Goal: Communication & Community: Ask a question

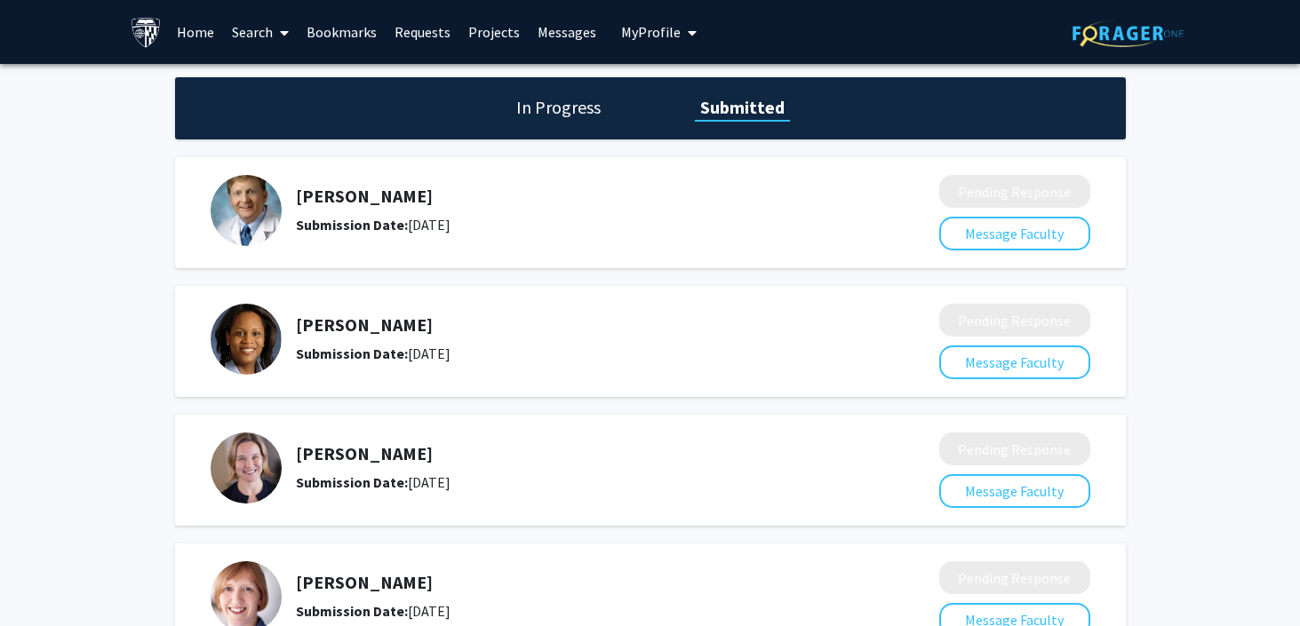
click at [244, 39] on link "Search" at bounding box center [260, 32] width 75 height 62
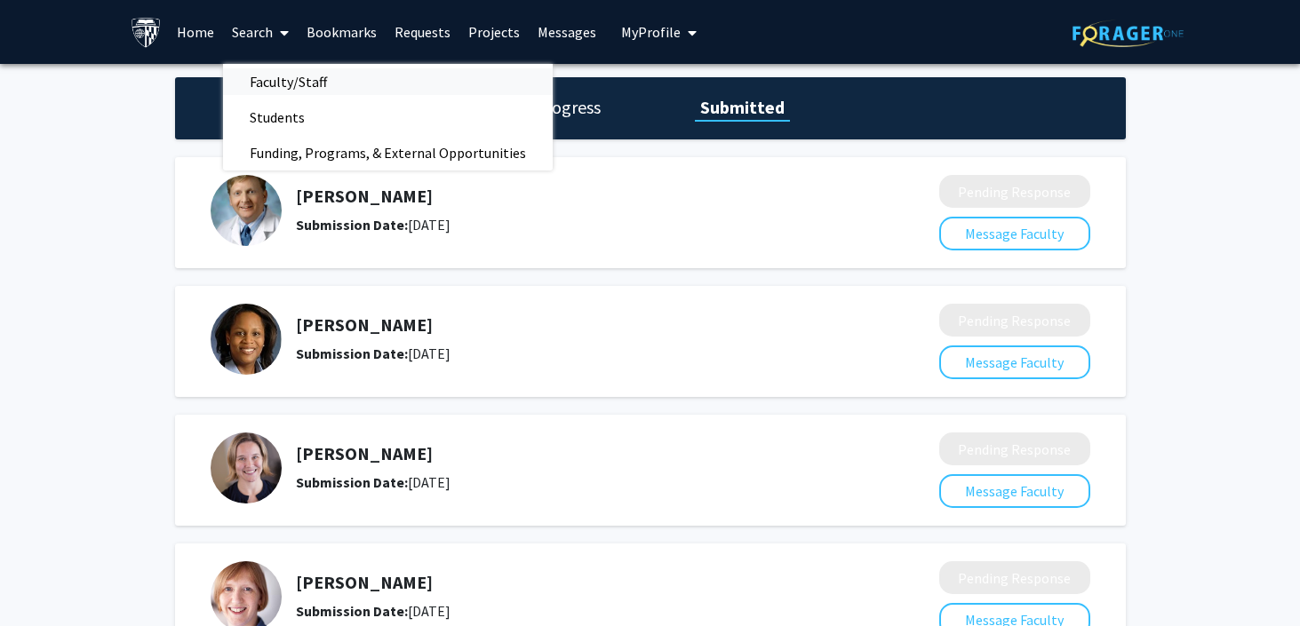
click at [312, 75] on span "Faculty/Staff" at bounding box center [288, 82] width 131 height 36
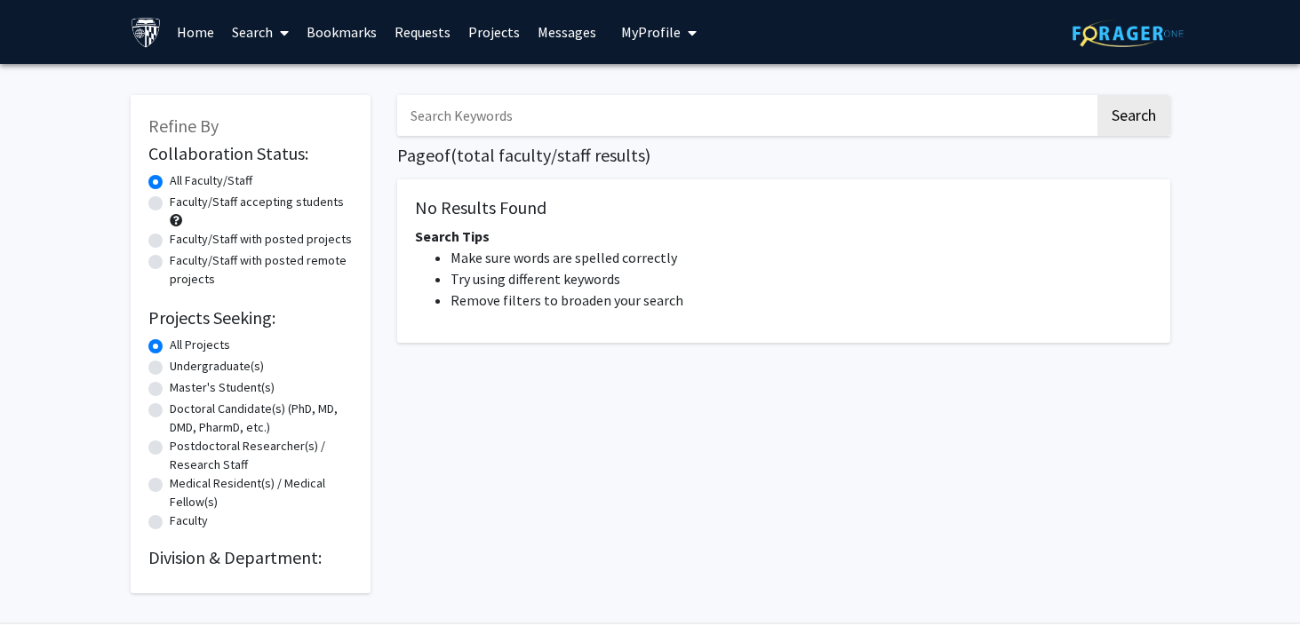
click at [170, 207] on label "Faculty/Staff accepting students" at bounding box center [257, 202] width 174 height 19
click at [170, 204] on input "Faculty/Staff accepting students" at bounding box center [176, 199] width 12 height 12
radio input "true"
click at [515, 147] on h1 "Page of ( total faculty/staff results)" at bounding box center [783, 155] width 773 height 21
click at [514, 126] on input "Search Keywords" at bounding box center [745, 115] width 697 height 41
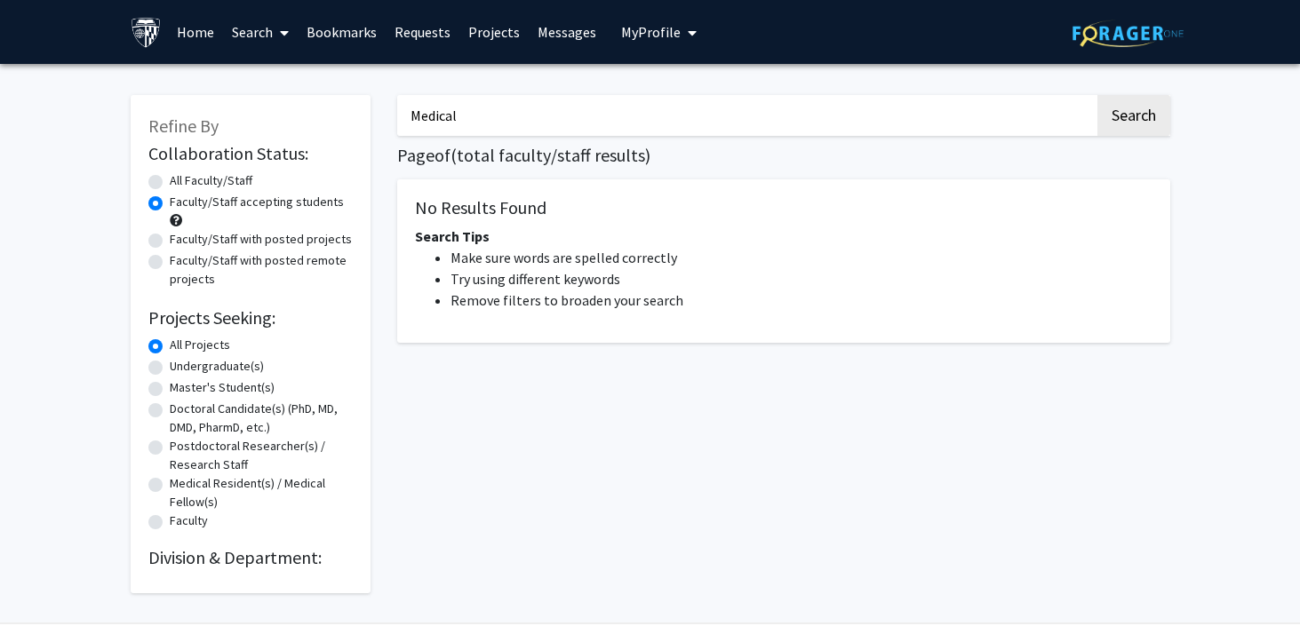
type input "Medical"
click at [1097, 95] on button "Search" at bounding box center [1133, 115] width 73 height 41
click at [1126, 122] on button "Search" at bounding box center [1133, 115] width 73 height 41
click at [1132, 92] on div "Medical Search Page of ( total faculty/staff results) No Results Found Search T…" at bounding box center [784, 335] width 800 height 516
click at [1151, 97] on button "Search" at bounding box center [1133, 115] width 73 height 41
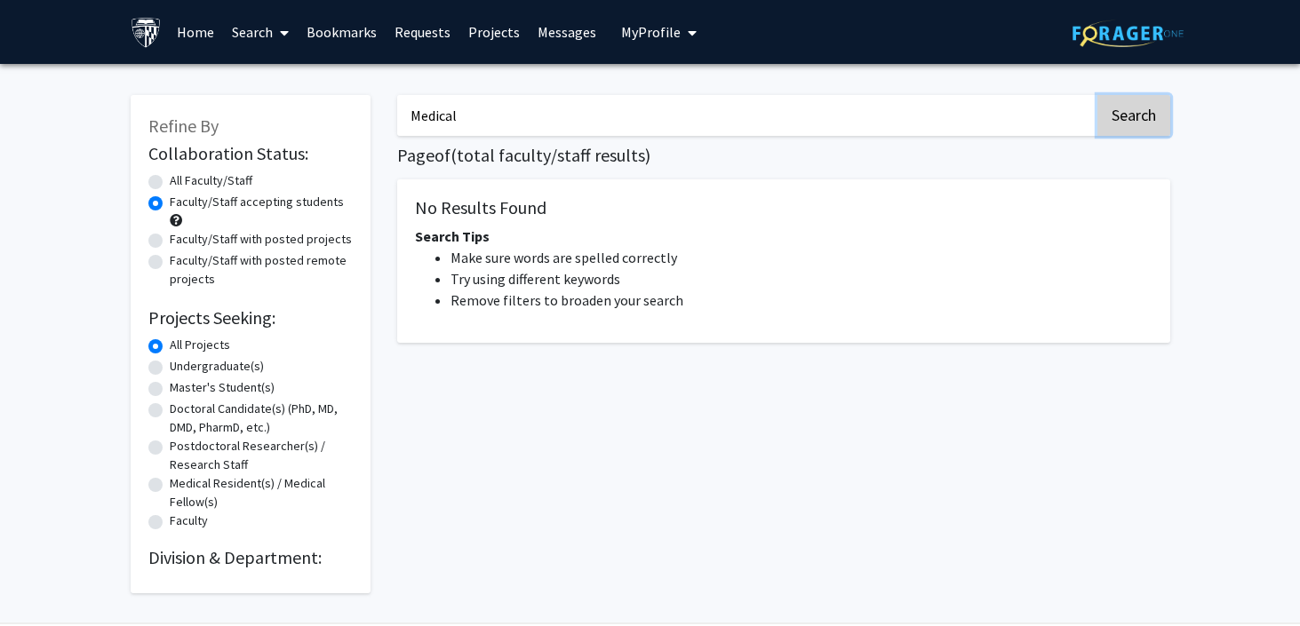
click at [1151, 97] on button "Search" at bounding box center [1133, 115] width 73 height 41
click at [207, 36] on link "Home" at bounding box center [195, 32] width 55 height 62
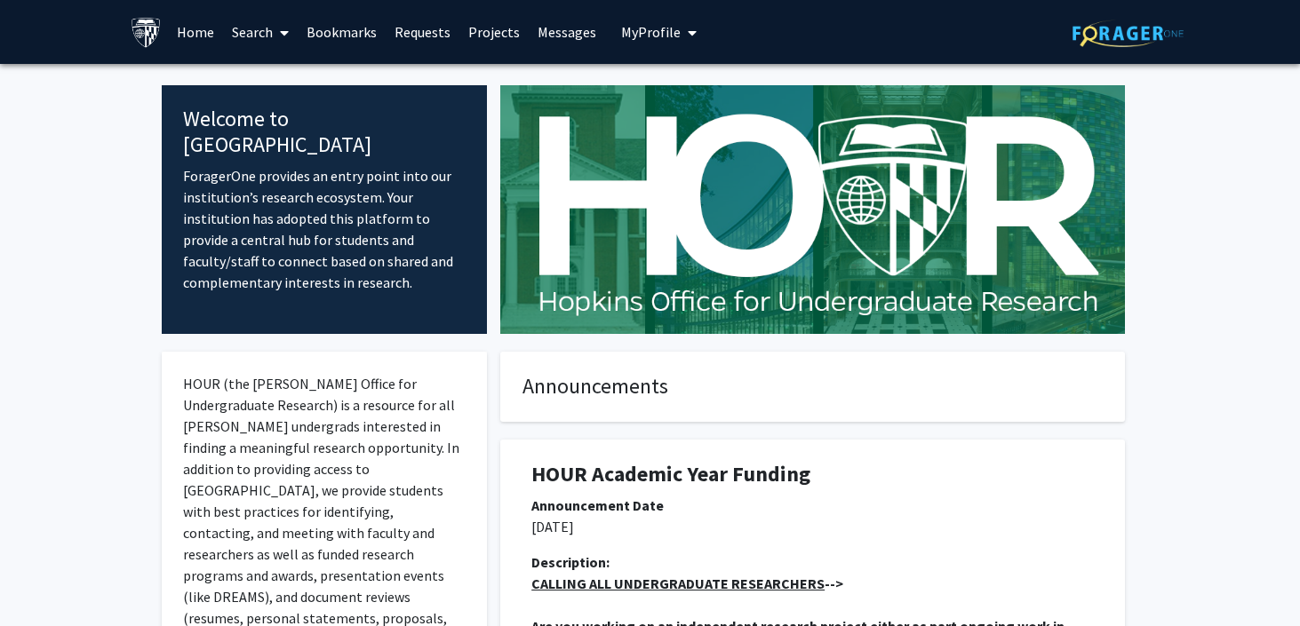
click at [253, 34] on link "Search" at bounding box center [260, 32] width 75 height 62
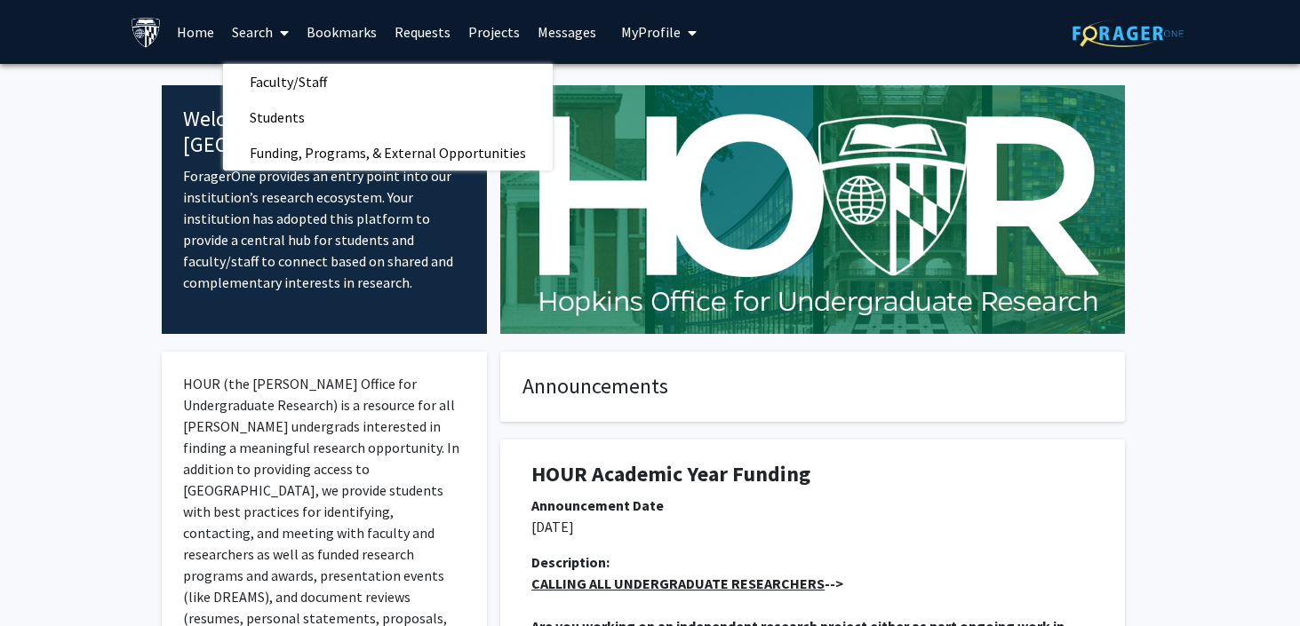
click at [1034, 407] on fg-card "Announcements" at bounding box center [812, 387] width 625 height 70
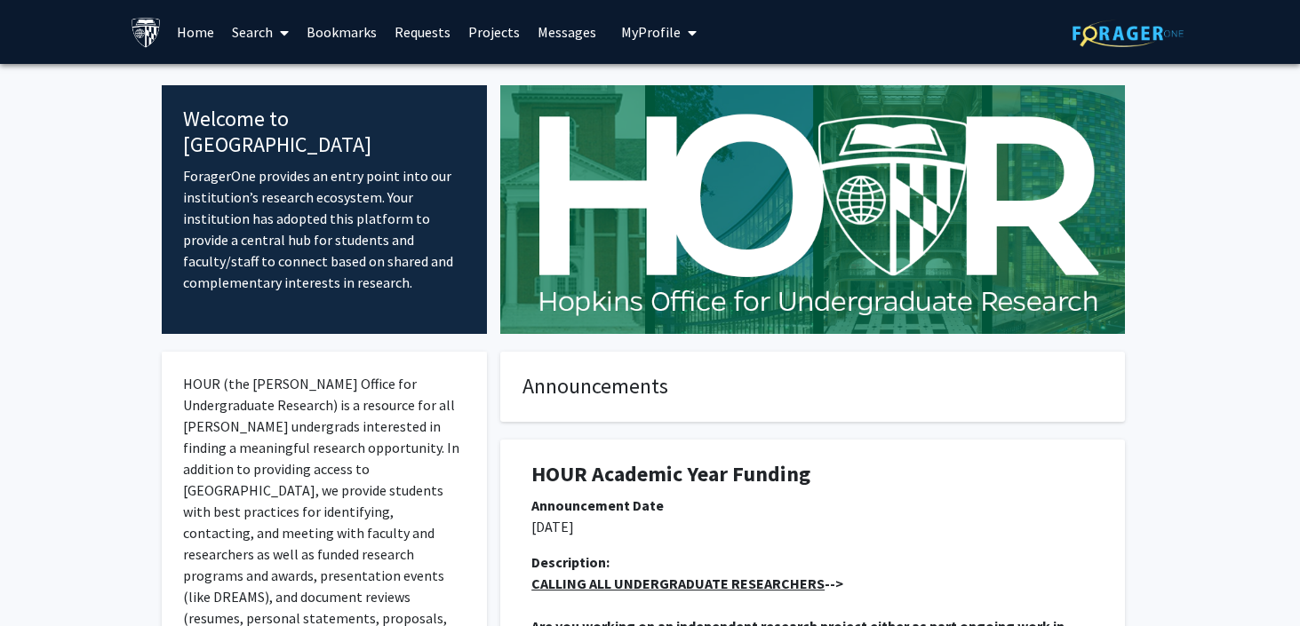
click at [245, 25] on link "Search" at bounding box center [260, 32] width 75 height 62
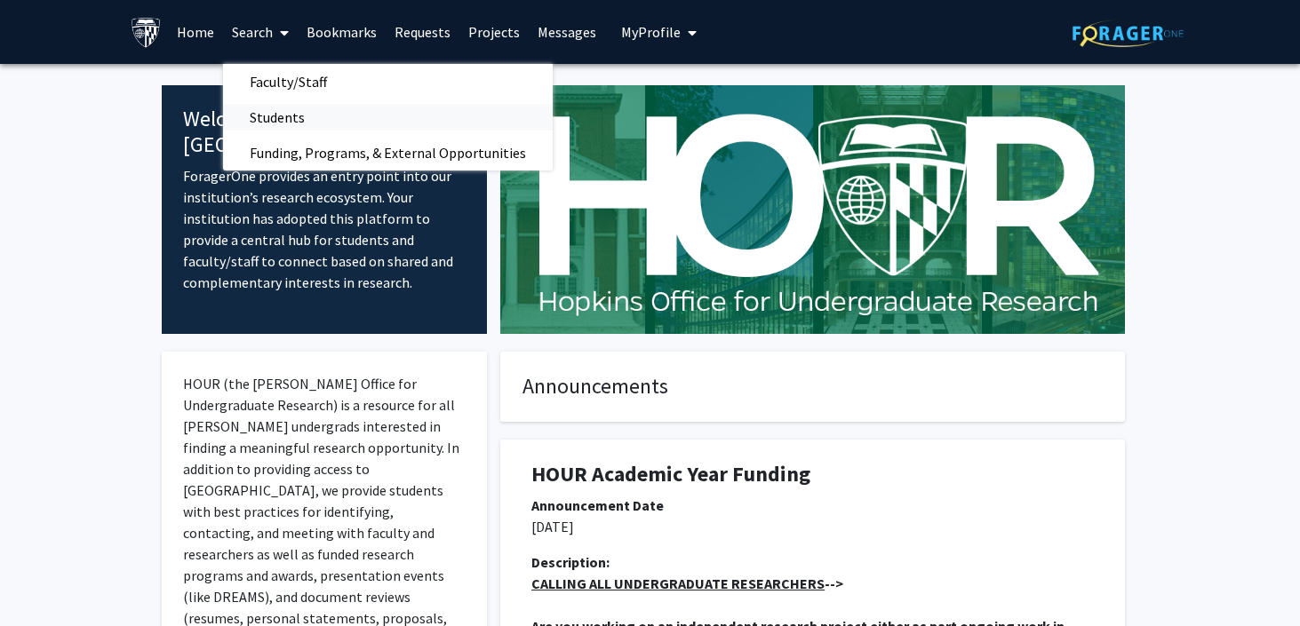
click at [288, 109] on span "Students" at bounding box center [277, 118] width 108 height 36
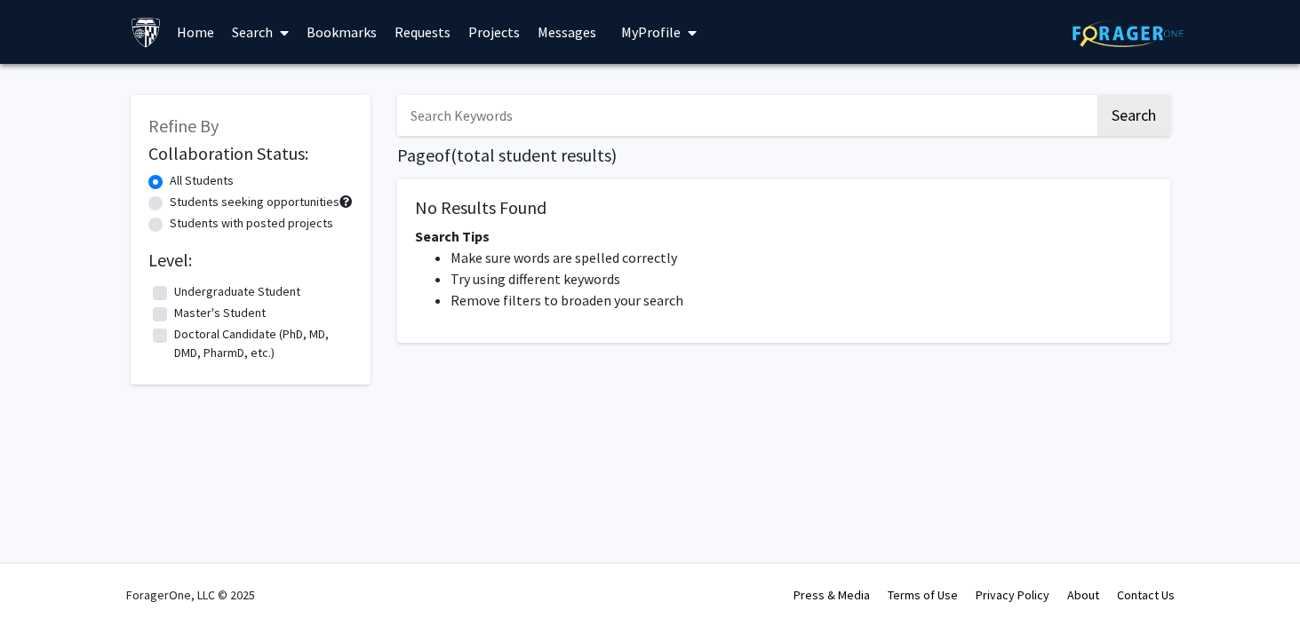
click at [525, 110] on input "Search Keywords" at bounding box center [745, 115] width 697 height 41
type input "Medical"
click at [1097, 95] on button "Search" at bounding box center [1133, 115] width 73 height 41
click at [167, 289] on fg-checkbox "Undergraduate Student Undergraduate Student" at bounding box center [250, 293] width 195 height 21
click at [174, 293] on label "Undergraduate Student" at bounding box center [237, 292] width 126 height 19
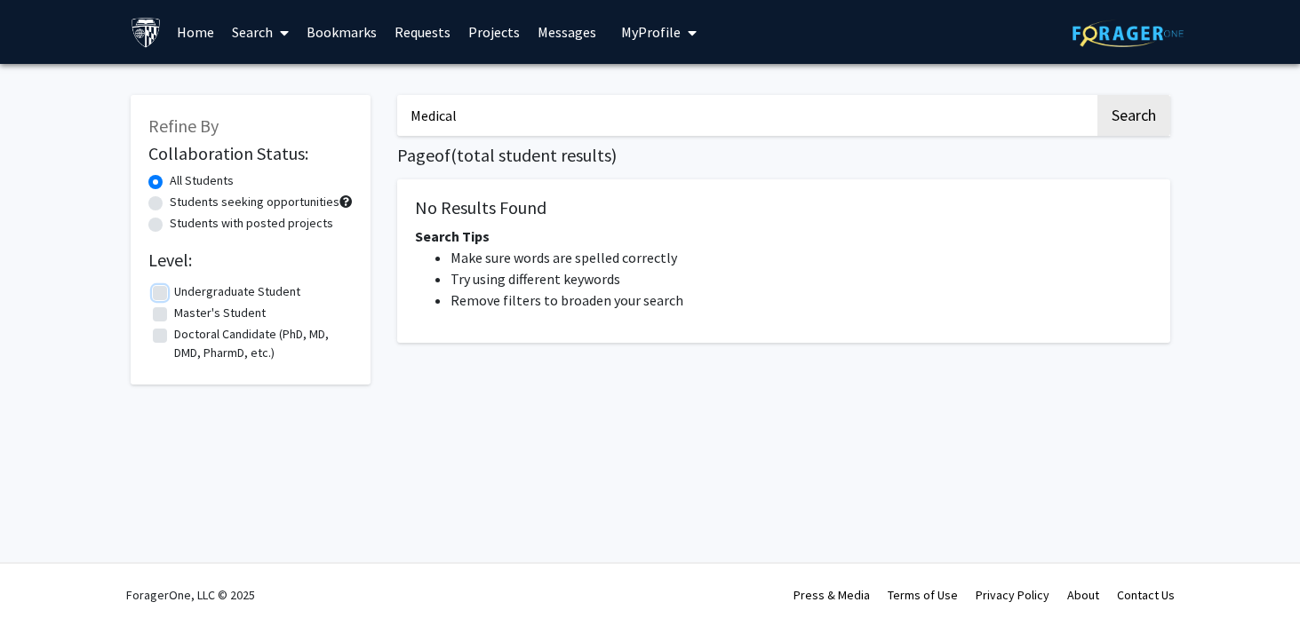
click at [174, 293] on input "Undergraduate Student" at bounding box center [180, 289] width 12 height 12
checkbox input "true"
click at [170, 203] on label "Students seeking opportunities" at bounding box center [255, 202] width 170 height 19
click at [170, 203] on input "Students seeking opportunities" at bounding box center [176, 199] width 12 height 12
radio input "true"
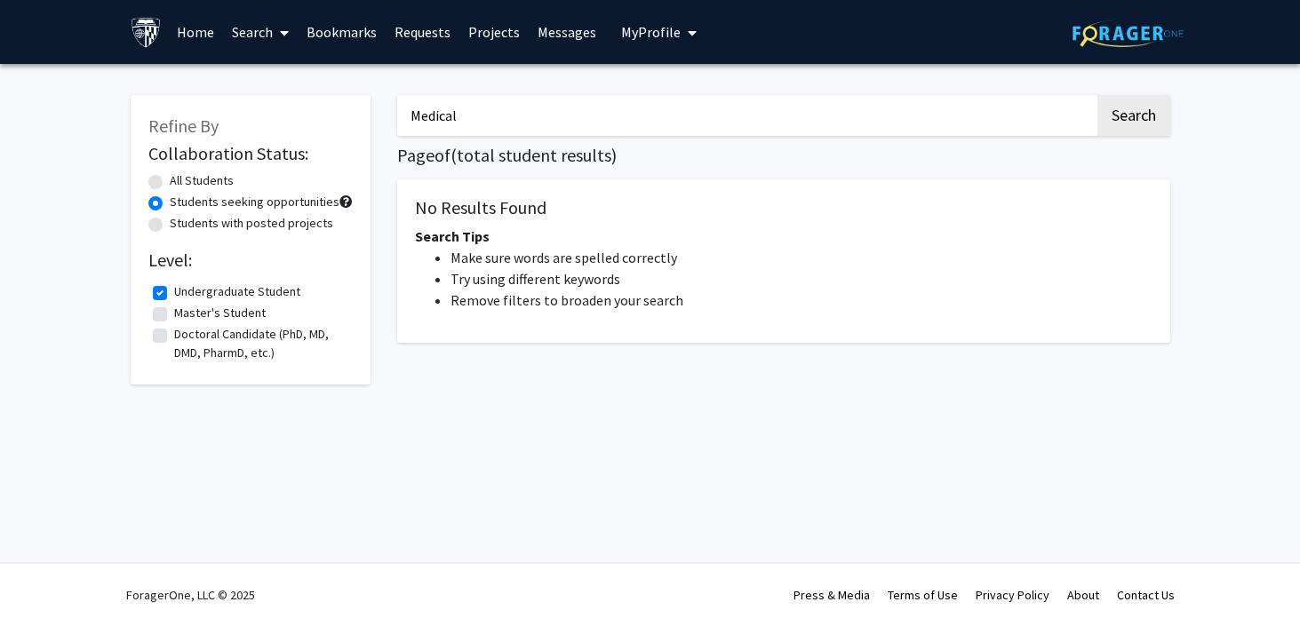
click at [158, 217] on div "Students with posted projects" at bounding box center [250, 224] width 204 height 21
click at [494, 28] on link "Projects" at bounding box center [493, 32] width 69 height 62
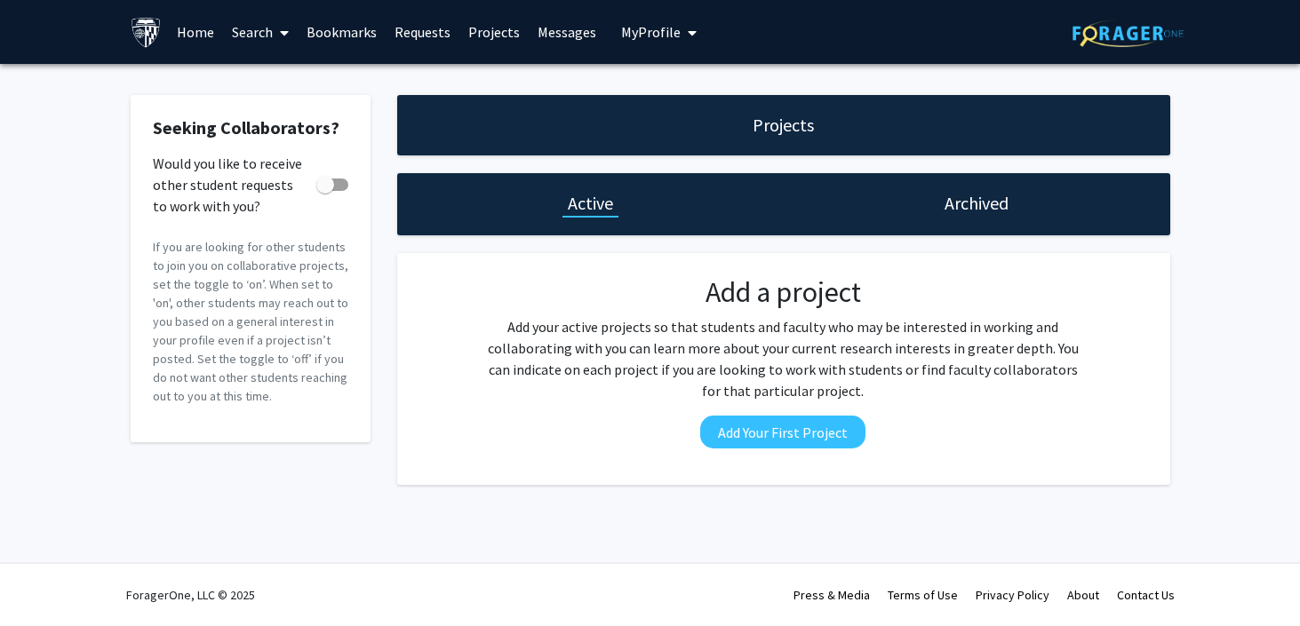
click at [386, 25] on link "Requests" at bounding box center [423, 32] width 74 height 62
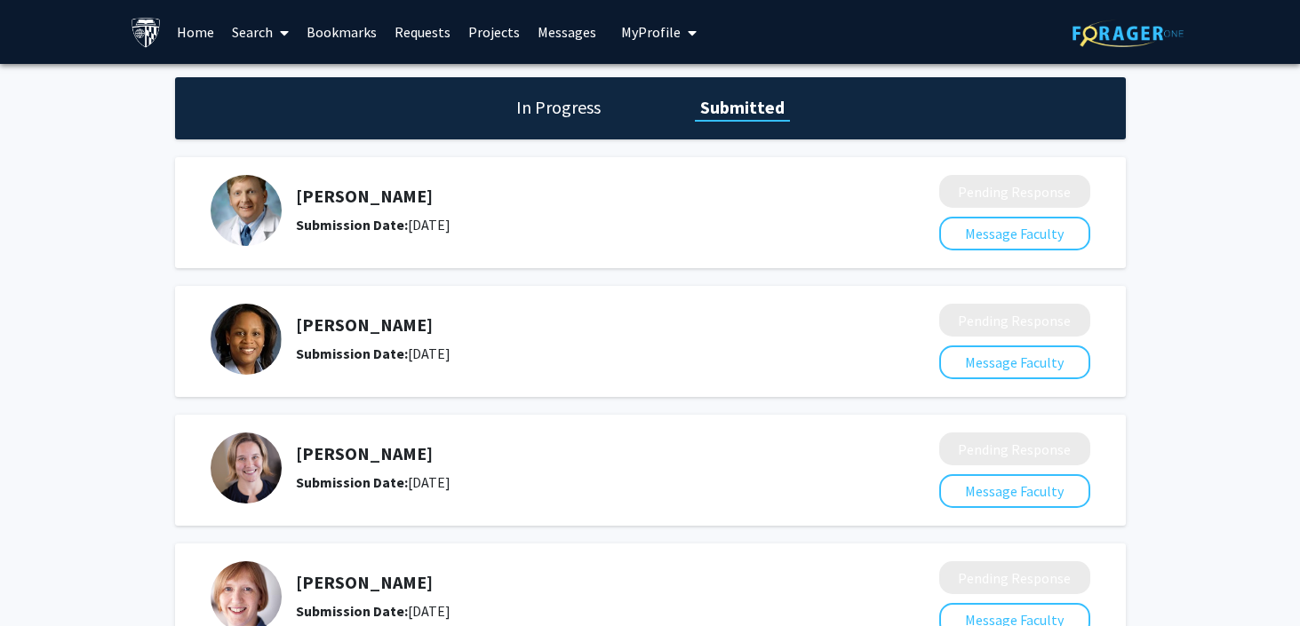
click at [571, 116] on h1 "In Progress" at bounding box center [558, 107] width 95 height 25
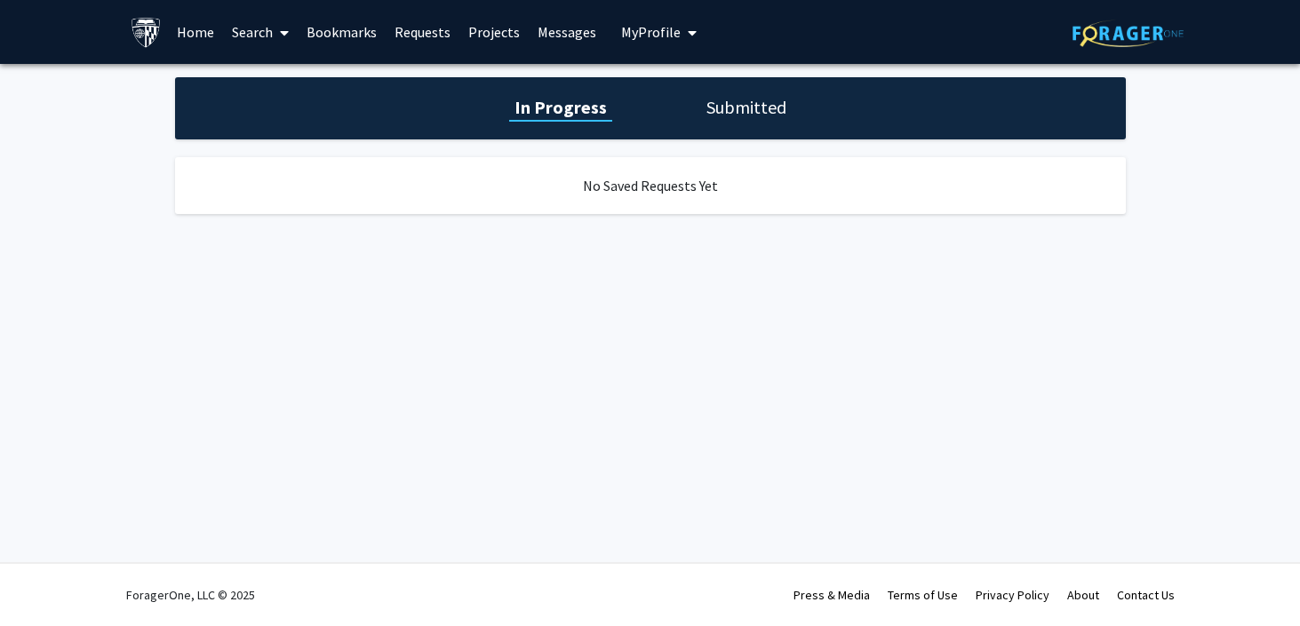
click at [189, 26] on link "Home" at bounding box center [195, 32] width 55 height 62
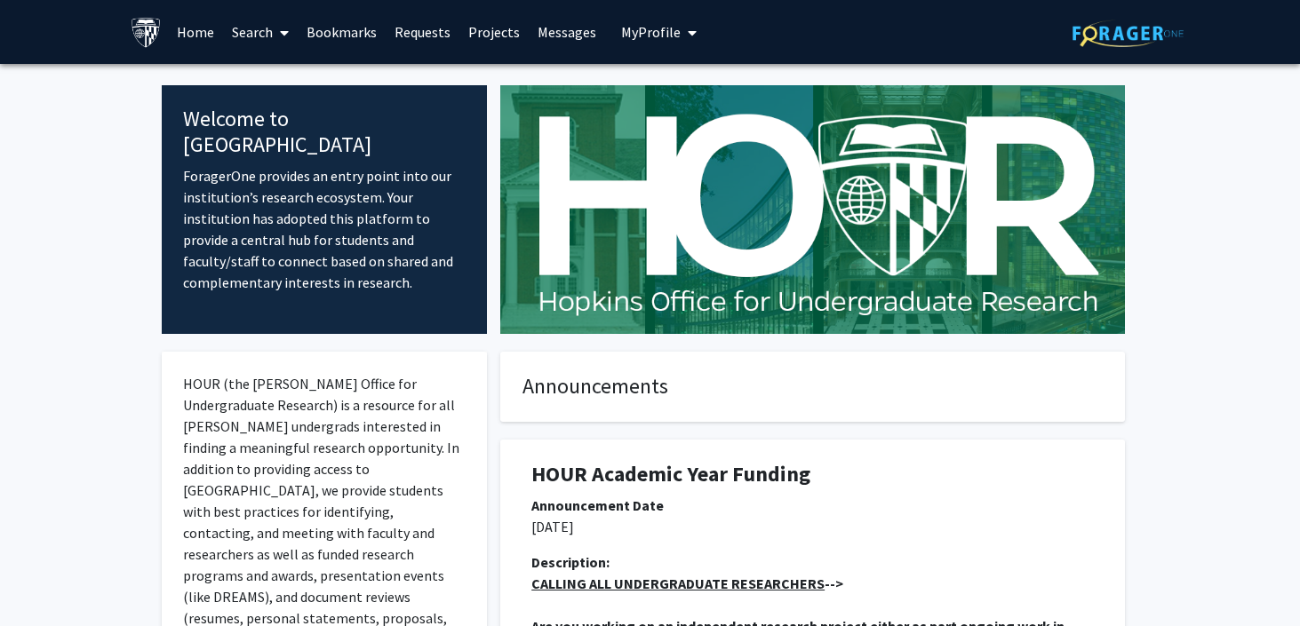
click at [145, 26] on img at bounding box center [146, 32] width 31 height 31
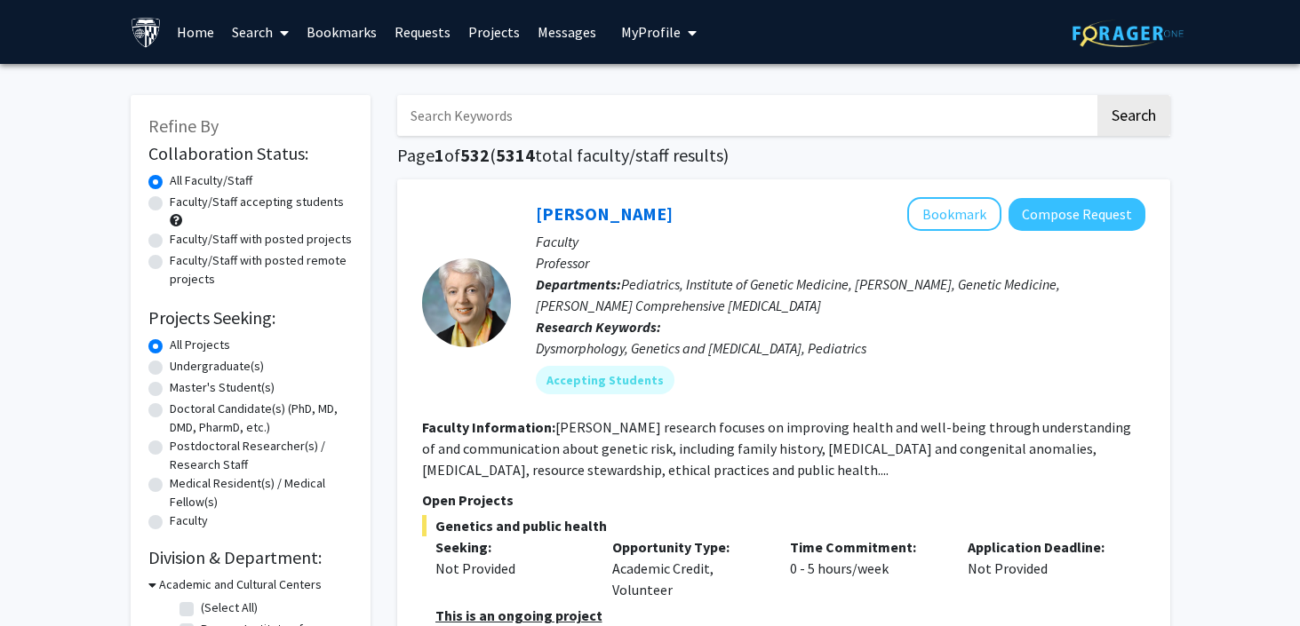
click at [453, 124] on input "Search Keywords" at bounding box center [745, 115] width 697 height 41
type input "Medical"
click at [1097, 95] on button "Search" at bounding box center [1133, 115] width 73 height 41
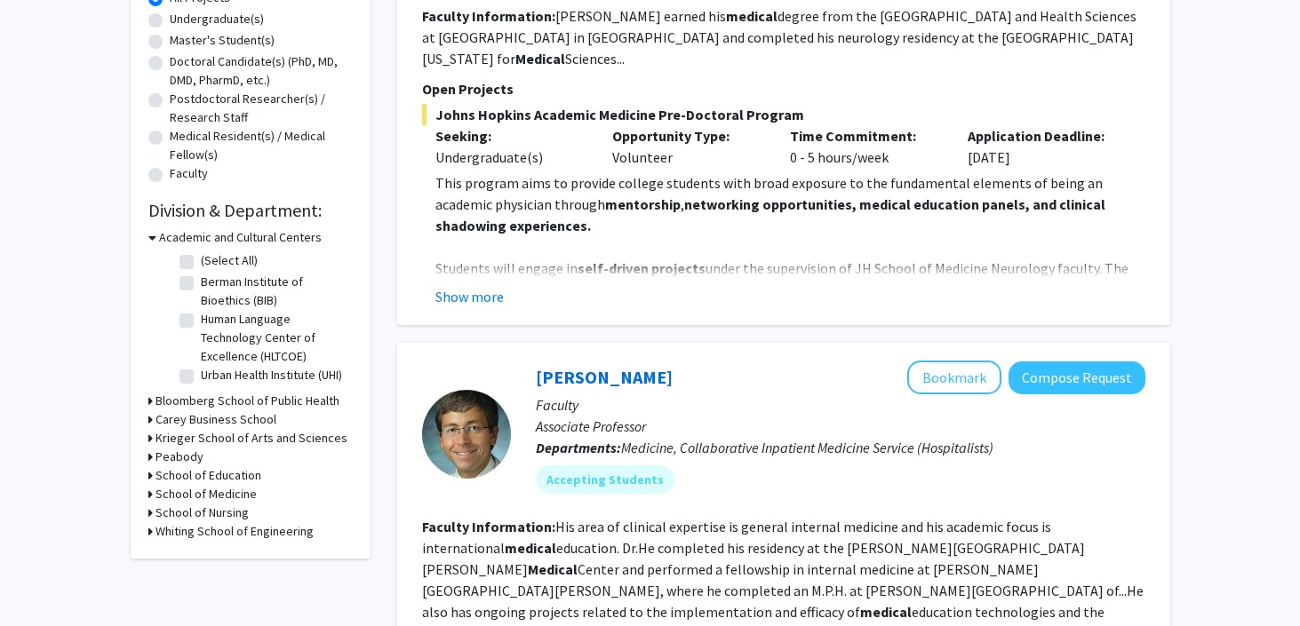
scroll to position [351, 0]
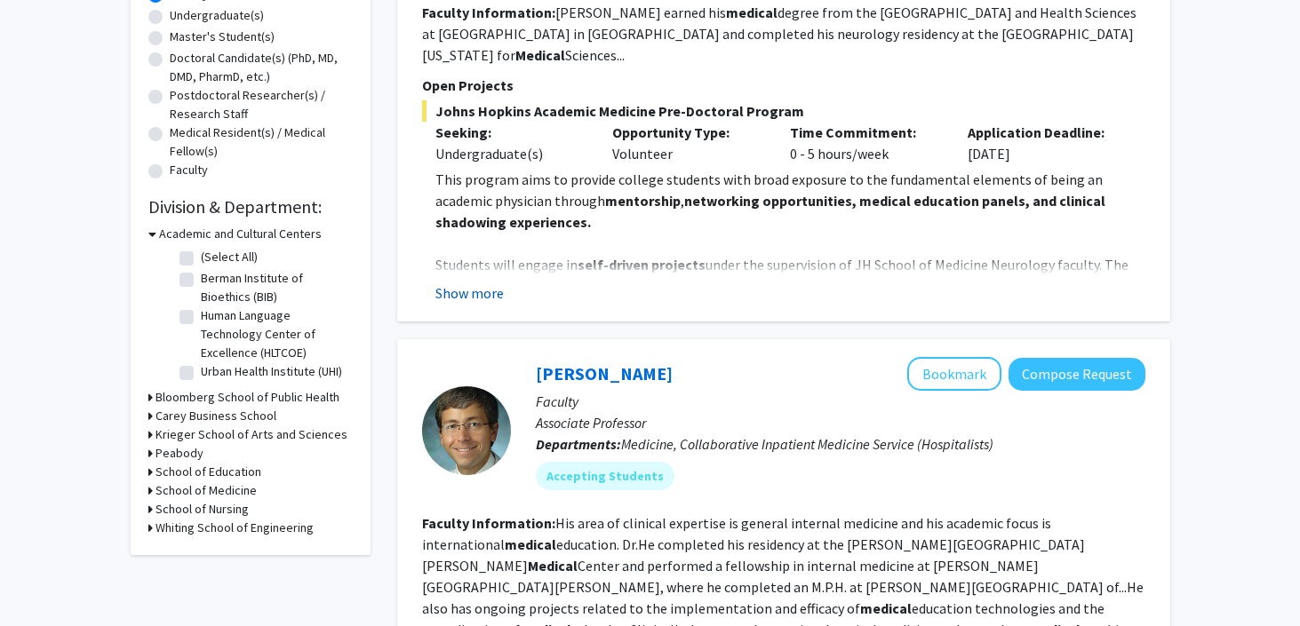
click at [450, 283] on button "Show more" at bounding box center [469, 293] width 68 height 21
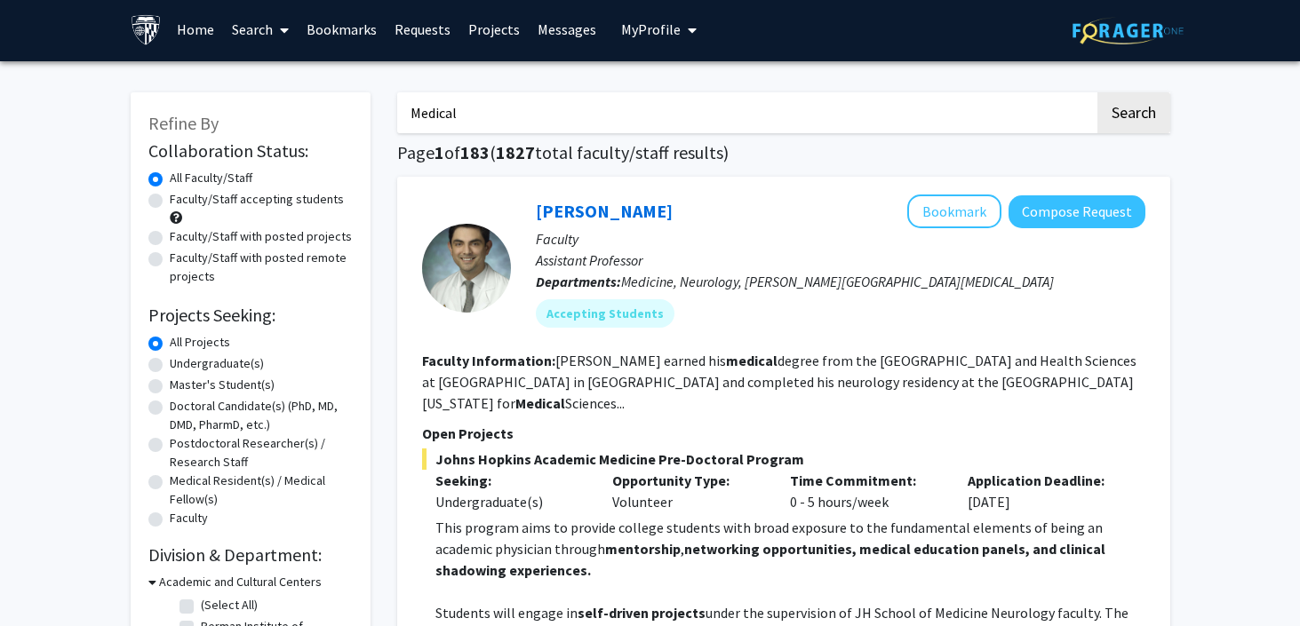
scroll to position [0, 0]
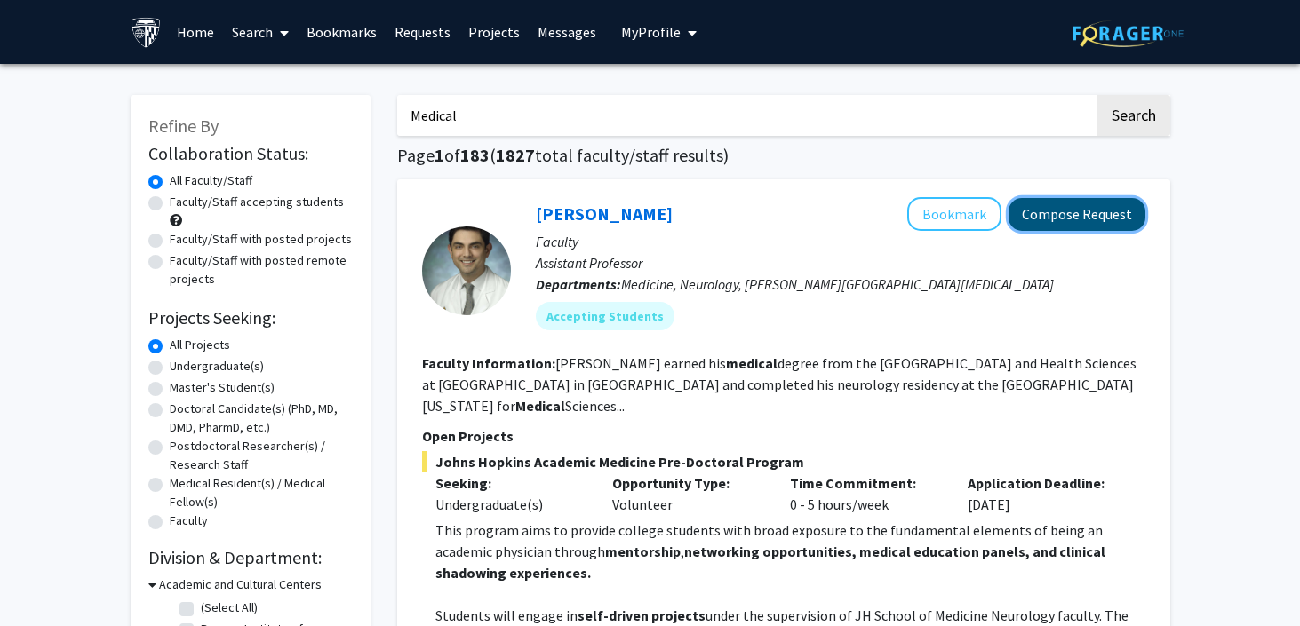
click at [1047, 208] on button "Compose Request" at bounding box center [1076, 214] width 137 height 33
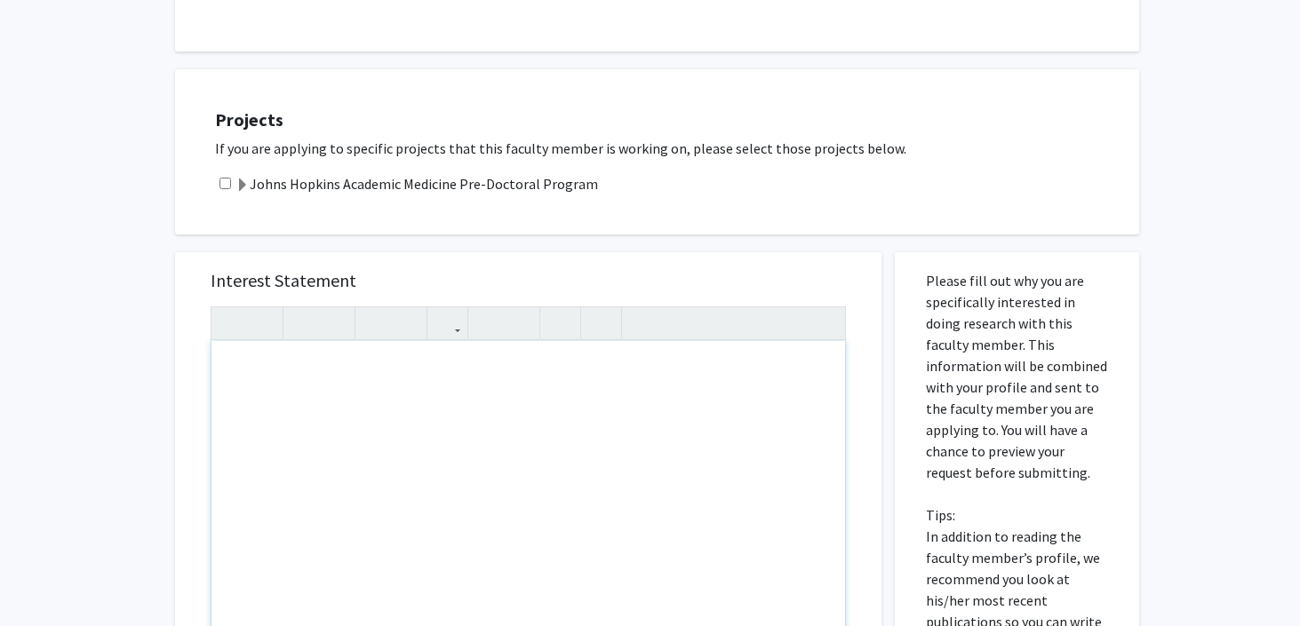
scroll to position [465, 0]
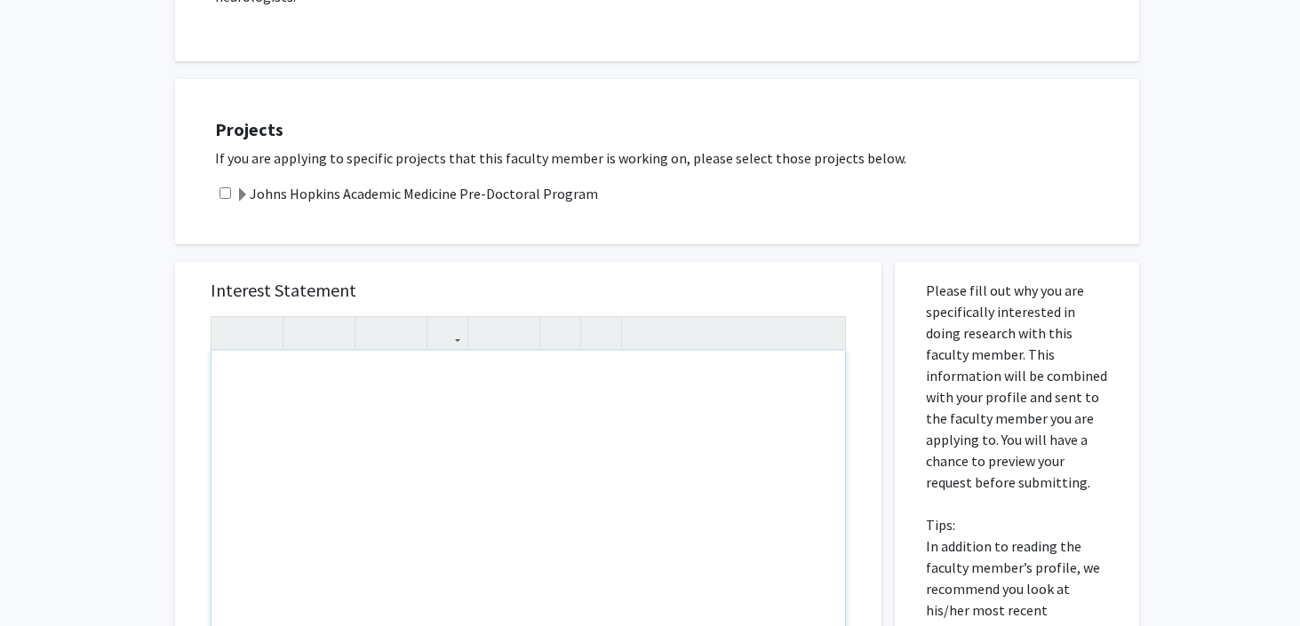
click at [491, 372] on div "Note to users with screen readers: Please press Alt+0 or Option+0 to deactivate…" at bounding box center [528, 554] width 634 height 407
click at [228, 187] on input "checkbox" at bounding box center [225, 193] width 12 height 12
checkbox input "true"
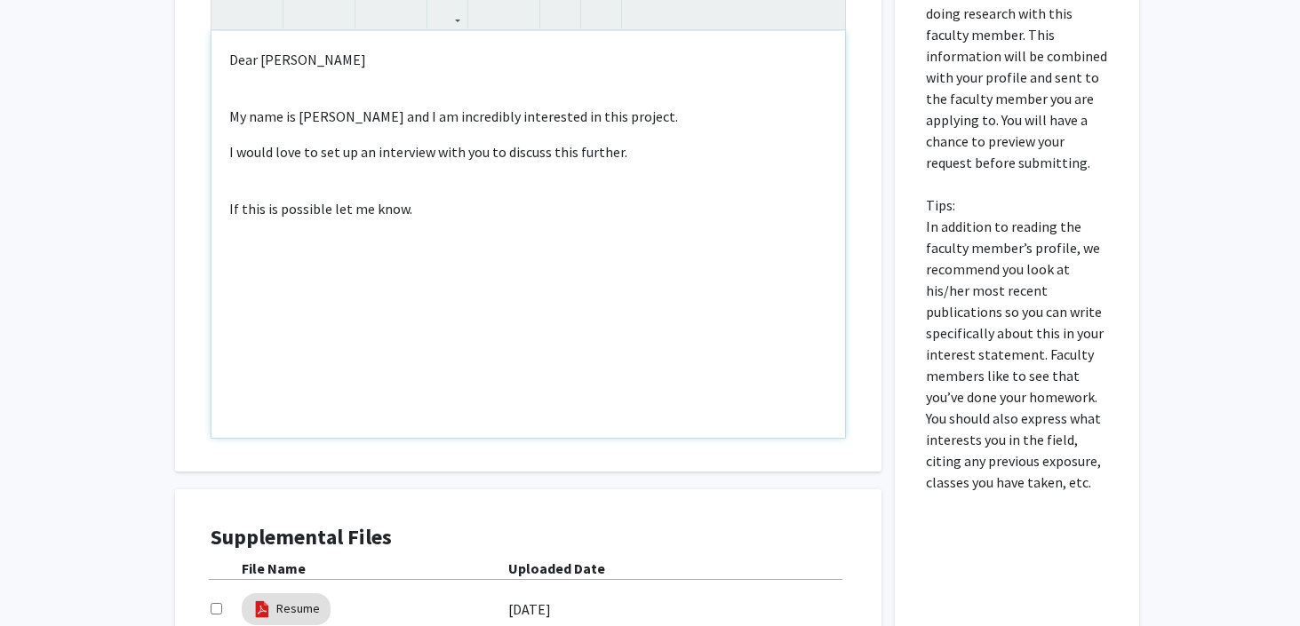
scroll to position [966, 0]
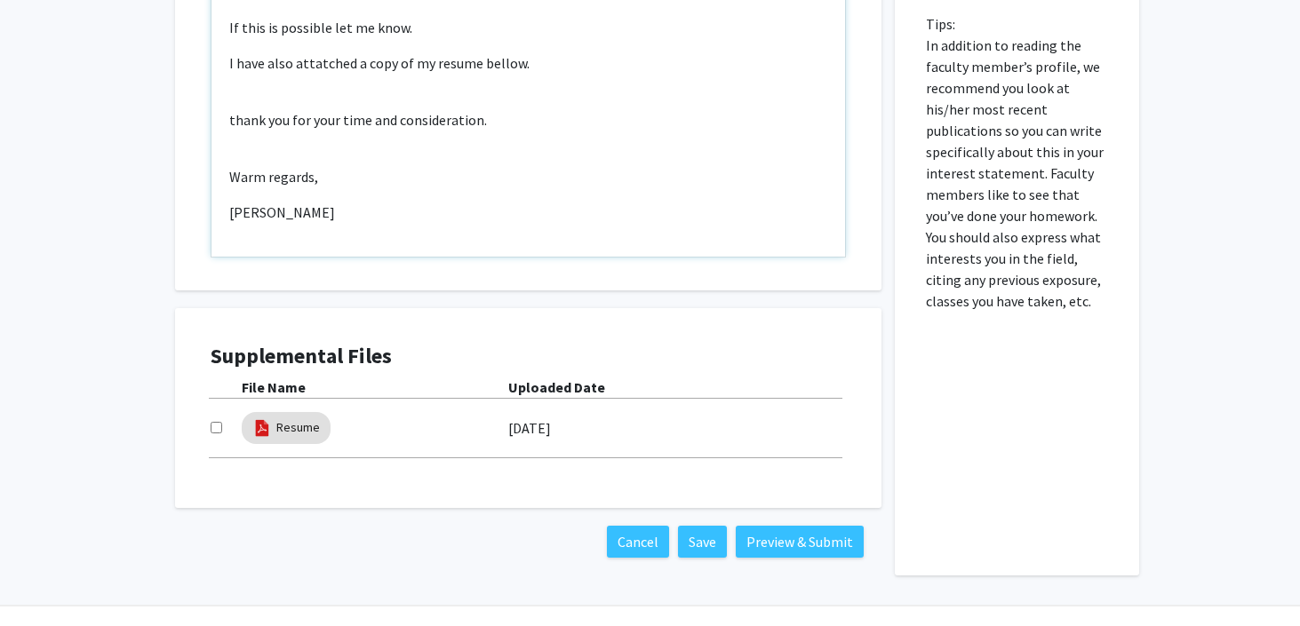
type textarea "<p>Dear Dr. Romo</p><br><p>My name is Pukar Lund and I am incredibly interested…"
click at [219, 422] on input "checkbox" at bounding box center [217, 428] width 12 height 12
checkbox input "true"
click at [474, 65] on div "Dear Dr. Romo My name is Pukar Lund and I am incredibly interested in this proj…" at bounding box center [528, 53] width 634 height 407
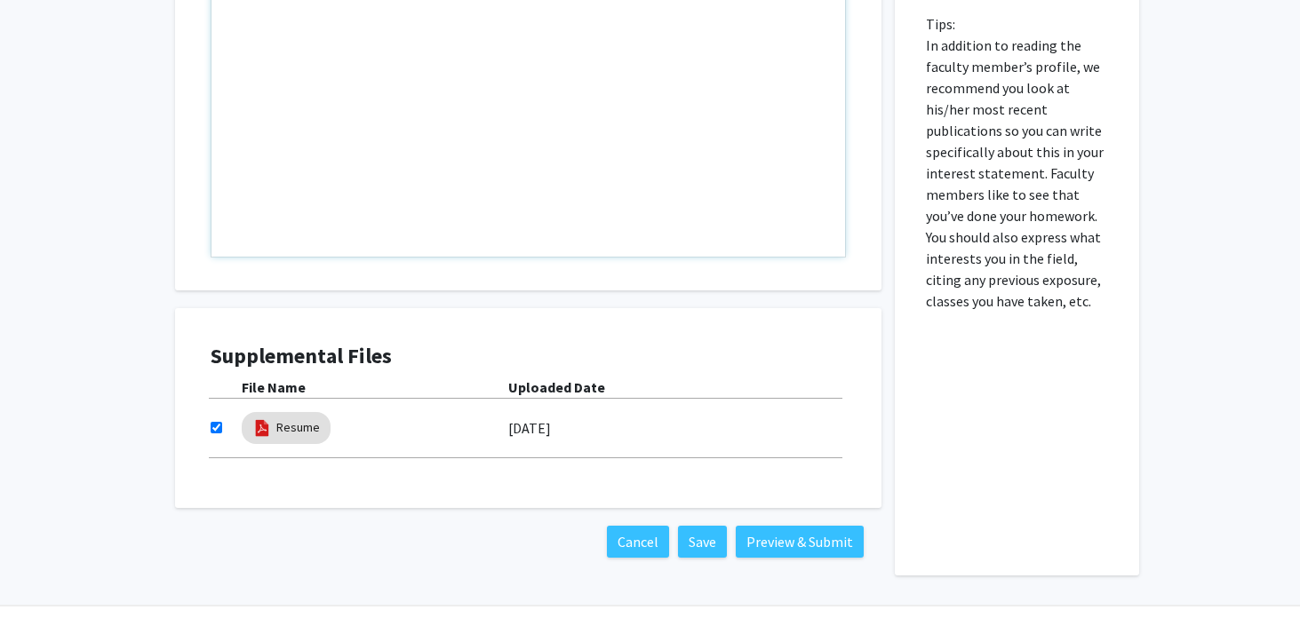
click at [551, 140] on div "Note to users with screen readers: Please press Alt+0 or Option+0 to deactivate…" at bounding box center [528, 53] width 634 height 407
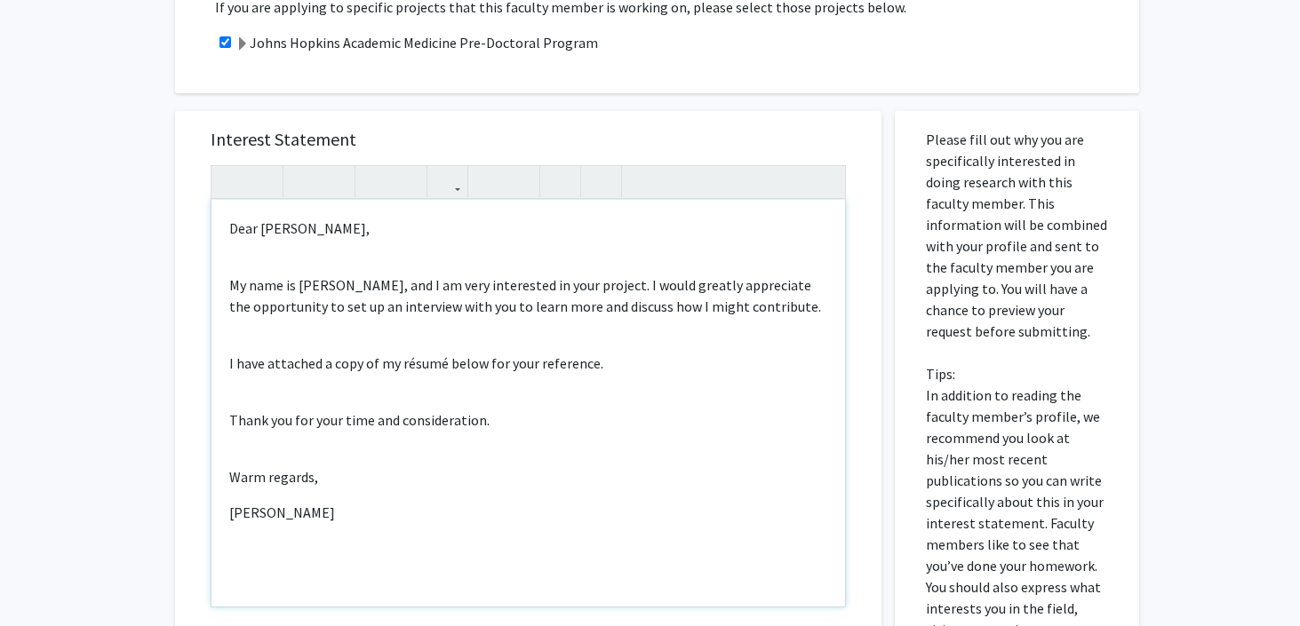
scroll to position [618, 0]
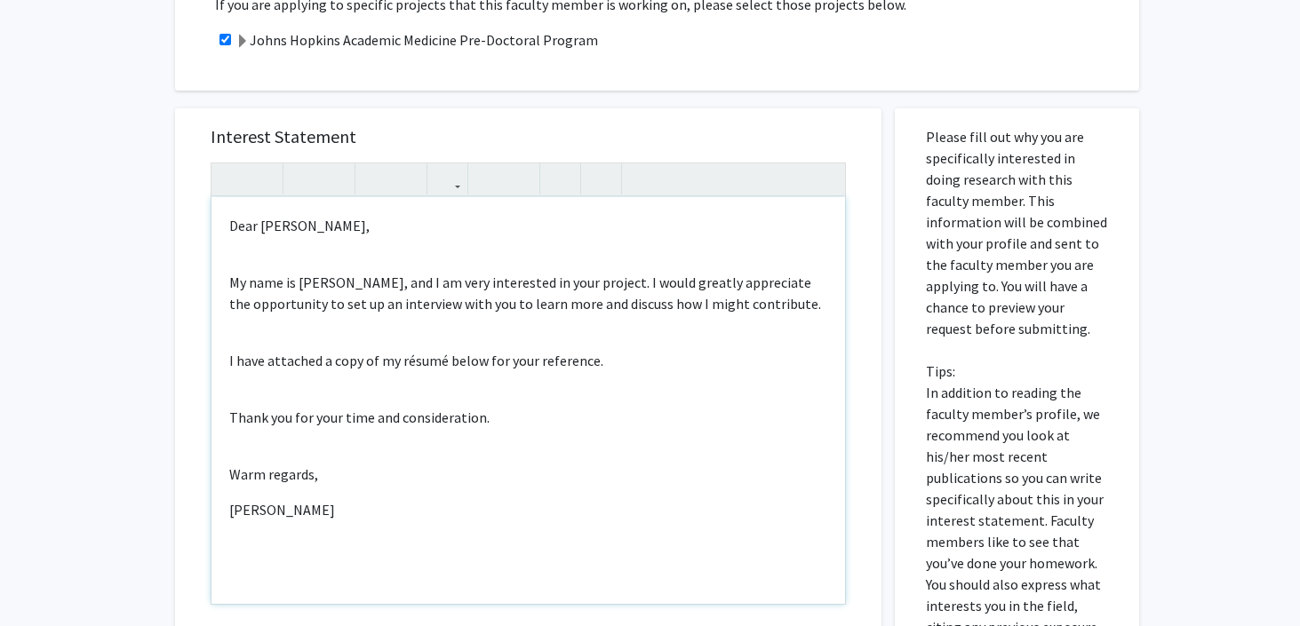
click at [744, 272] on p "My name is [PERSON_NAME], and I am very interested in your project. I would gre…" at bounding box center [528, 293] width 598 height 43
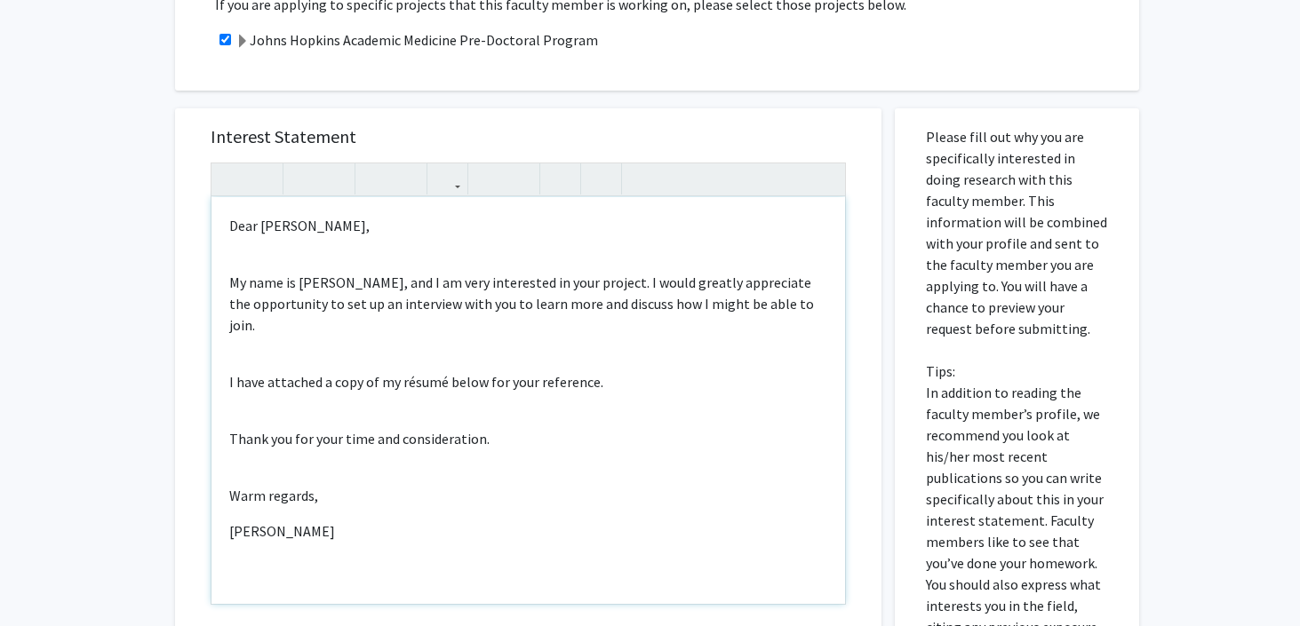
type textarea "<p>Dear Dr. Romo,</p><br><p>My name is Pukar Lund, and I am very interested in …"
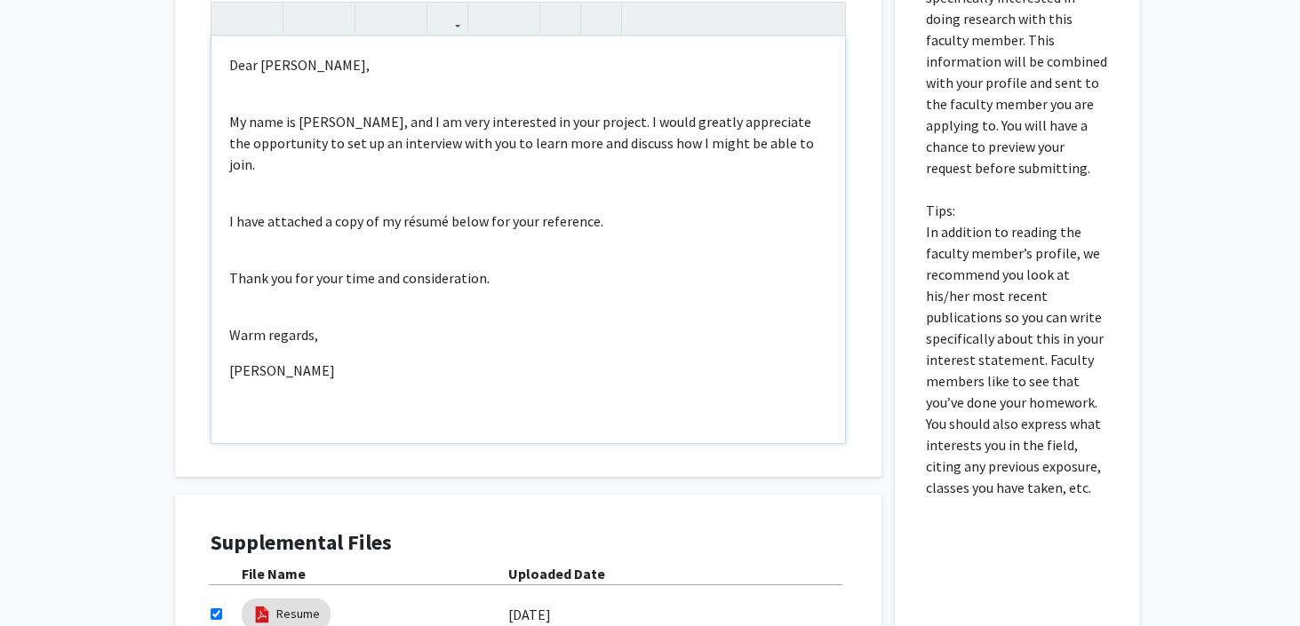
scroll to position [966, 0]
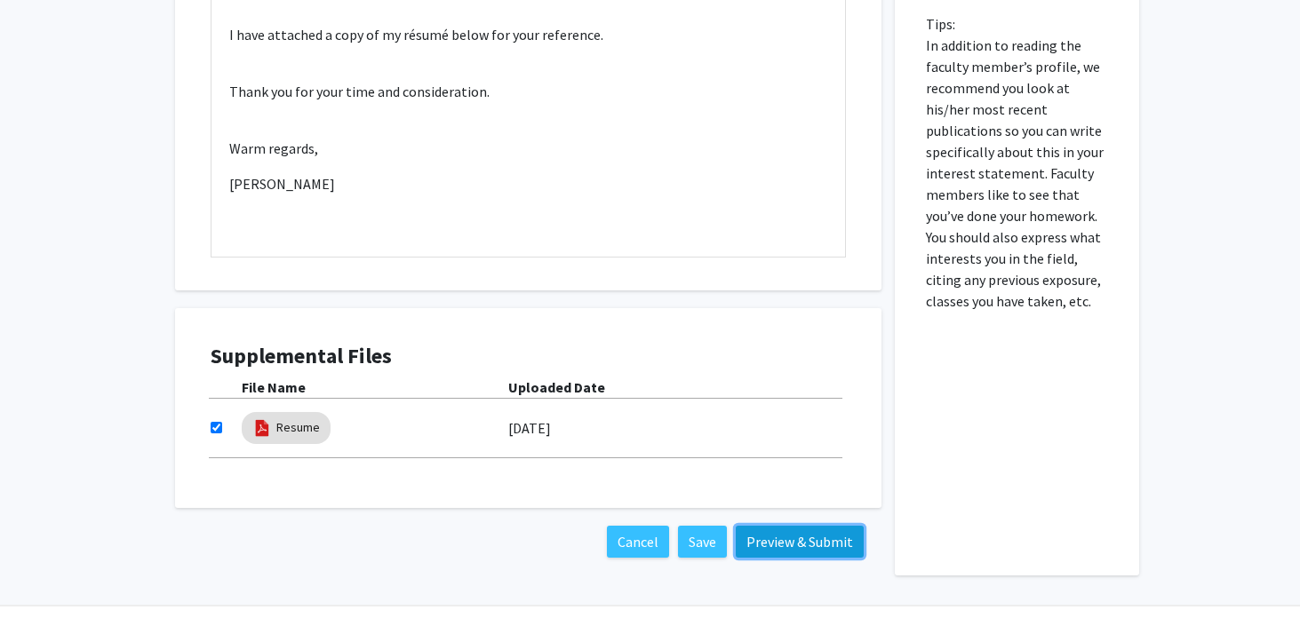
click at [788, 526] on button "Preview & Submit" at bounding box center [800, 542] width 128 height 32
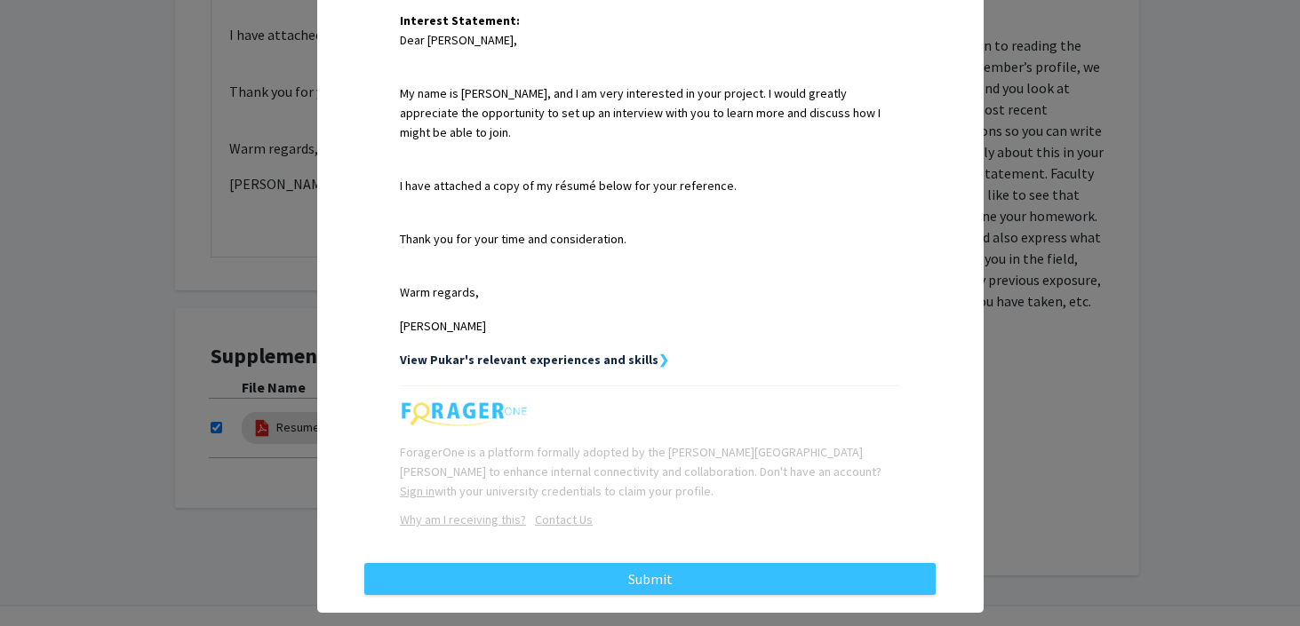
scroll to position [491, 0]
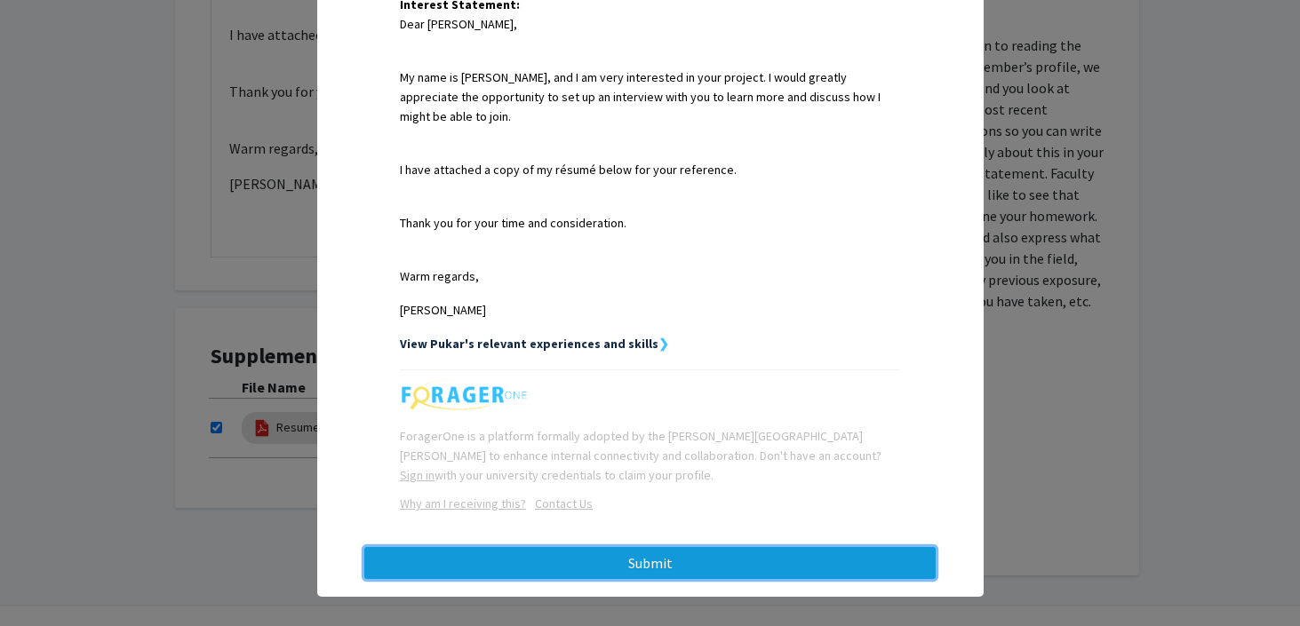
click at [619, 556] on button "Submit" at bounding box center [649, 563] width 571 height 32
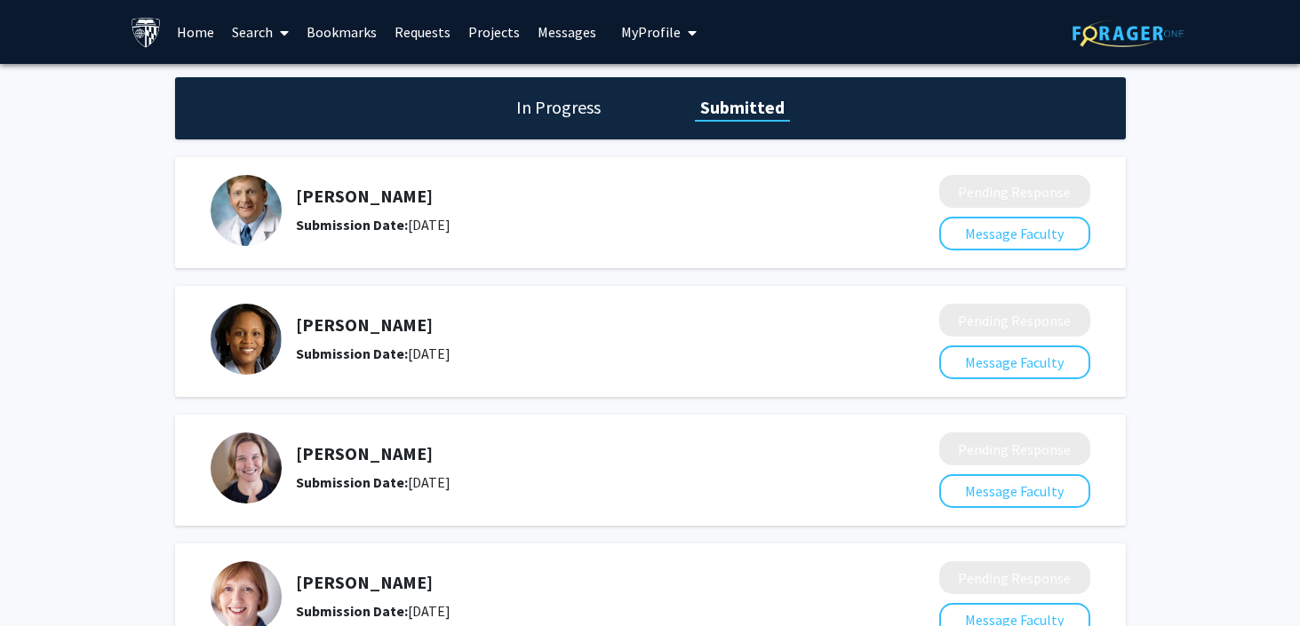
click at [200, 36] on link "Home" at bounding box center [195, 32] width 55 height 62
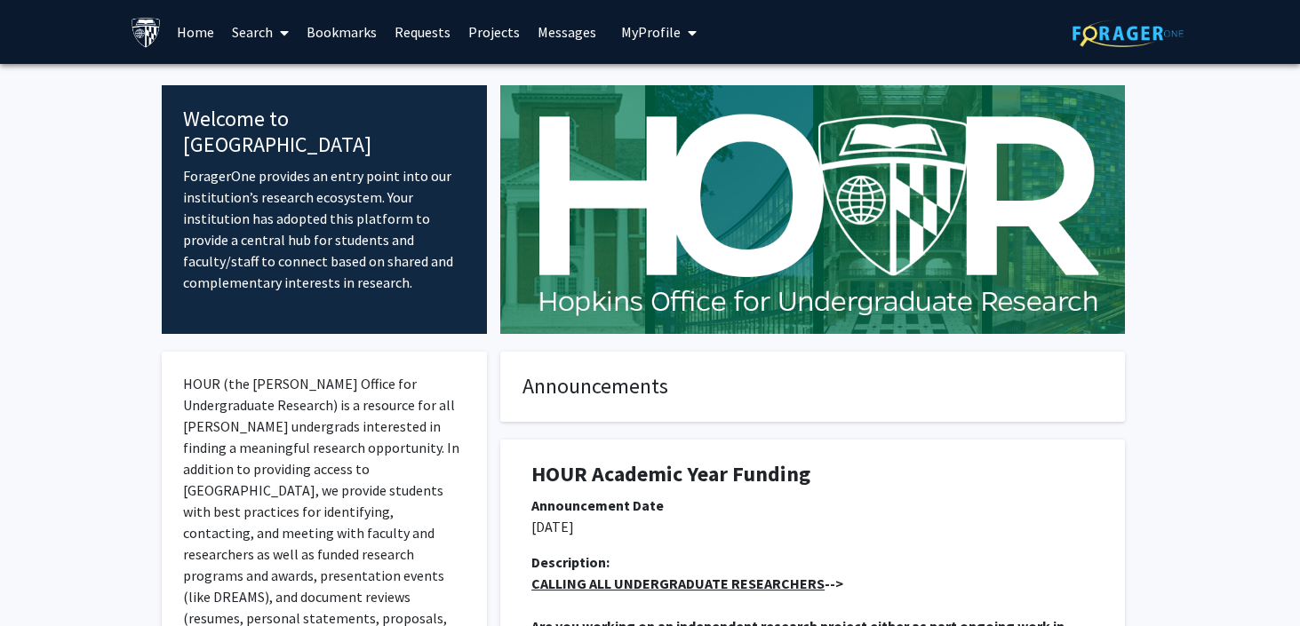
click at [259, 28] on link "Search" at bounding box center [260, 32] width 75 height 62
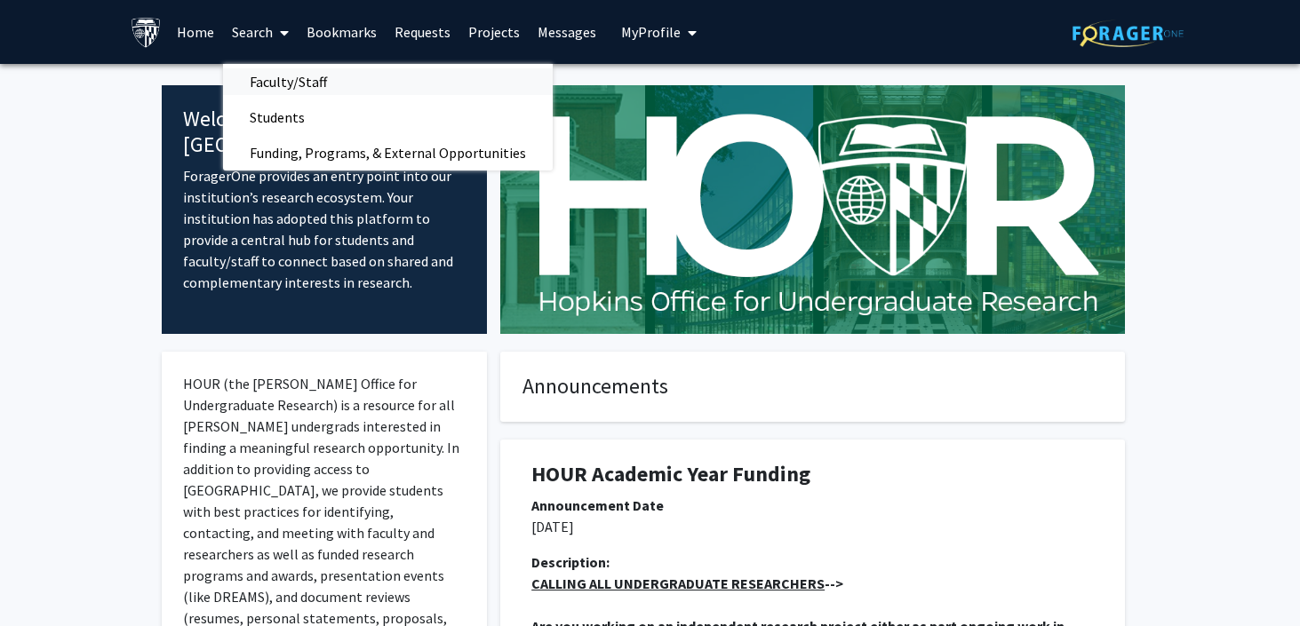
click at [305, 88] on span "Faculty/Staff" at bounding box center [288, 82] width 131 height 36
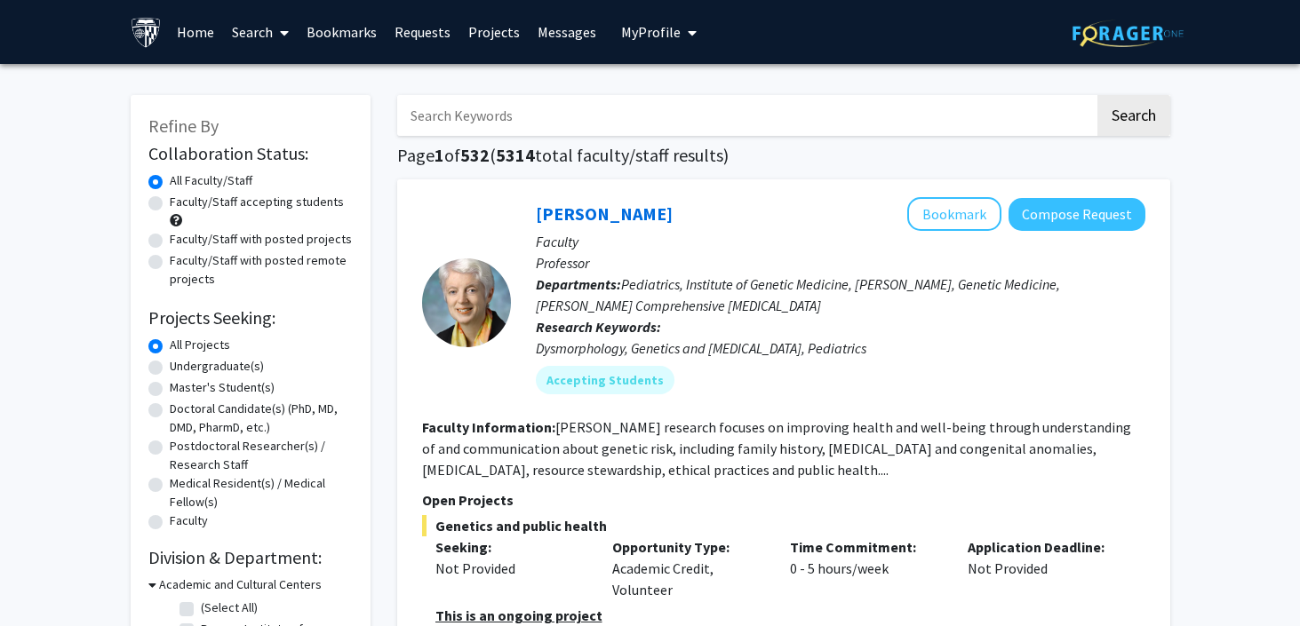
click at [506, 111] on input "Search Keywords" at bounding box center [745, 115] width 697 height 41
click at [1097, 95] on button "Search" at bounding box center [1133, 115] width 73 height 41
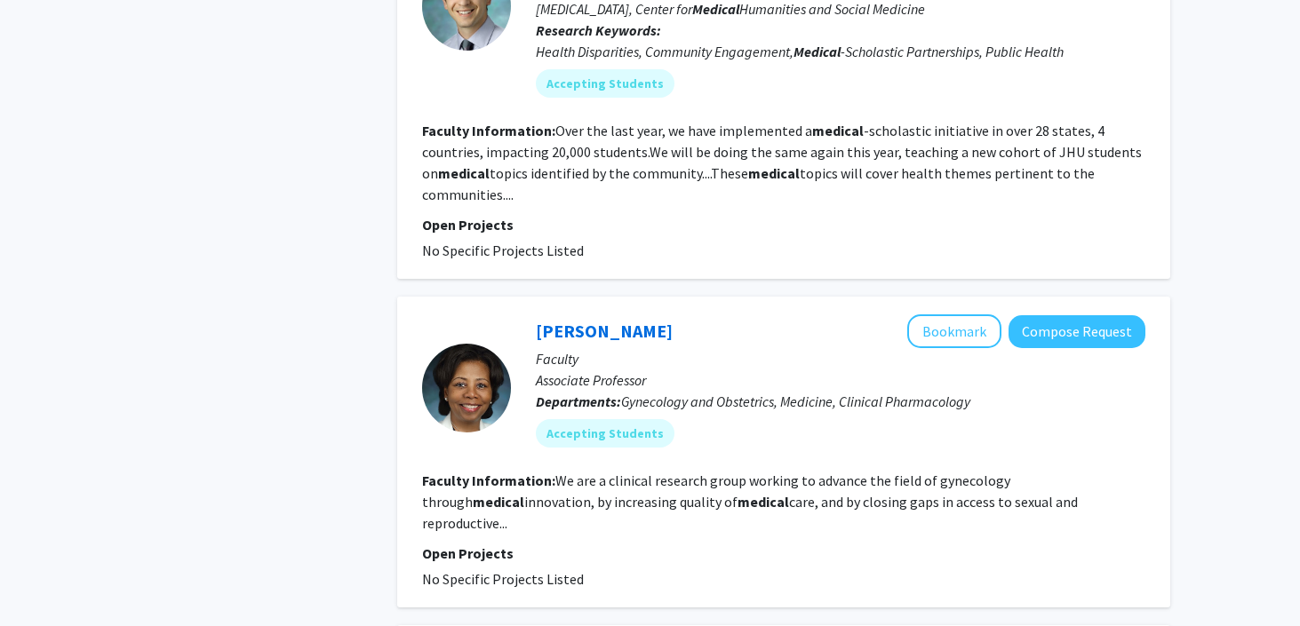
scroll to position [3429, 0]
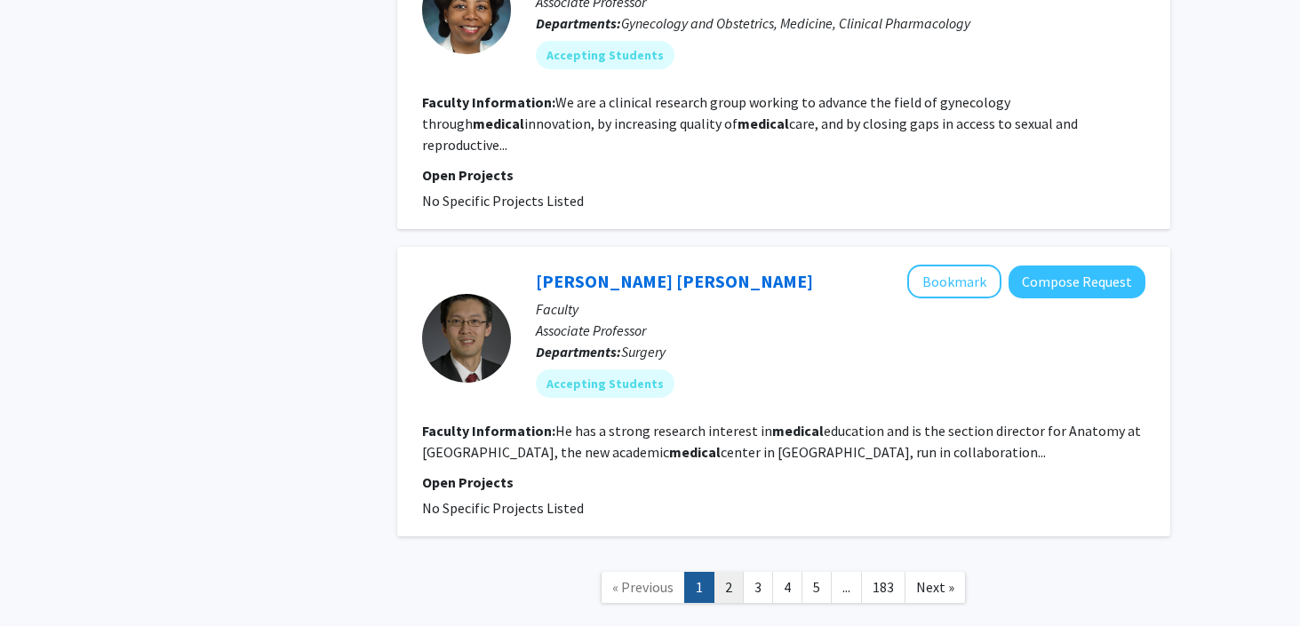
click at [733, 572] on link "2" at bounding box center [728, 587] width 30 height 31
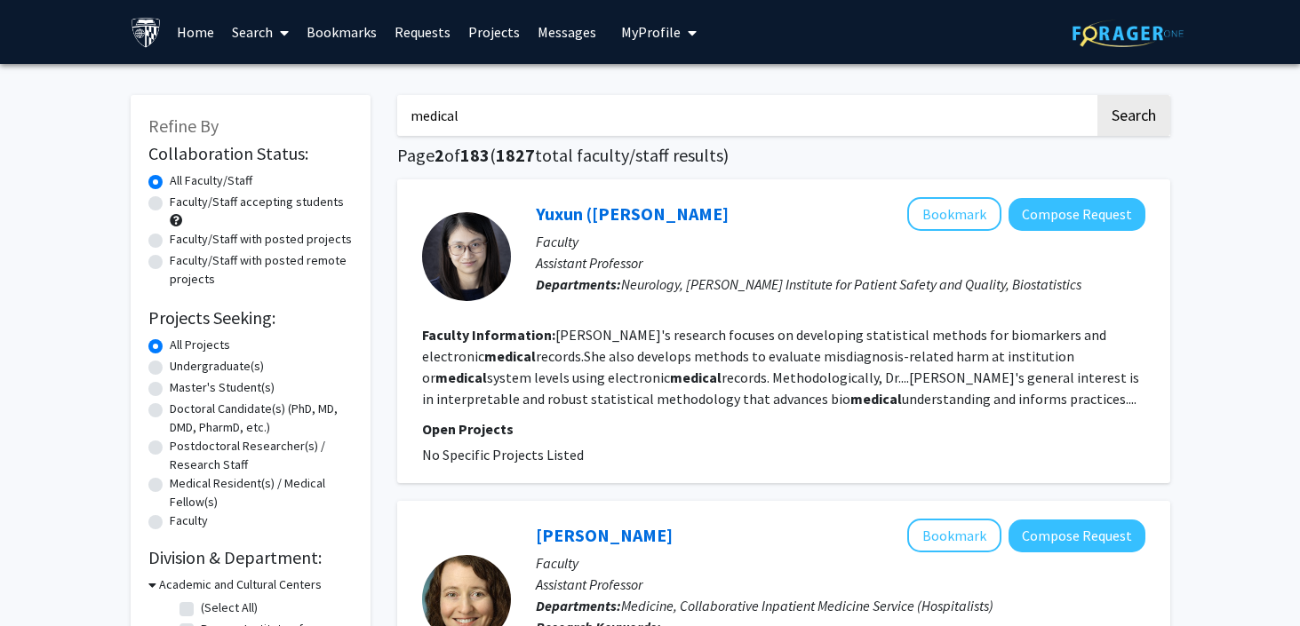
click at [547, 121] on input "medical" at bounding box center [745, 115] width 697 height 41
click at [1097, 95] on button "Search" at bounding box center [1133, 115] width 73 height 41
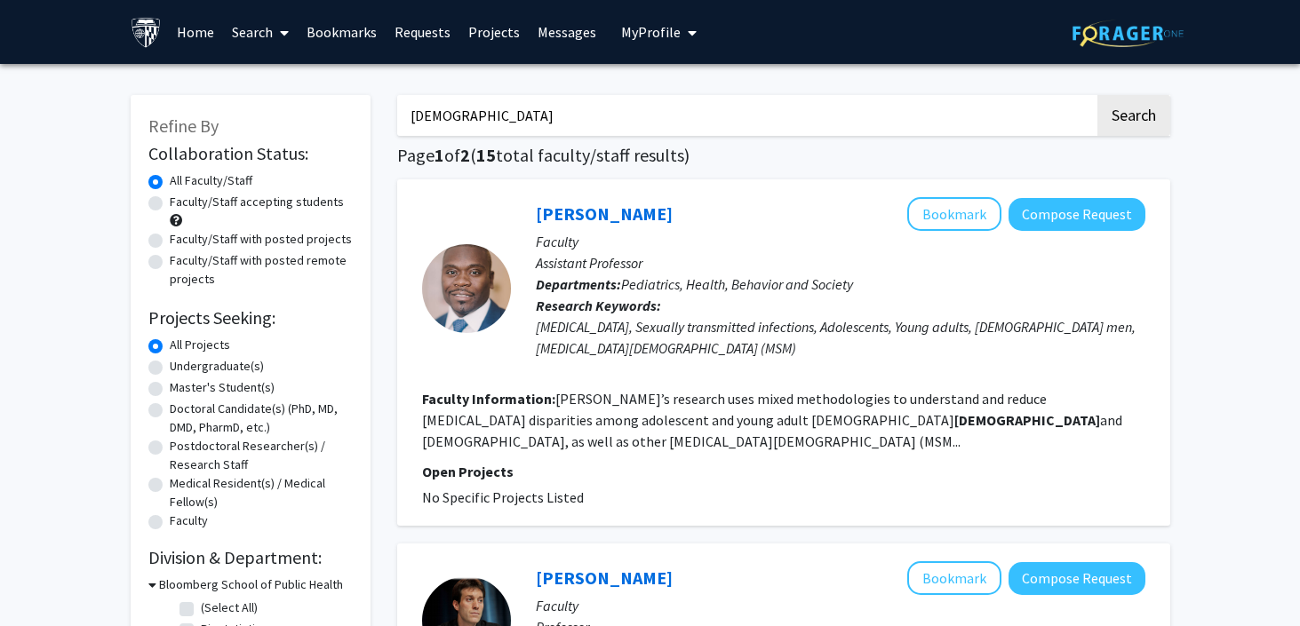
click at [534, 124] on input "gay" at bounding box center [745, 115] width 697 height 41
type input "schizophrenia"
click at [1097, 95] on button "Search" at bounding box center [1133, 115] width 73 height 41
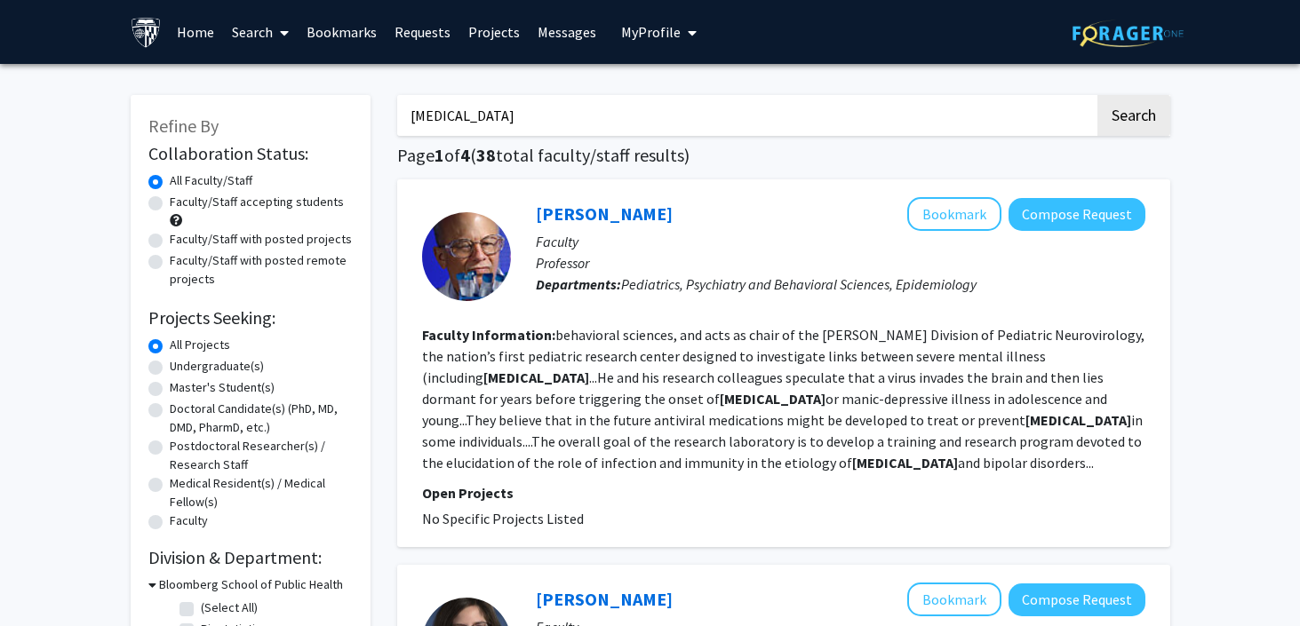
click at [163, 206] on div "Faculty/Staff accepting students" at bounding box center [250, 211] width 204 height 37
click at [170, 201] on label "Faculty/Staff accepting students" at bounding box center [257, 202] width 174 height 19
click at [170, 201] on input "Faculty/Staff accepting students" at bounding box center [176, 199] width 12 height 12
radio input "true"
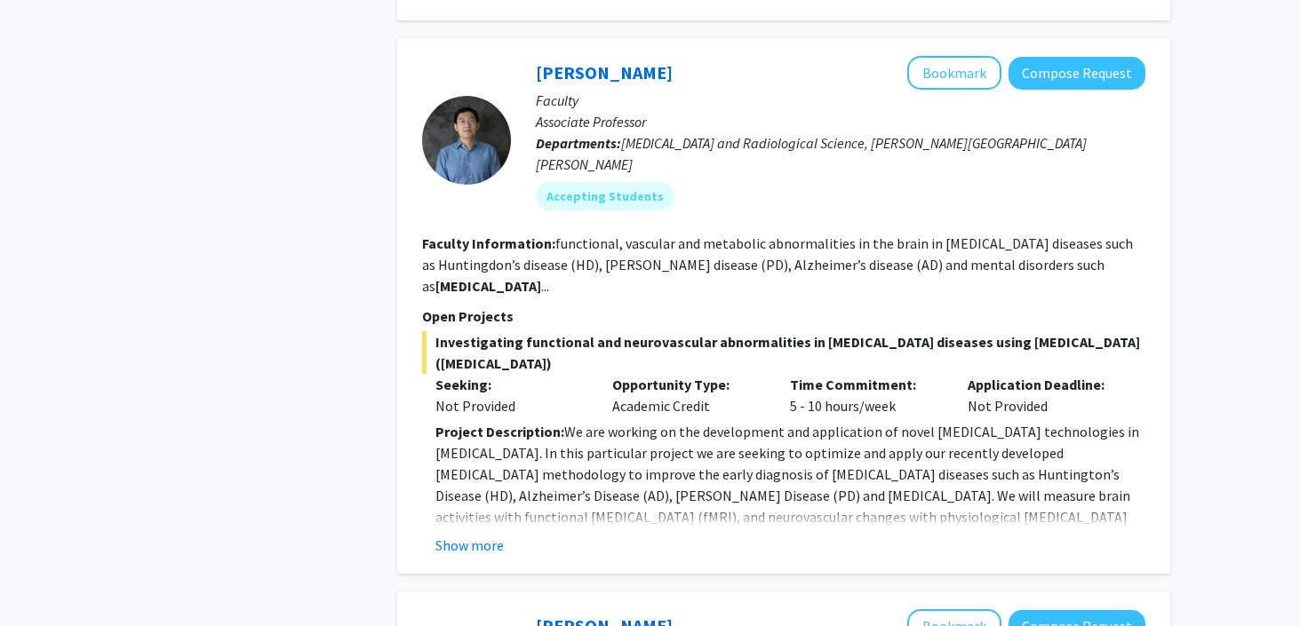
scroll to position [877, 0]
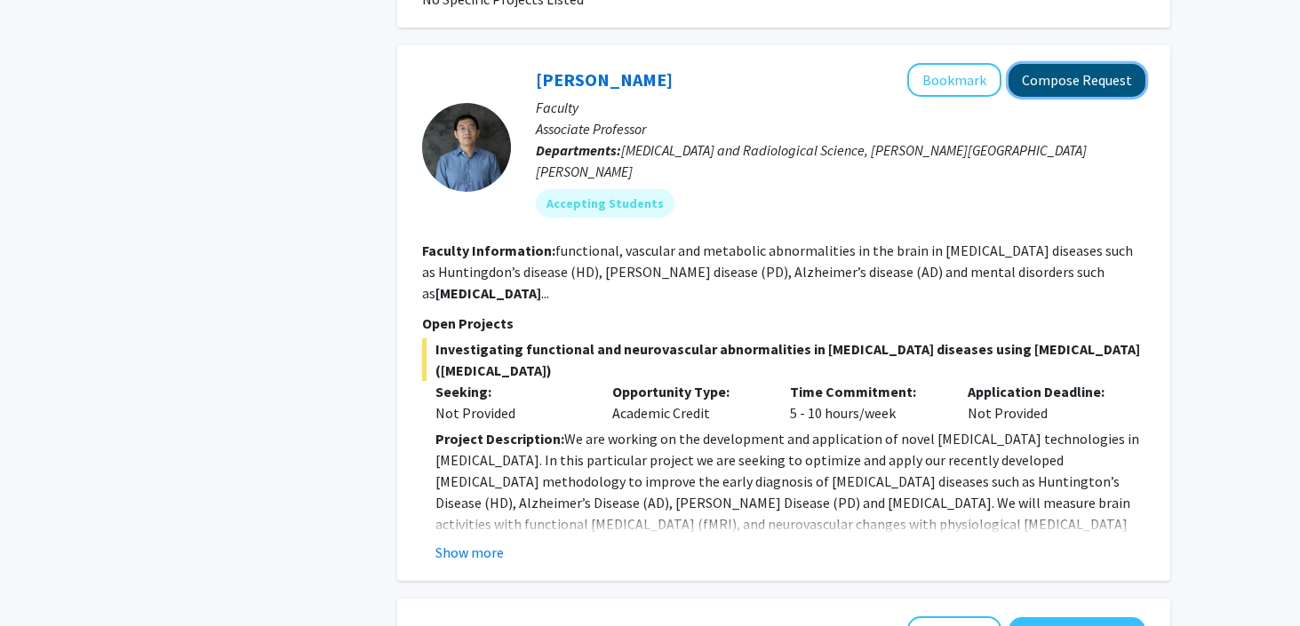
click at [1083, 64] on button "Compose Request" at bounding box center [1076, 80] width 137 height 33
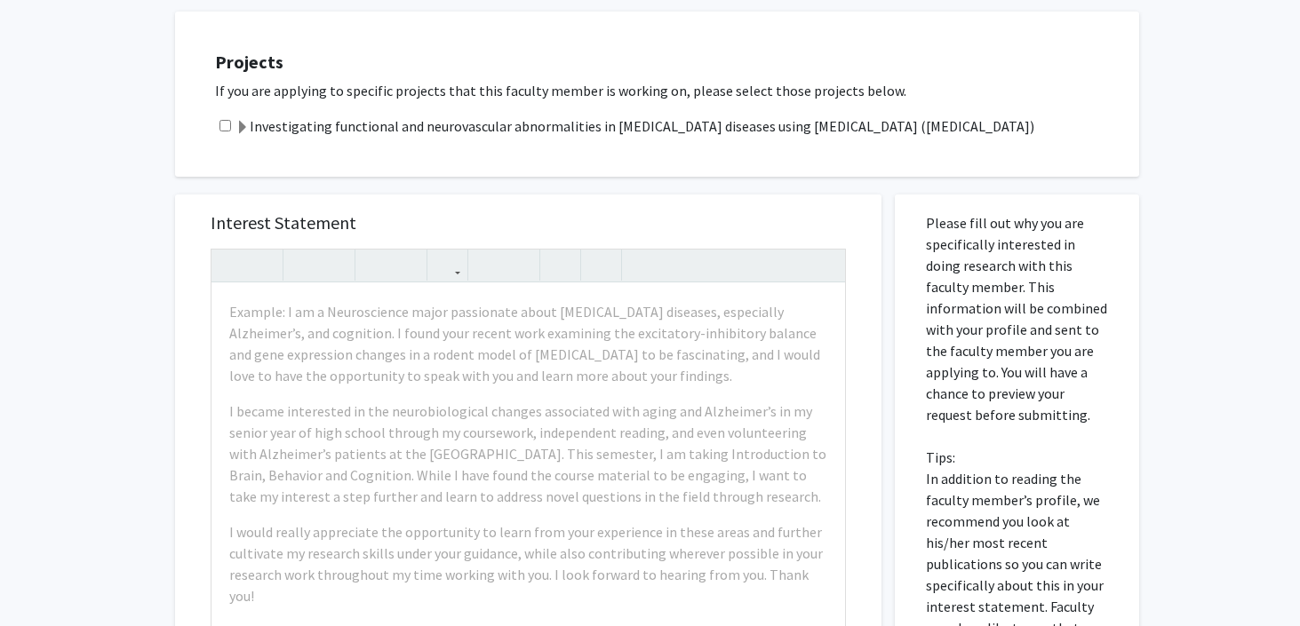
scroll to position [648, 0]
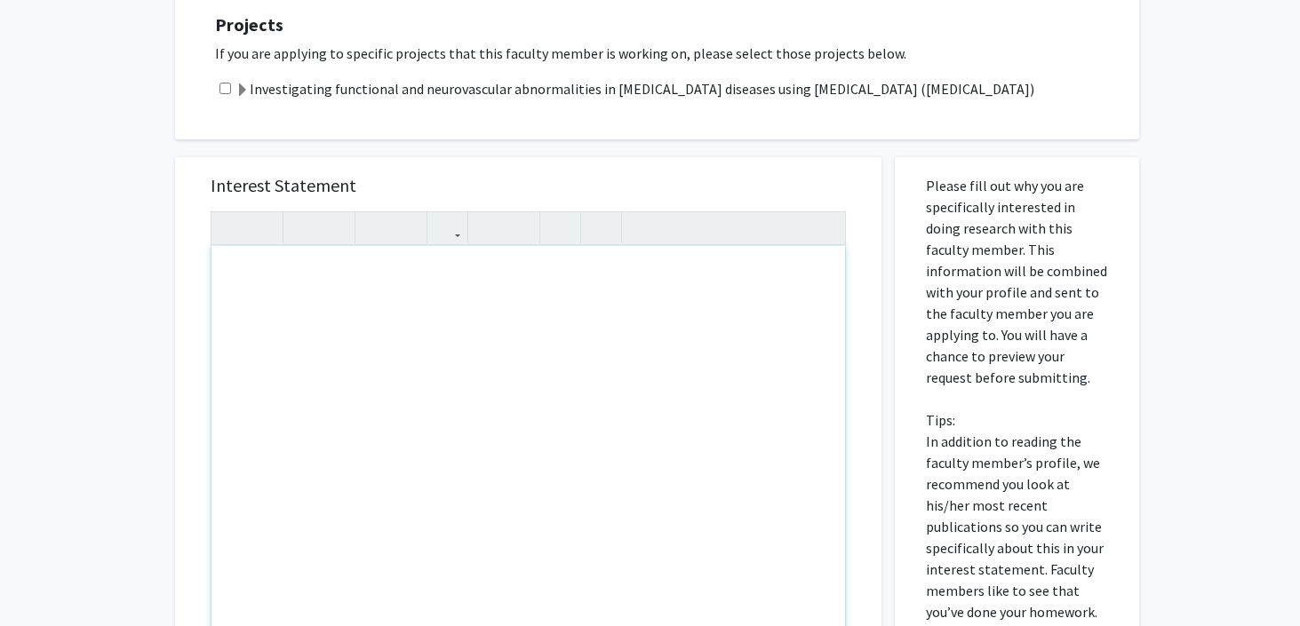
click at [427, 303] on div "Note to users with screen readers: Please press Alt+0 or Option+0 to deactivate…" at bounding box center [528, 449] width 634 height 407
paste div "Note to users with screen readers: Please press Alt+0 or Option+0 to deactivate…"
type textarea "<p>Dear Dr. Romo,</p><br><p>My name is Pukar Lund, and I am very interested in …"
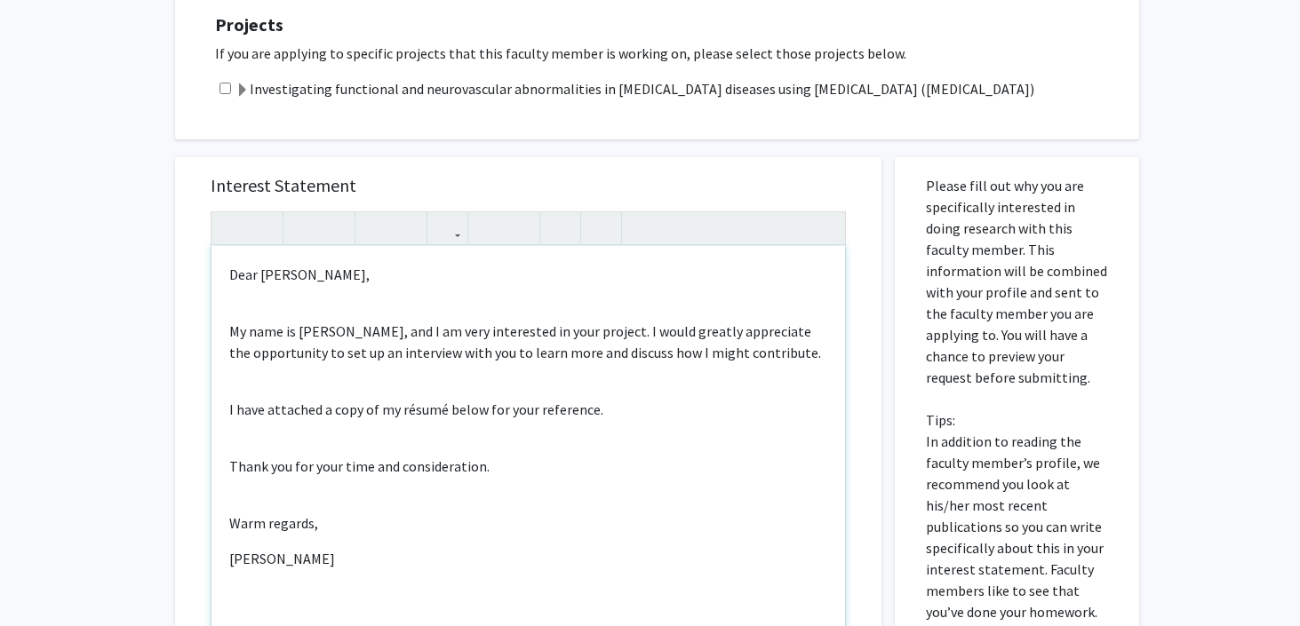
click at [299, 264] on p "Dear Dr. Romo," at bounding box center [528, 274] width 598 height 21
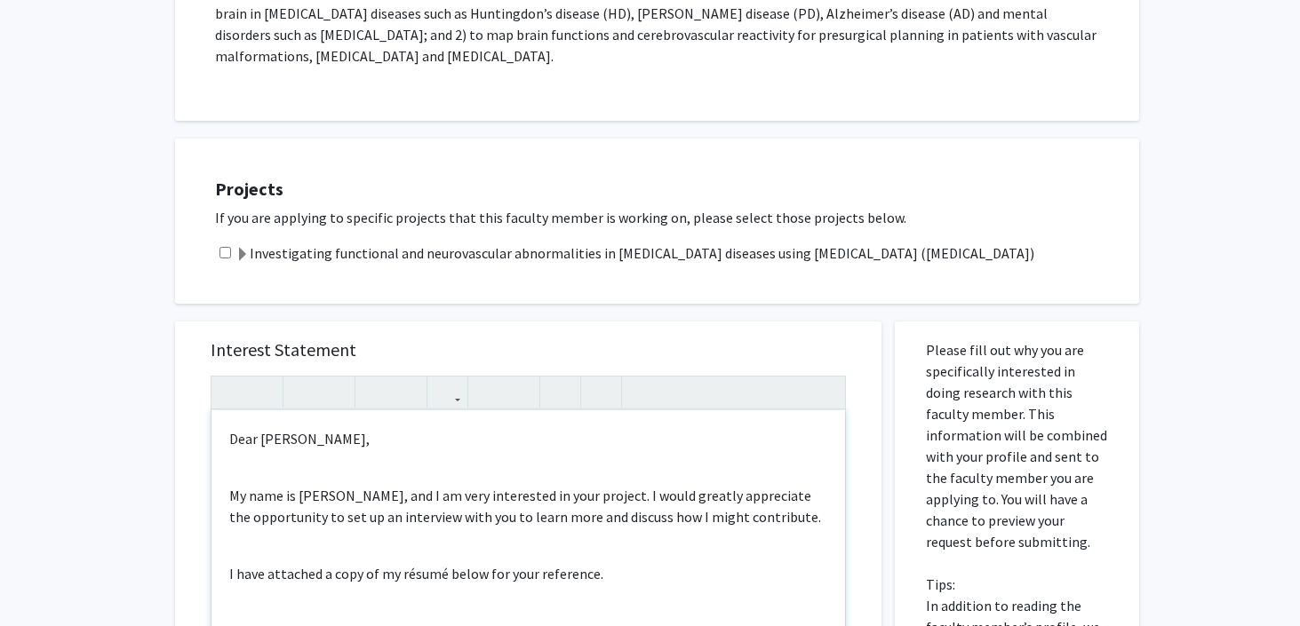
scroll to position [484, 0]
click at [276, 427] on p "Dear Jon Hua," at bounding box center [528, 437] width 598 height 21
type textarea "<p>Dear Jun Hua,</p><br><p>My name is Pukar Lund, and I am very interested in y…"
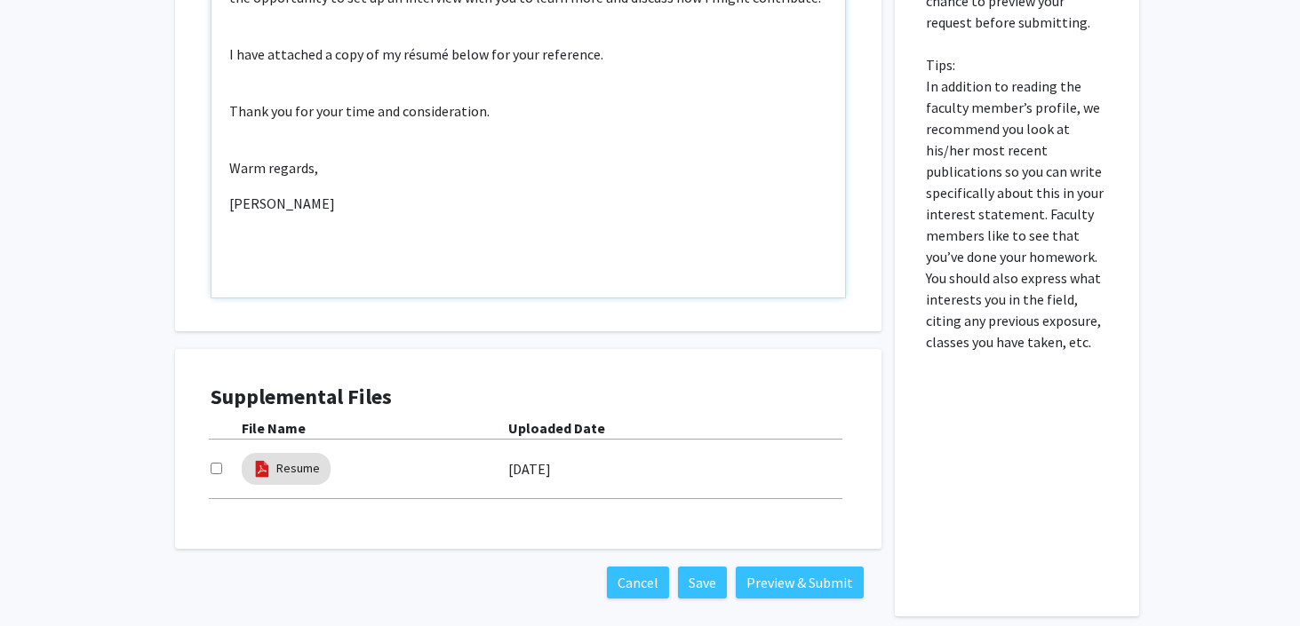
scroll to position [1020, 0]
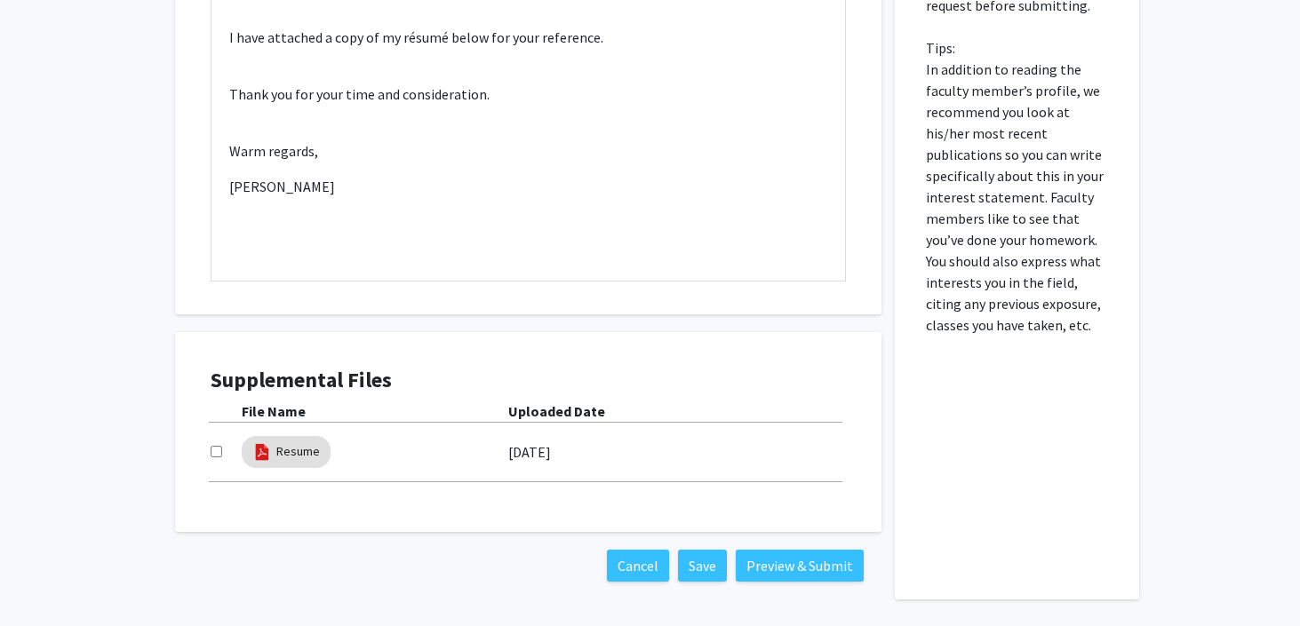
click at [211, 442] on div at bounding box center [226, 452] width 31 height 21
click at [216, 446] on input "checkbox" at bounding box center [217, 452] width 12 height 12
checkbox input "true"
click at [303, 442] on link "Resume" at bounding box center [298, 451] width 44 height 19
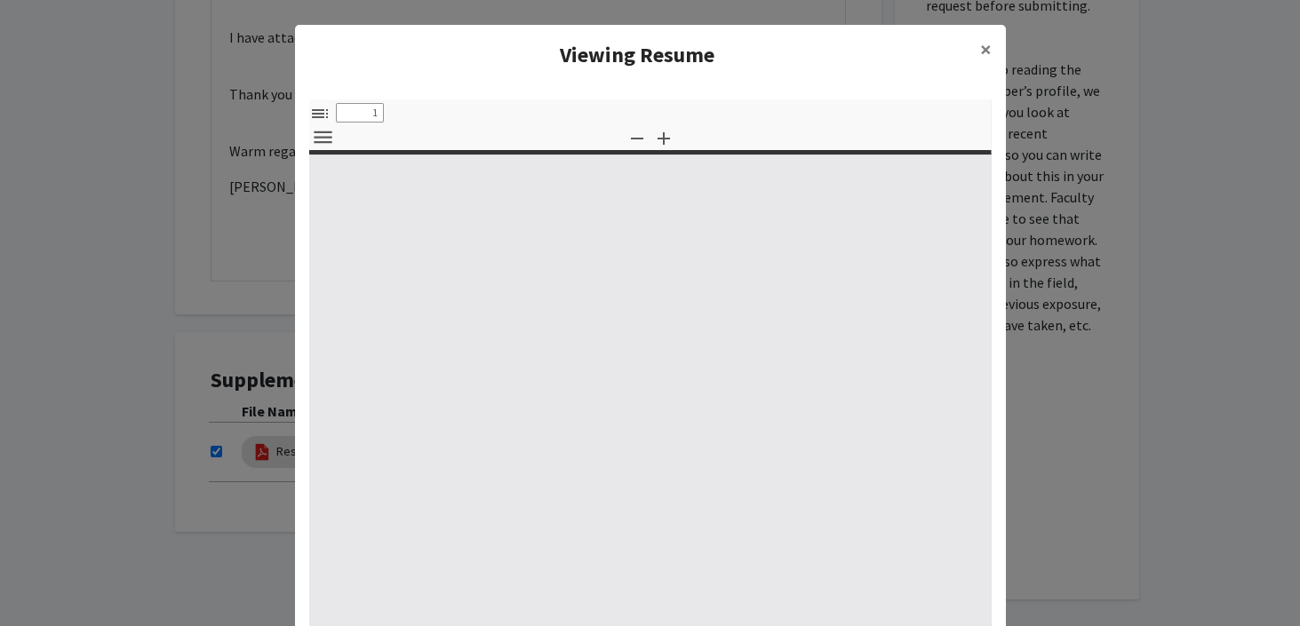
select select "custom"
type input "0"
select select "custom"
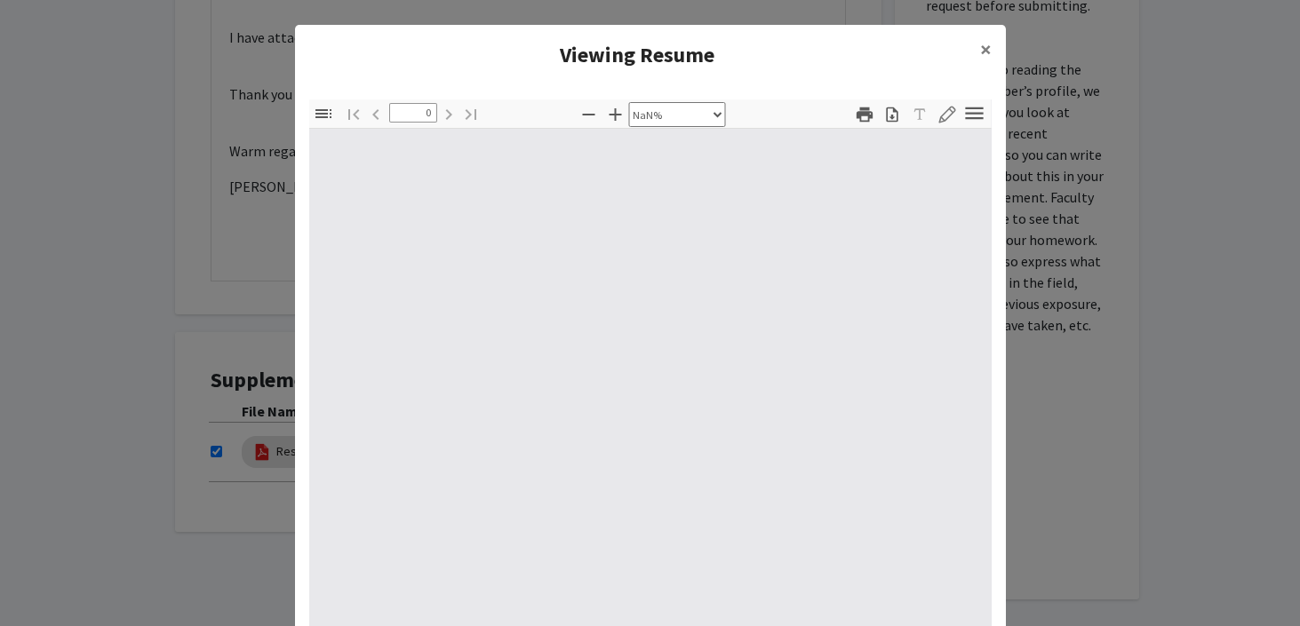
type input "1"
select select "auto"
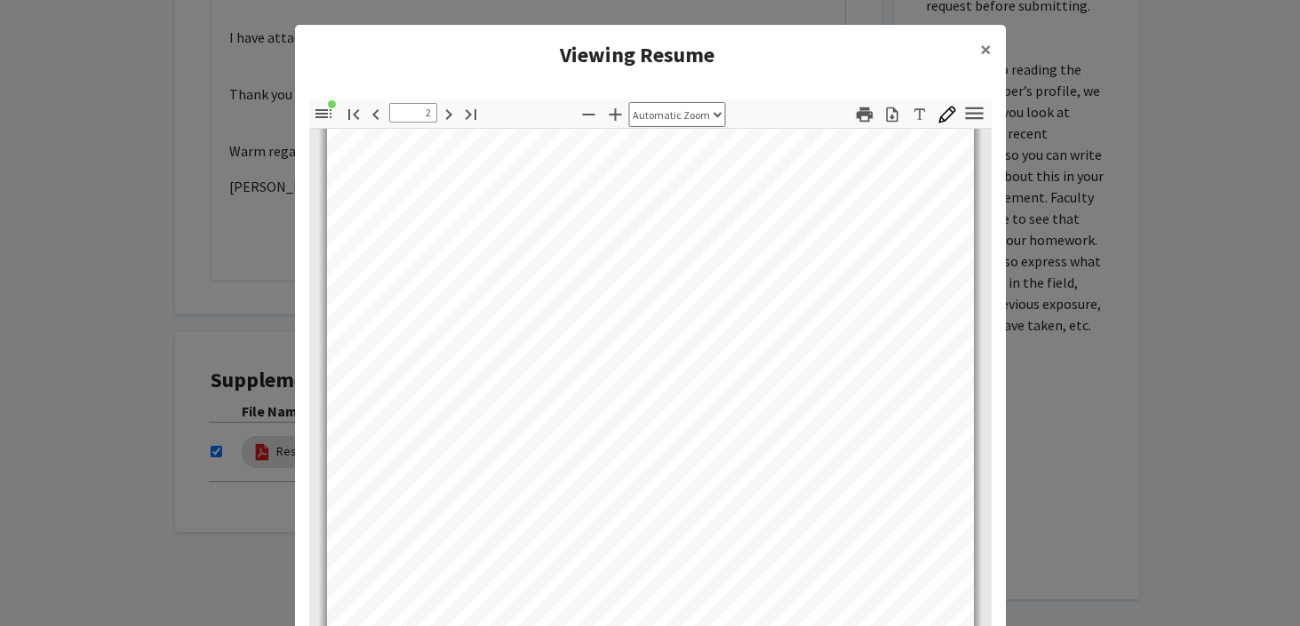
scroll to position [64, 0]
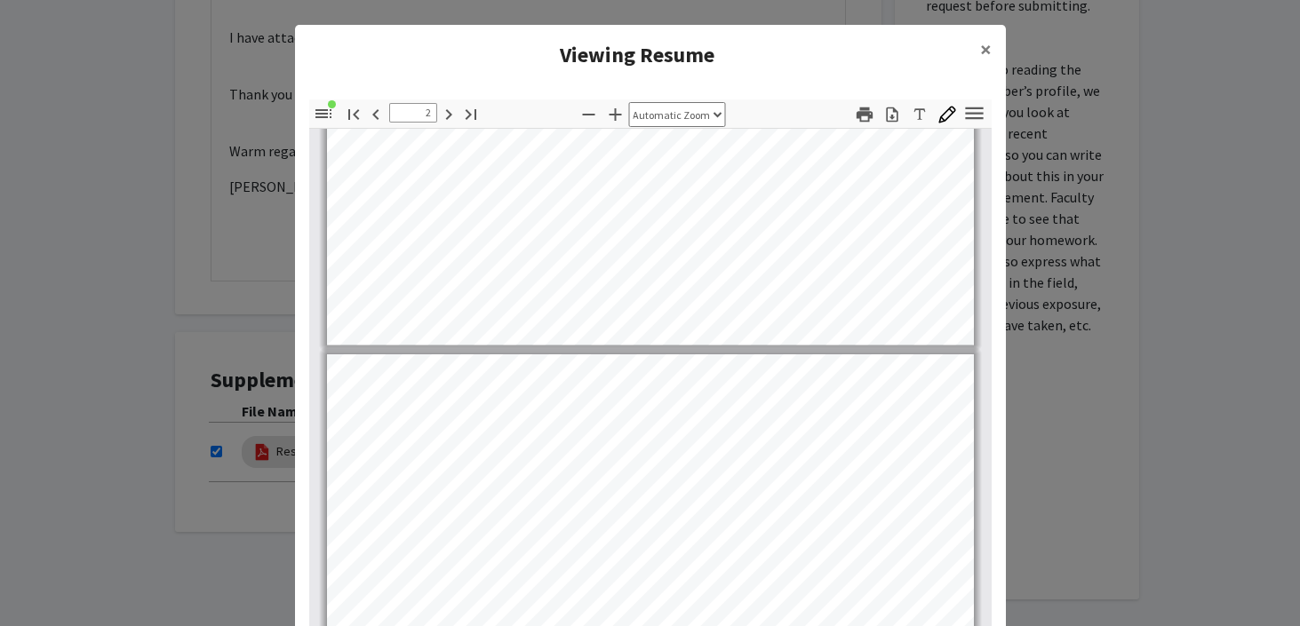
type input "1"
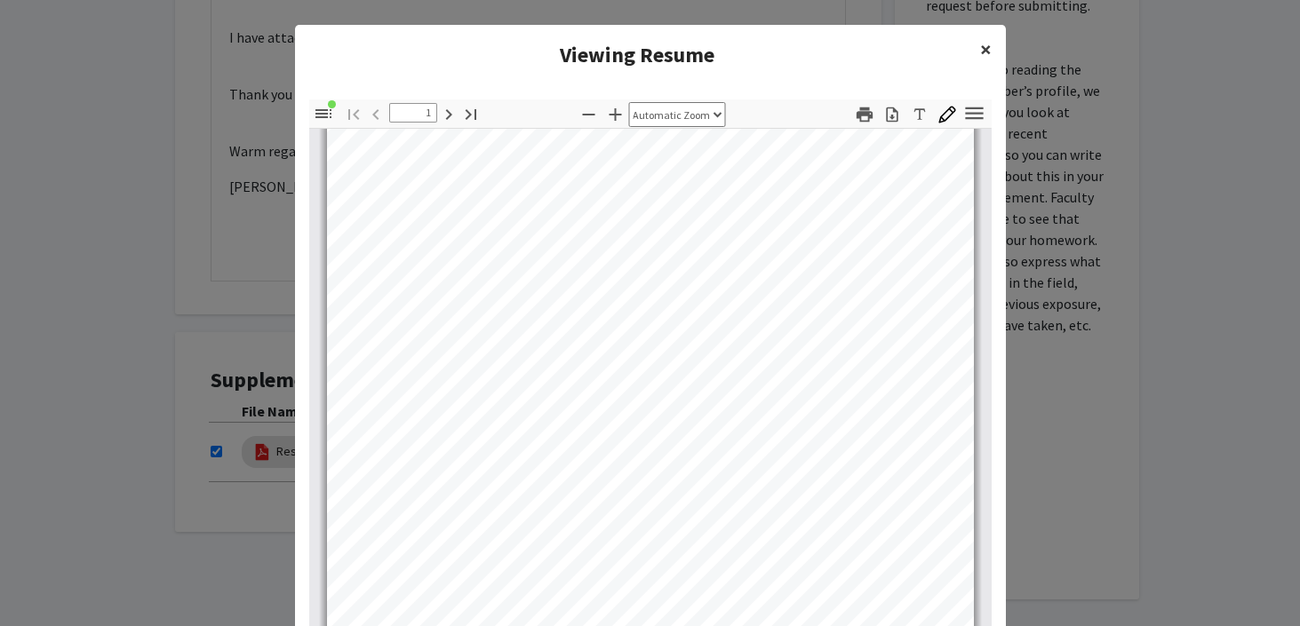
click at [985, 50] on span "×" at bounding box center [986, 50] width 12 height 28
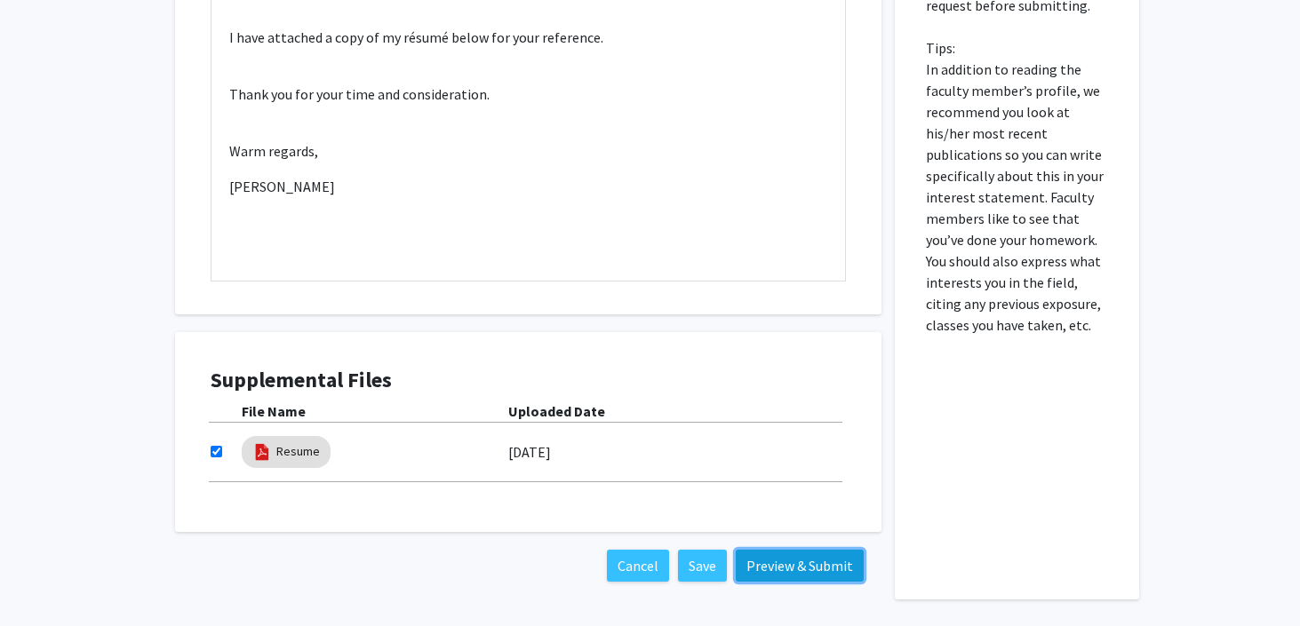
click at [817, 550] on button "Preview & Submit" at bounding box center [800, 566] width 128 height 32
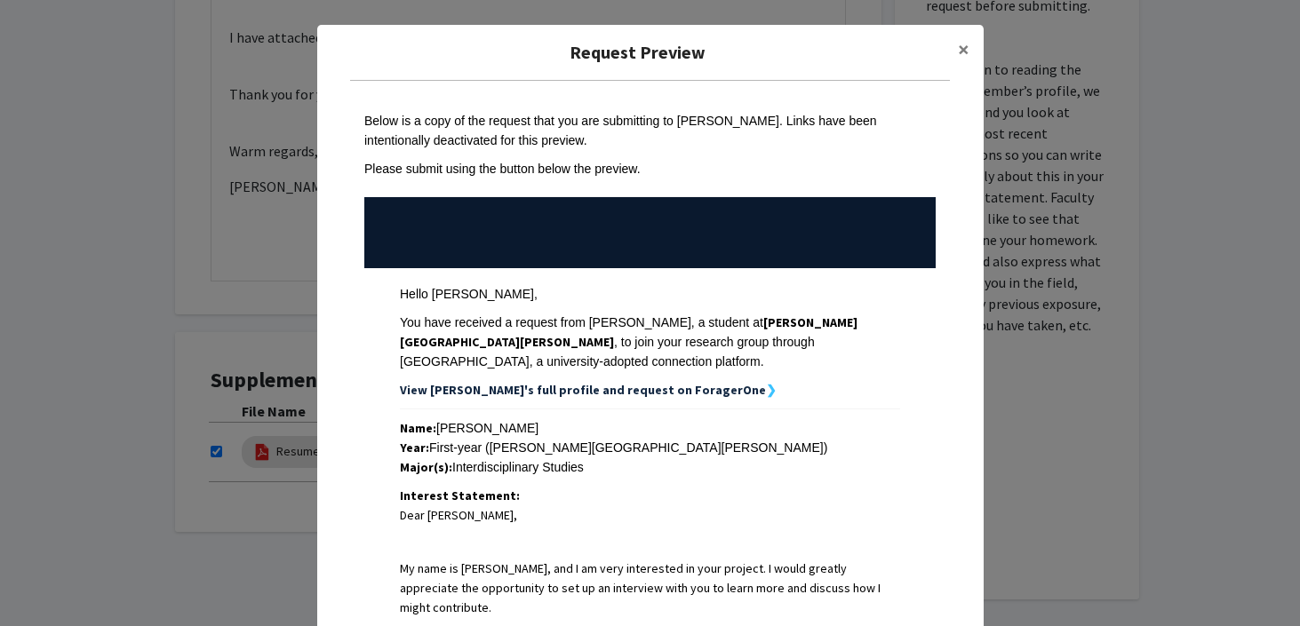
scroll to position [472, 0]
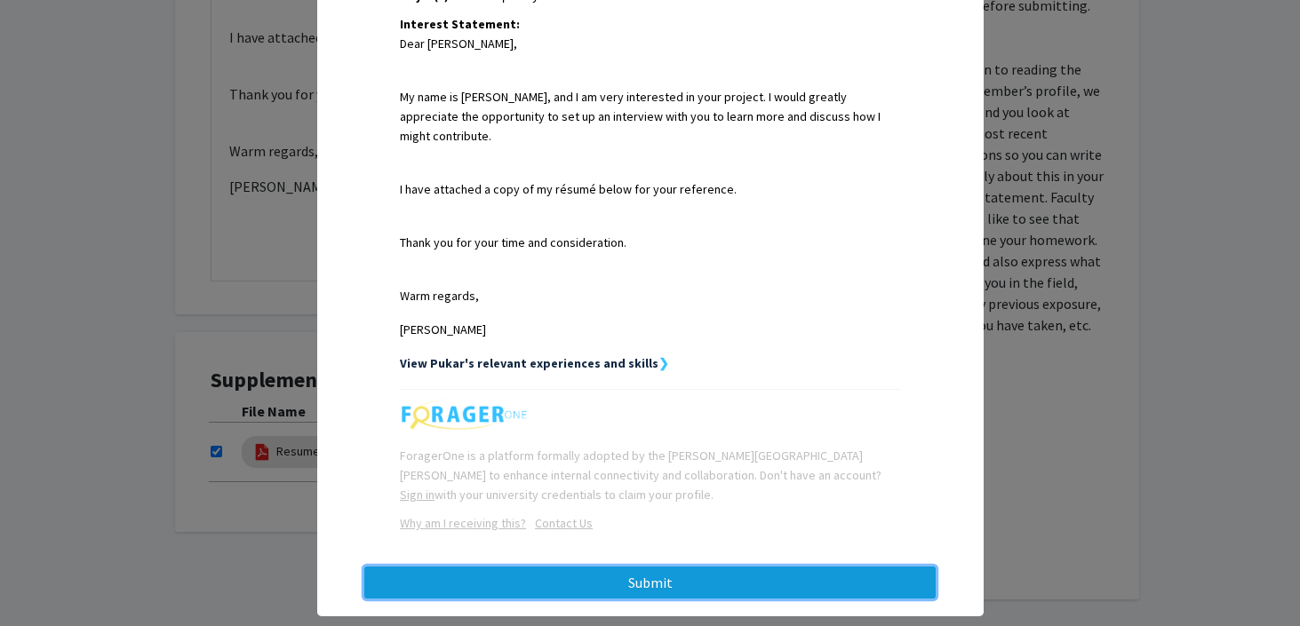
click at [829, 567] on button "Submit" at bounding box center [649, 583] width 571 height 32
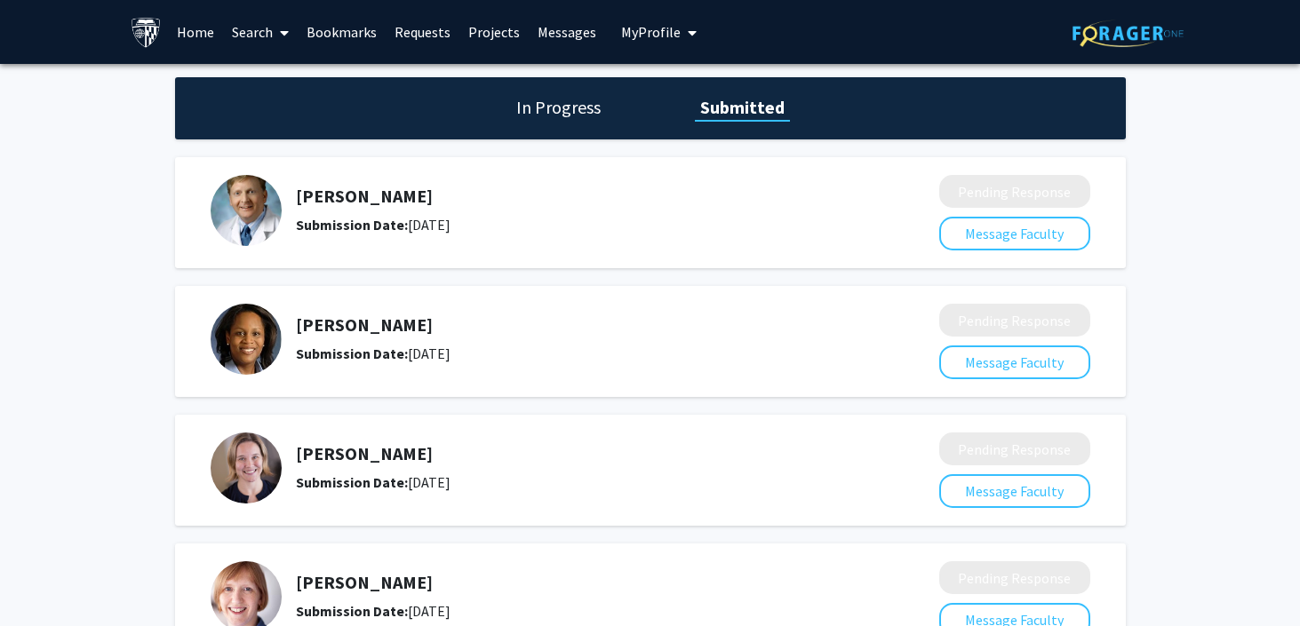
click at [238, 28] on link "Search" at bounding box center [260, 32] width 75 height 62
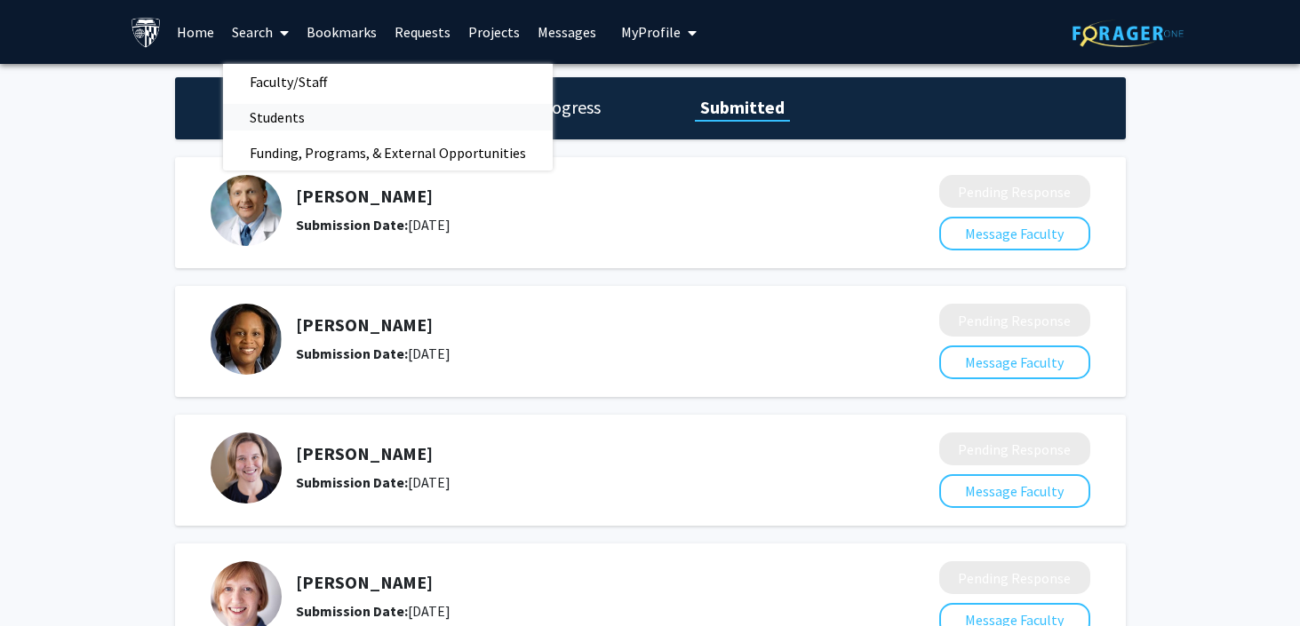
click at [287, 114] on span "Students" at bounding box center [277, 118] width 108 height 36
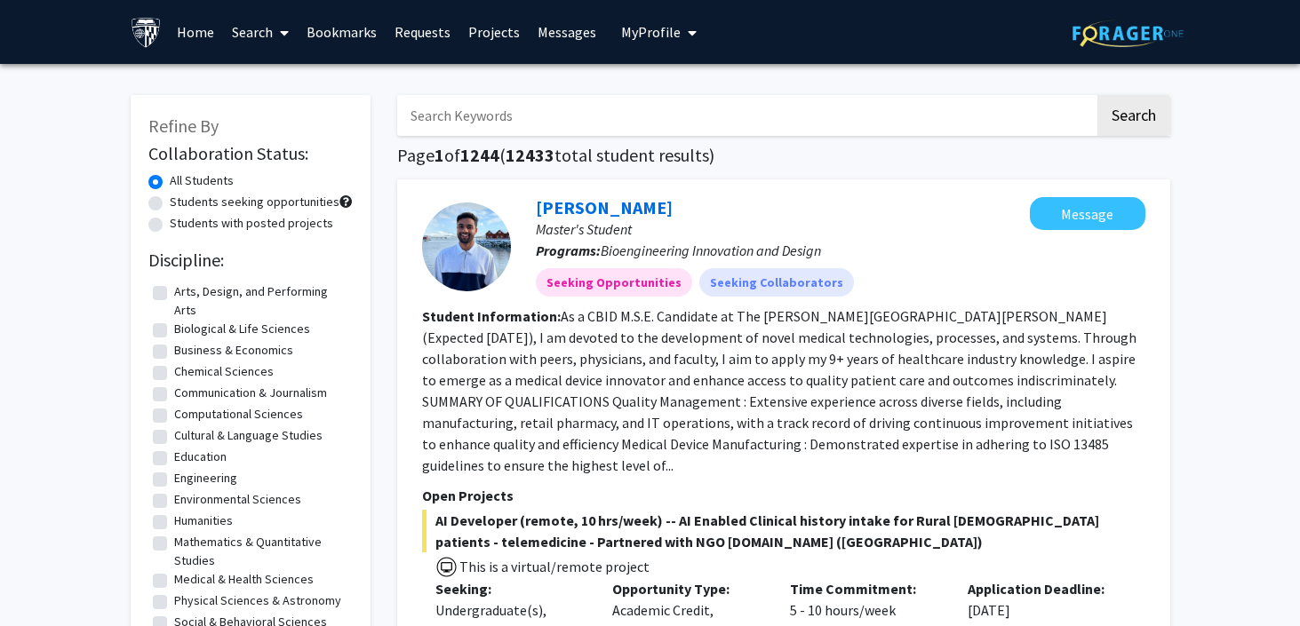
click at [251, 29] on link "Search" at bounding box center [260, 32] width 75 height 62
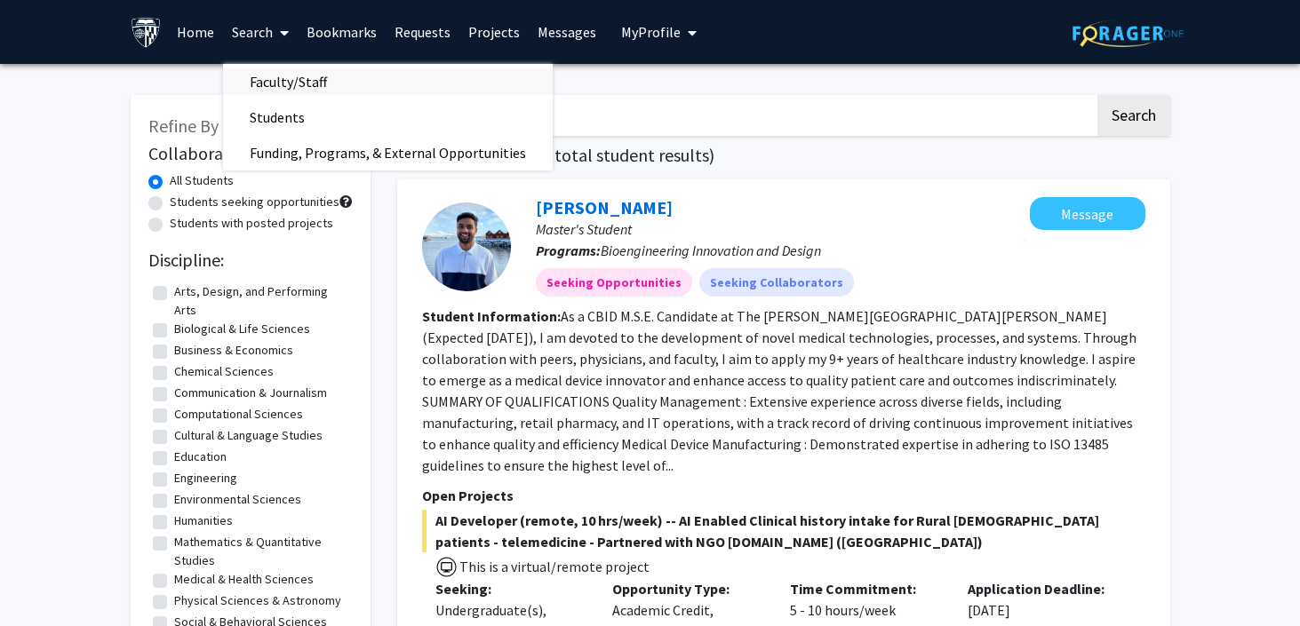
click at [287, 82] on span "Faculty/Staff" at bounding box center [288, 82] width 131 height 36
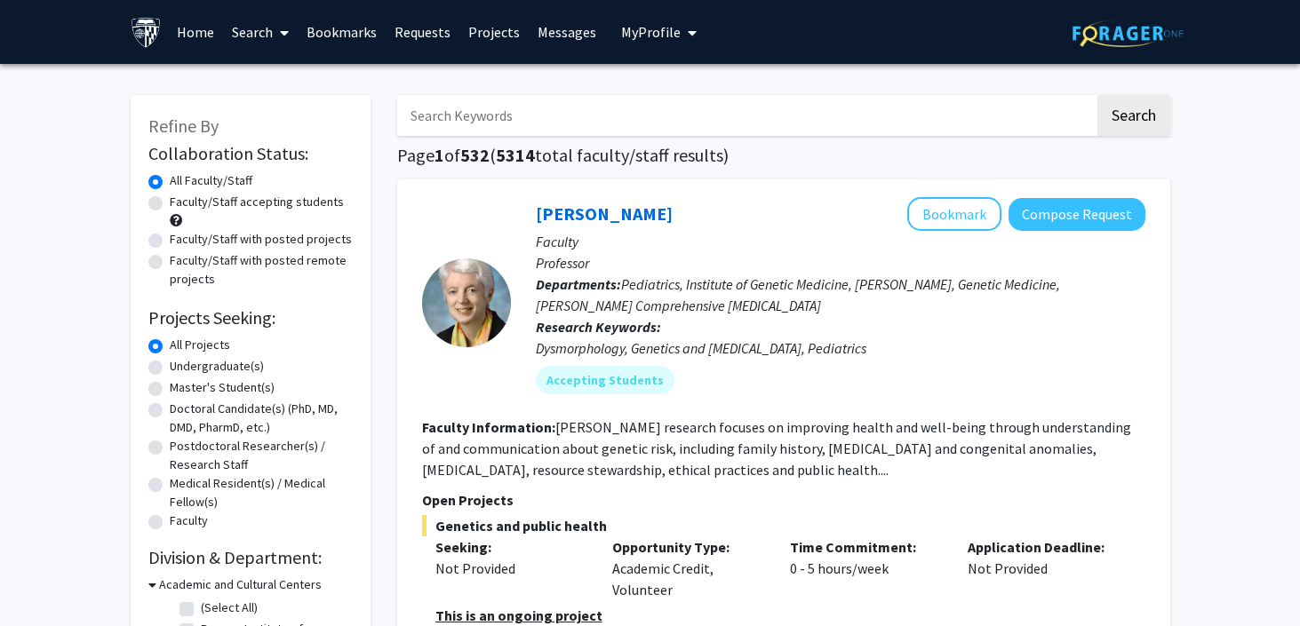
click at [170, 203] on label "Faculty/Staff accepting students" at bounding box center [257, 202] width 174 height 19
click at [170, 203] on input "Faculty/Staff accepting students" at bounding box center [176, 199] width 12 height 12
radio input "true"
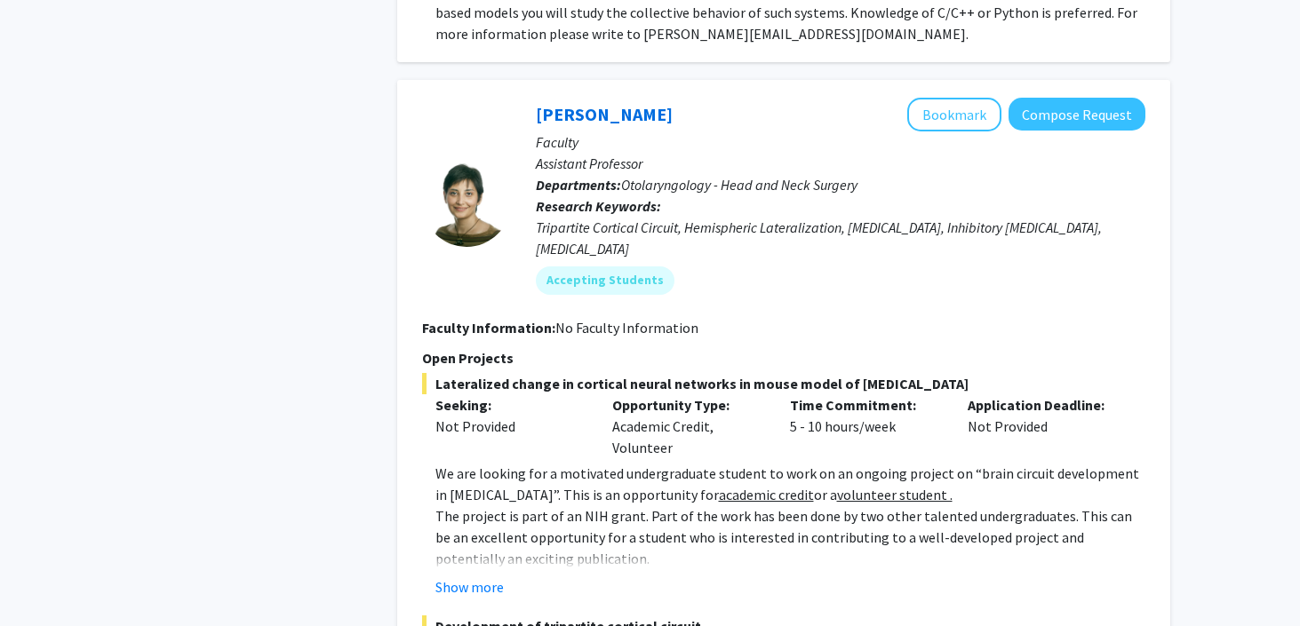
scroll to position [5432, 0]
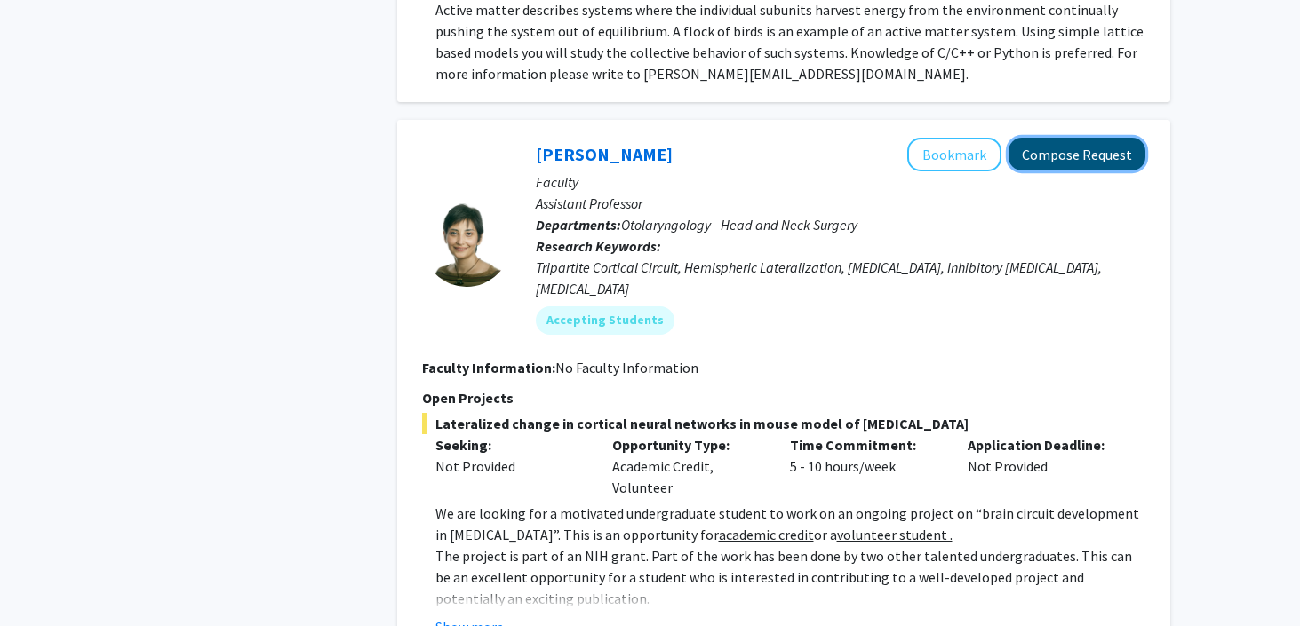
click at [1029, 138] on button "Compose Request" at bounding box center [1076, 154] width 137 height 33
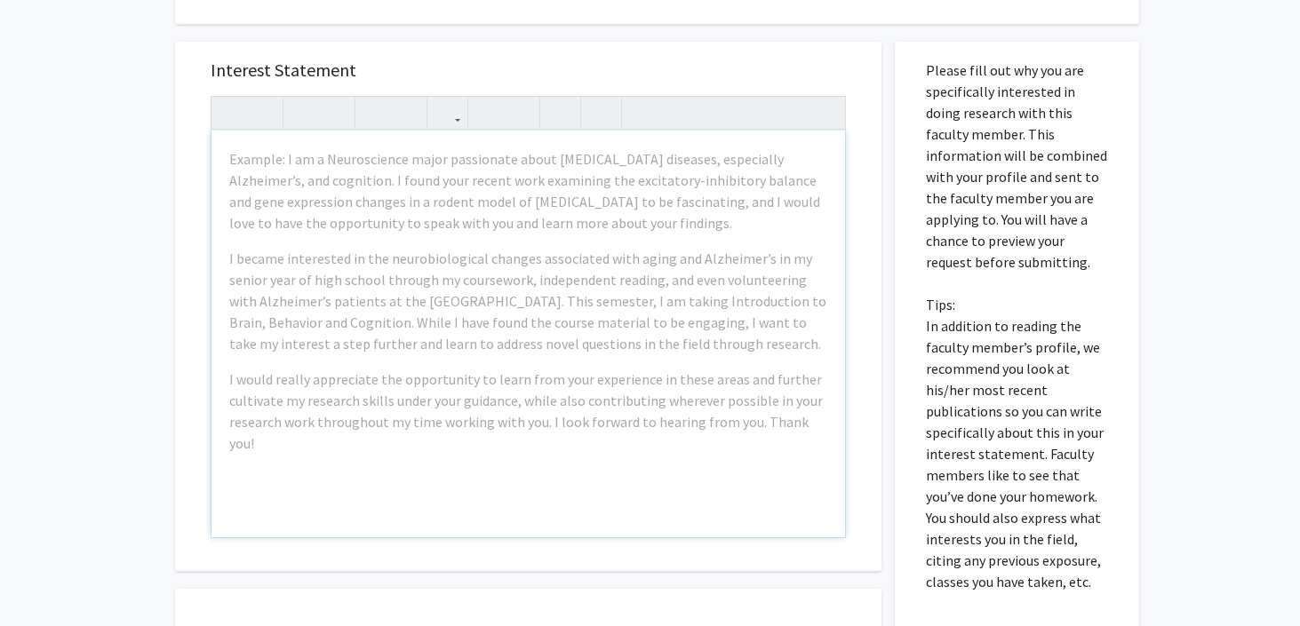
scroll to position [549, 0]
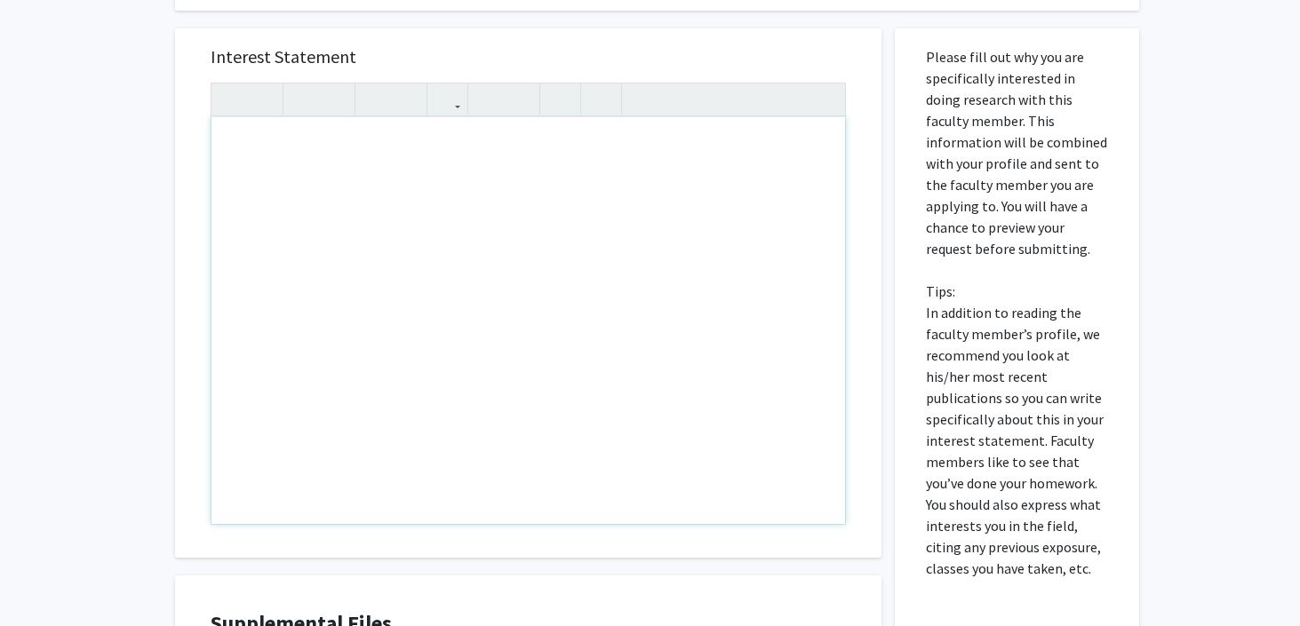
click at [526, 266] on div "Note to users with screen readers: Please press Alt+0 or Option+0 to deactivate…" at bounding box center [528, 320] width 634 height 407
paste div "Note to users with screen readers: Please press Alt+0 or Option+0 to deactivate…"
type textarea "<p>Dear Dr. Romo,</p><br><p>My name is Pukar Lund, and I am very interested in …"
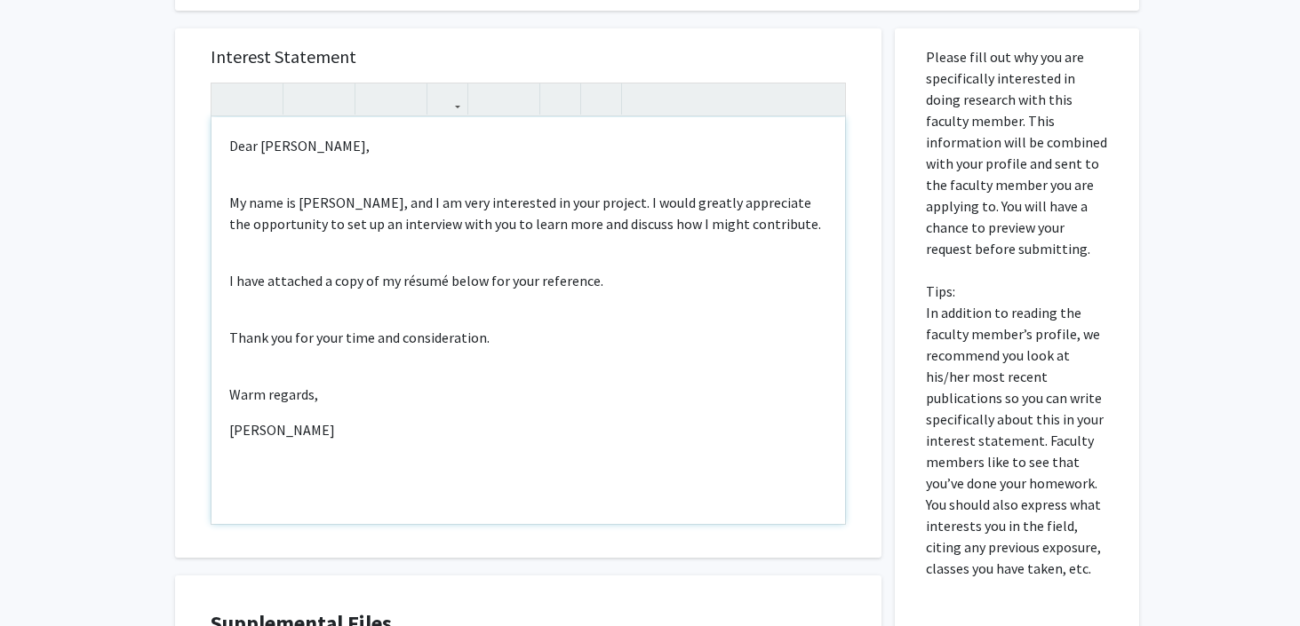
scroll to position [516, 0]
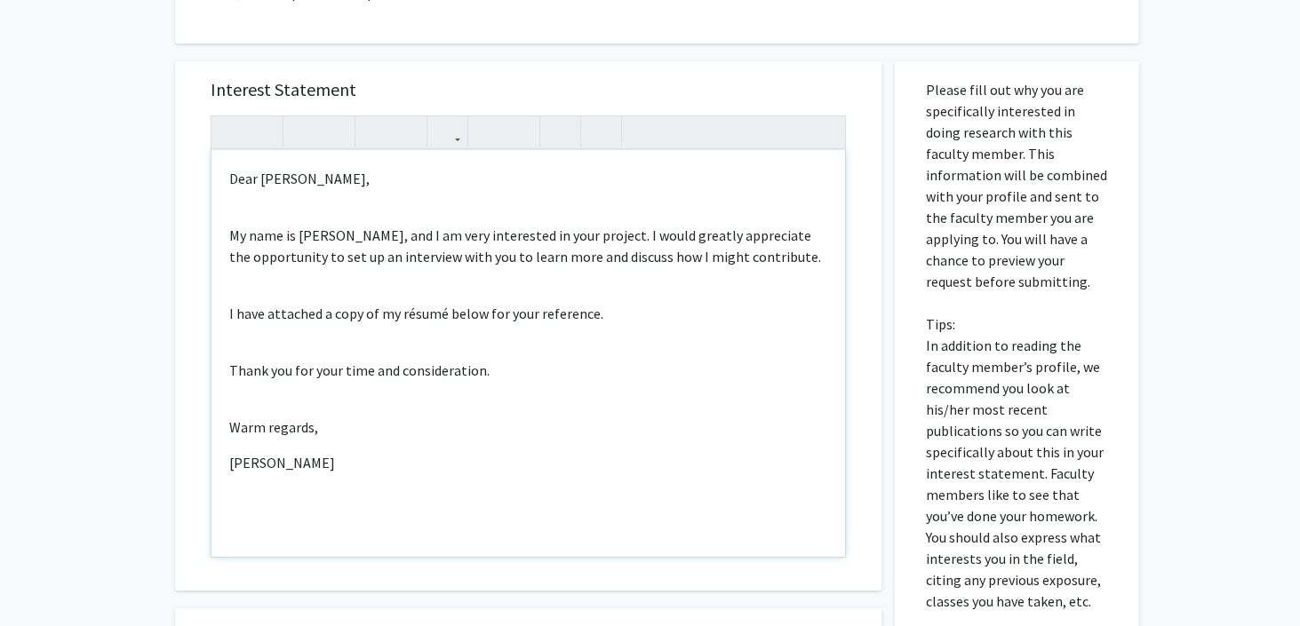
click at [304, 181] on p "Dear Dr. Romo," at bounding box center [528, 178] width 598 height 21
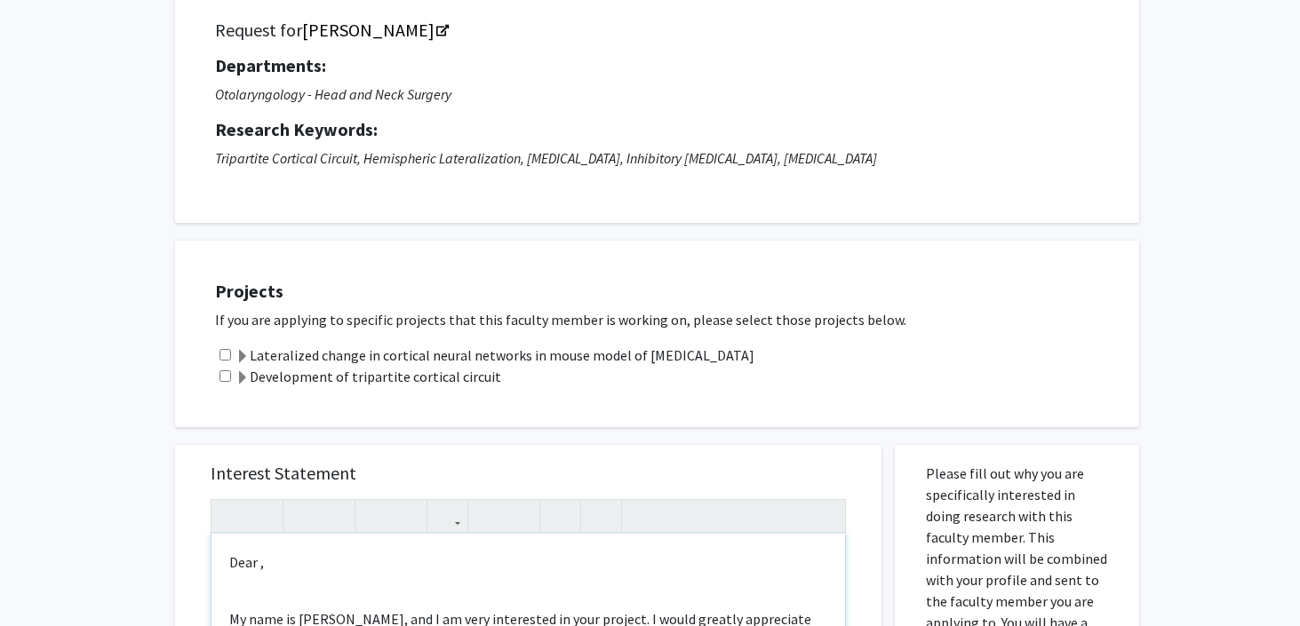
scroll to position [0, 0]
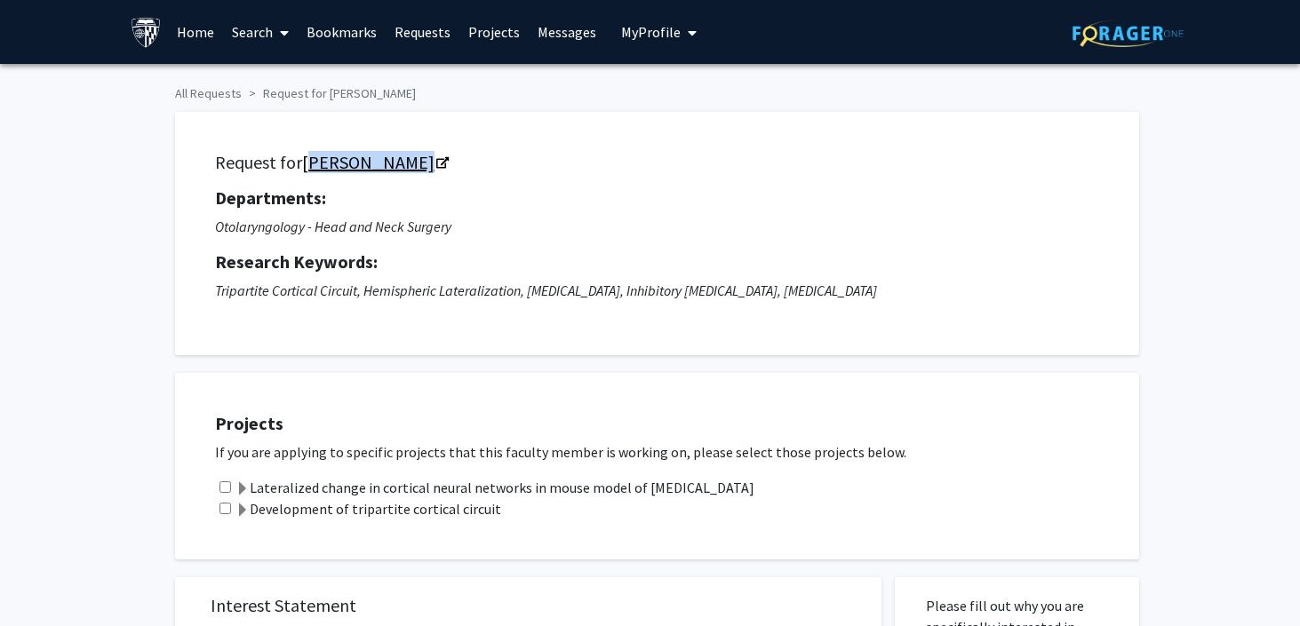
copy link "[PERSON_NAME]"
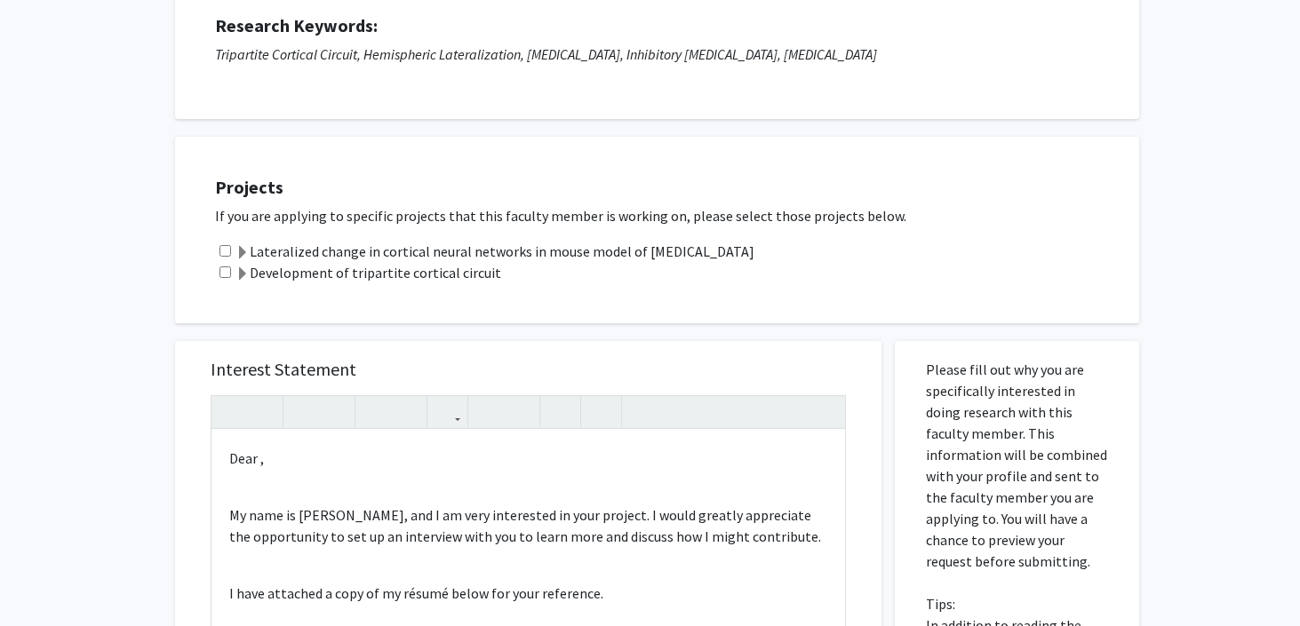
scroll to position [239, 0]
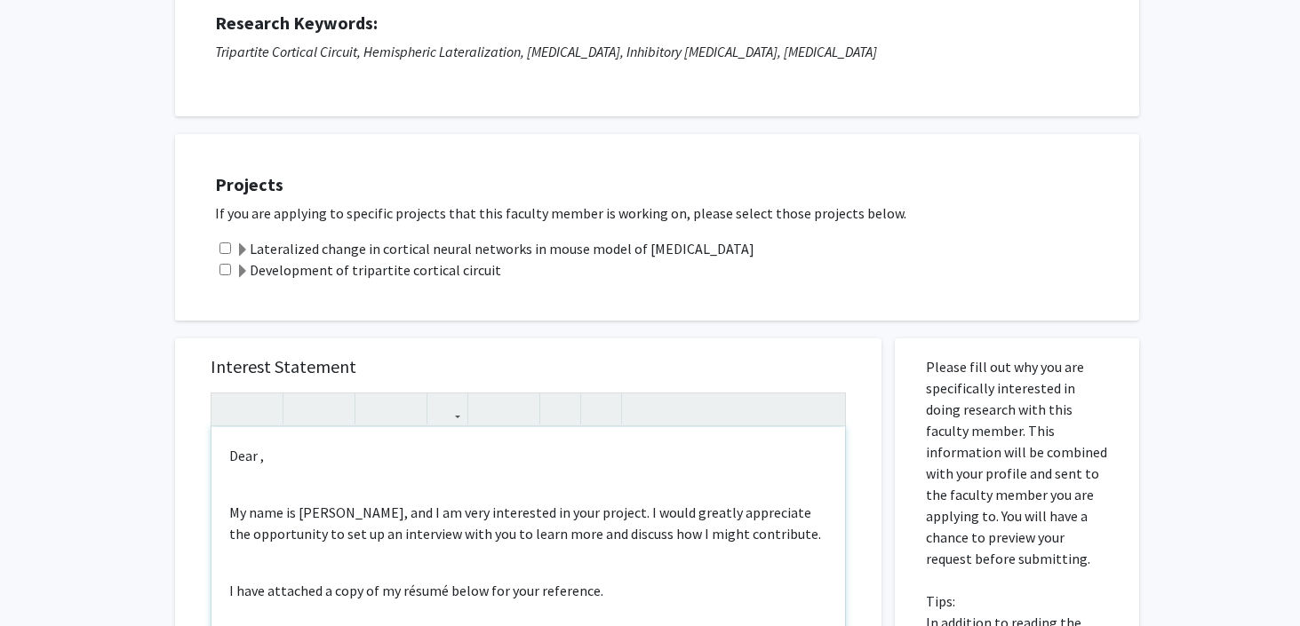
click at [260, 459] on p "Dear ," at bounding box center [528, 455] width 598 height 21
type textarea "<p>Dear Tara Deemyad,</p><br><p>My name is Pukar Lund, and I am very interested…"
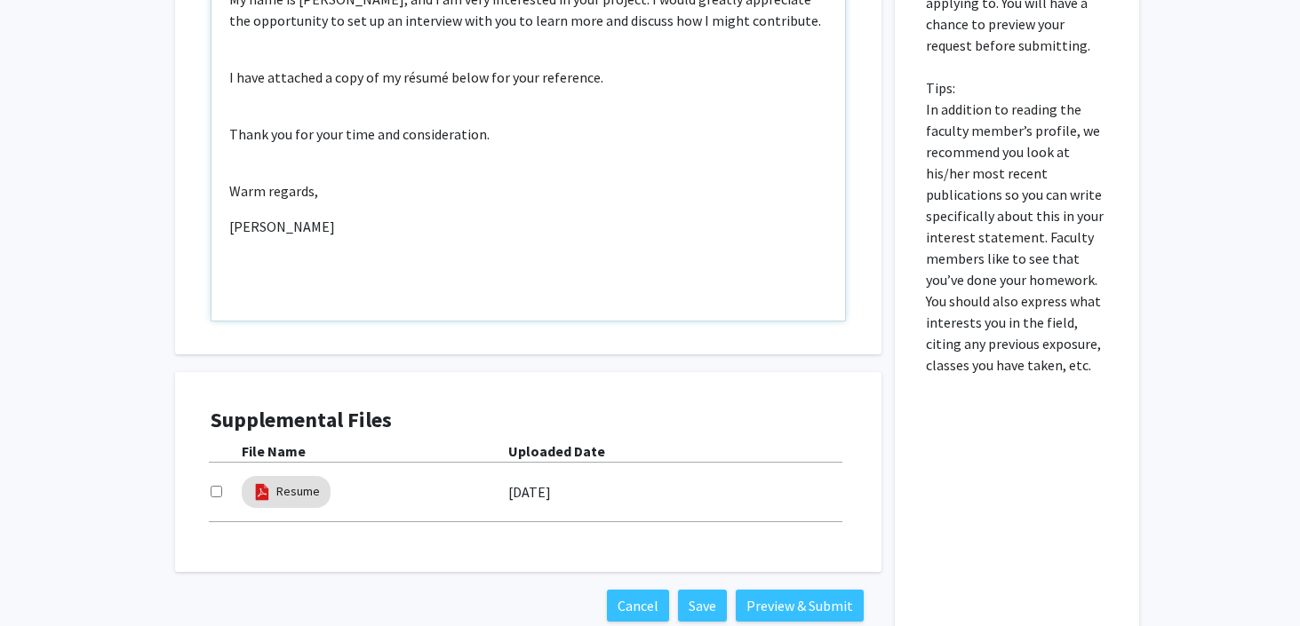
scroll to position [859, 0]
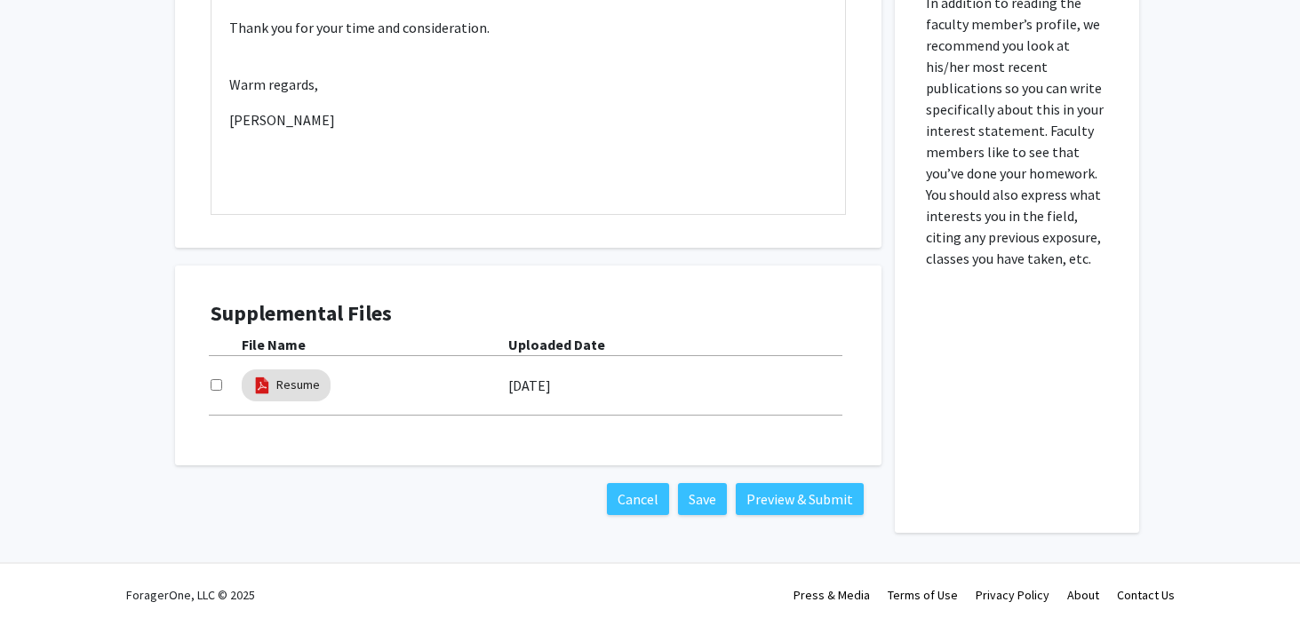
click at [220, 388] on input "checkbox" at bounding box center [217, 385] width 12 height 12
checkbox input "true"
click at [784, 484] on button "Preview & Submit" at bounding box center [800, 499] width 128 height 32
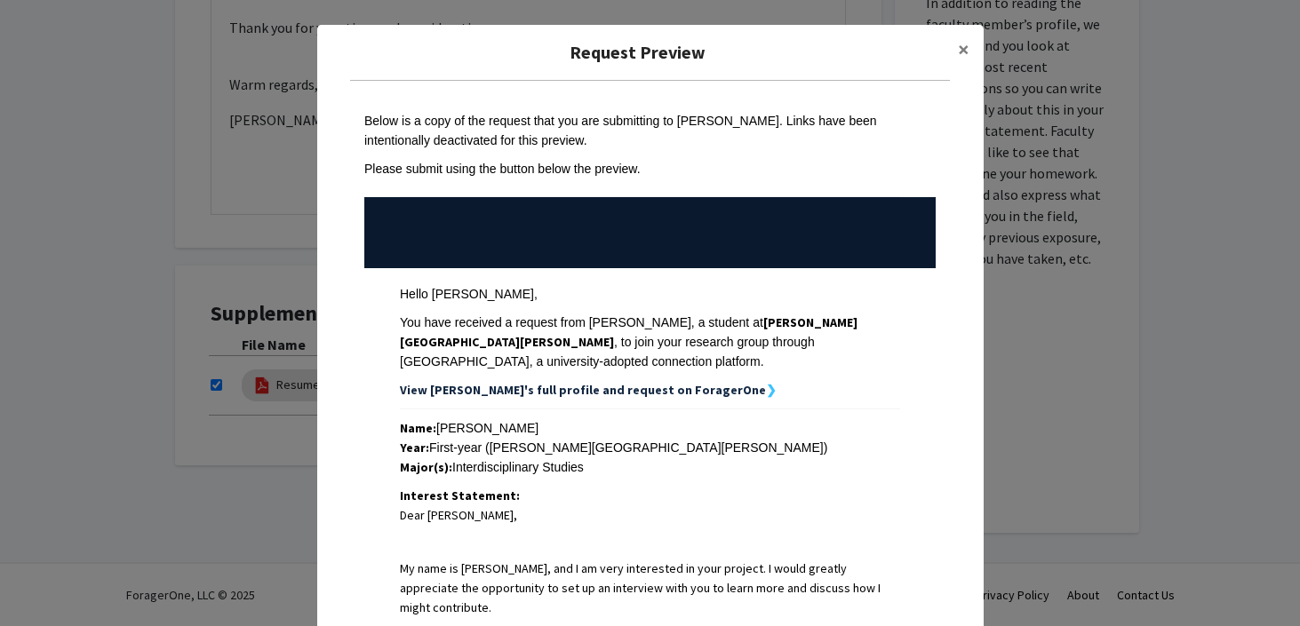
scroll to position [472, 0]
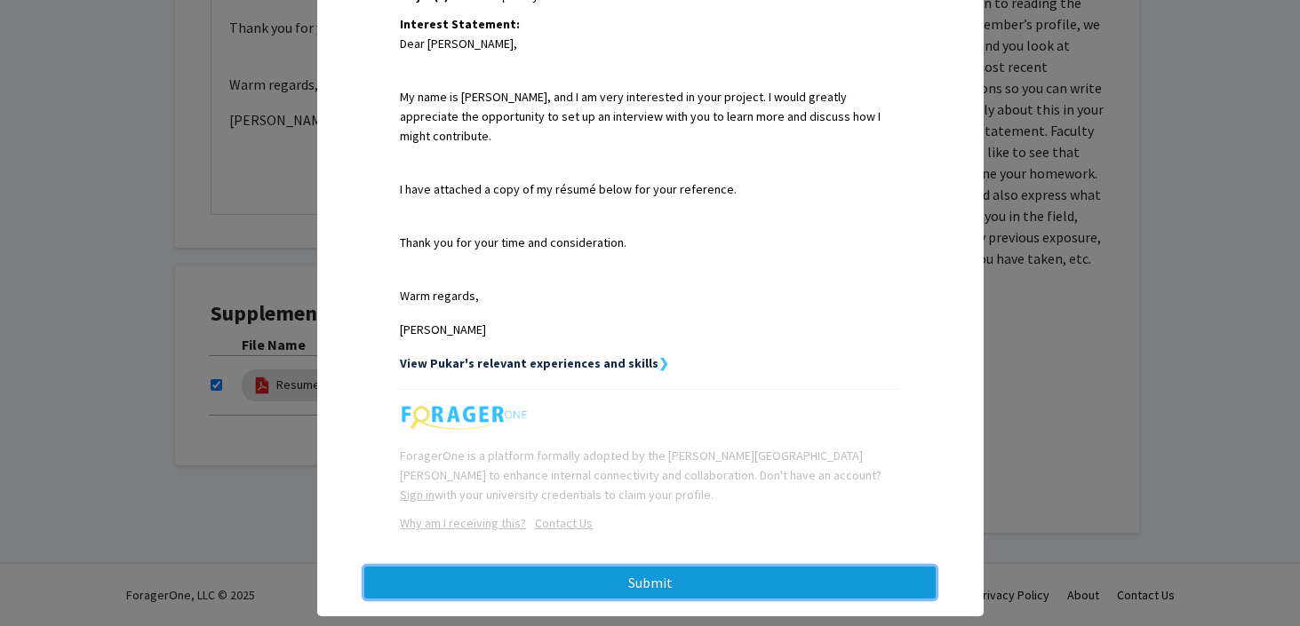
click at [644, 567] on button "Submit" at bounding box center [649, 583] width 571 height 32
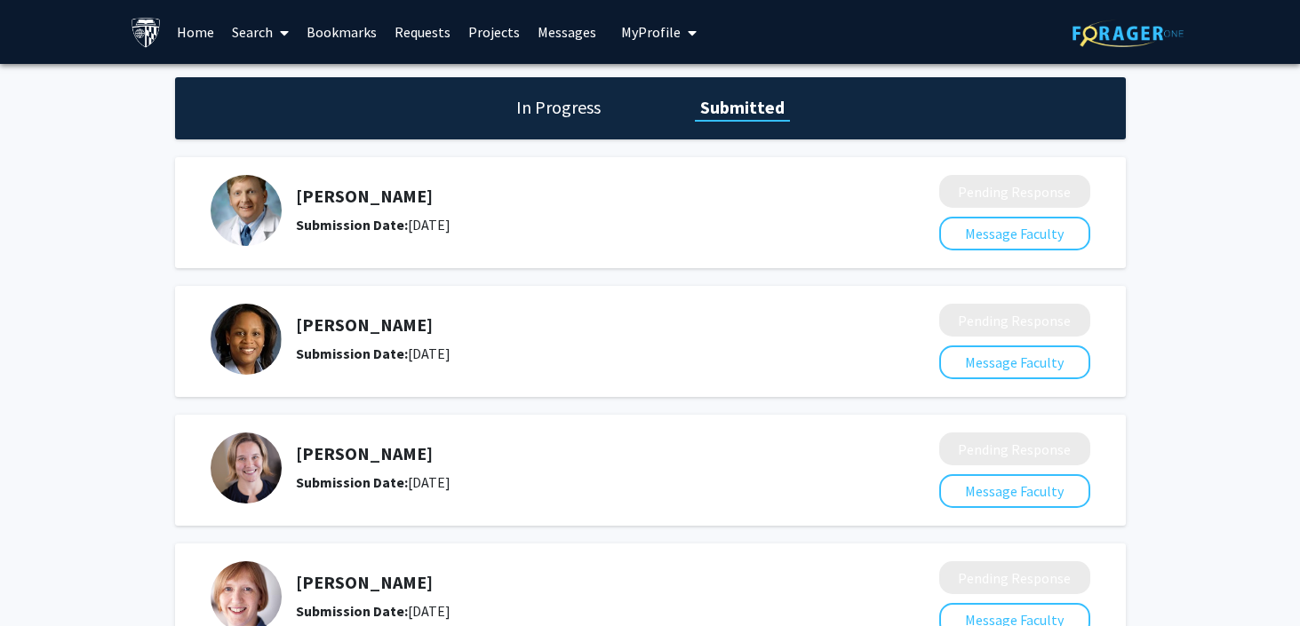
click at [250, 40] on link "Search" at bounding box center [260, 32] width 75 height 62
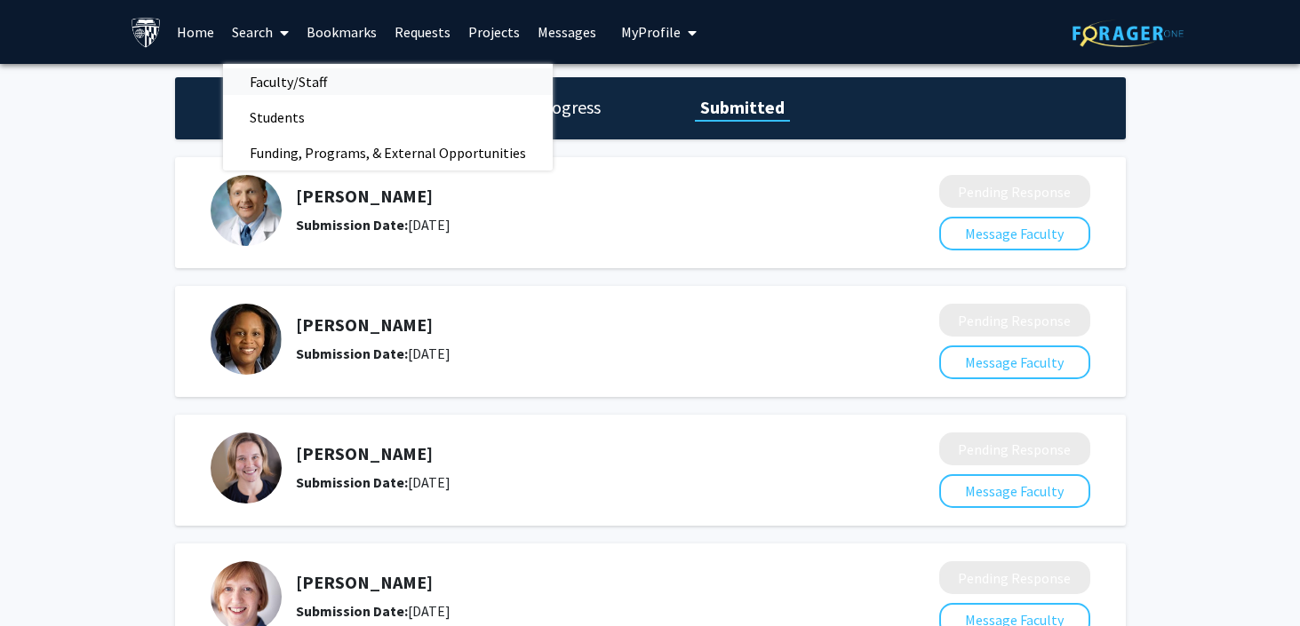
click at [310, 82] on span "Faculty/Staff" at bounding box center [288, 82] width 131 height 36
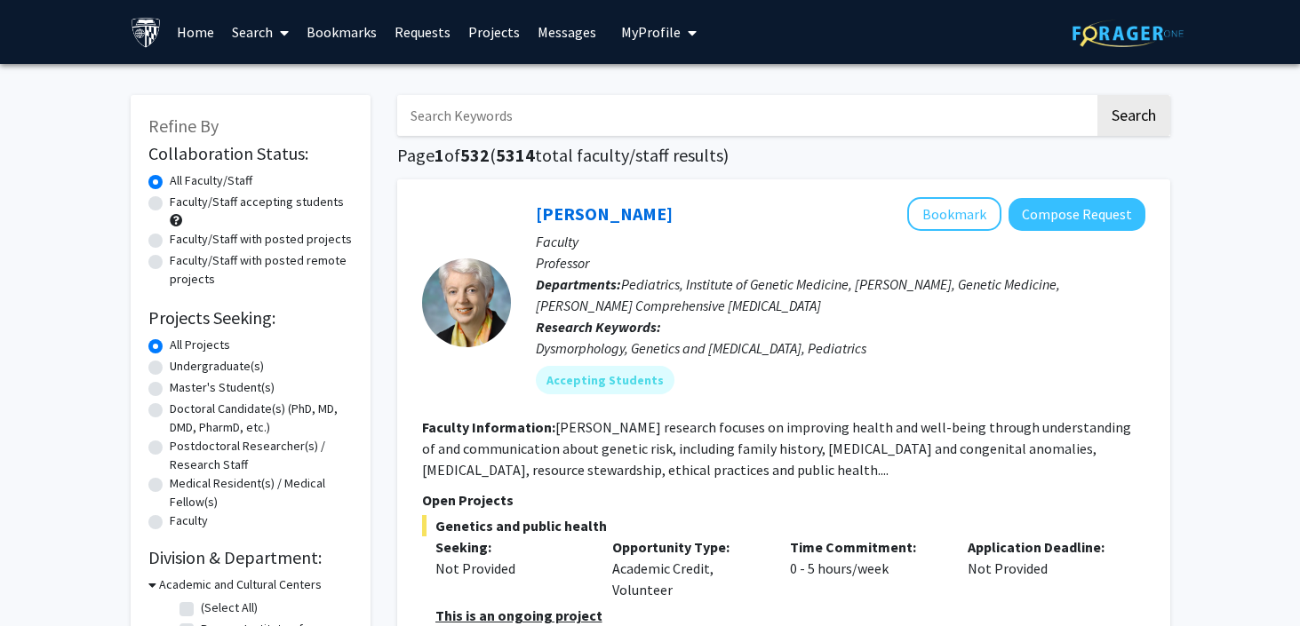
click at [170, 202] on label "Faculty/Staff accepting students" at bounding box center [257, 202] width 174 height 19
click at [170, 202] on input "Faculty/Staff accepting students" at bounding box center [176, 199] width 12 height 12
radio input "true"
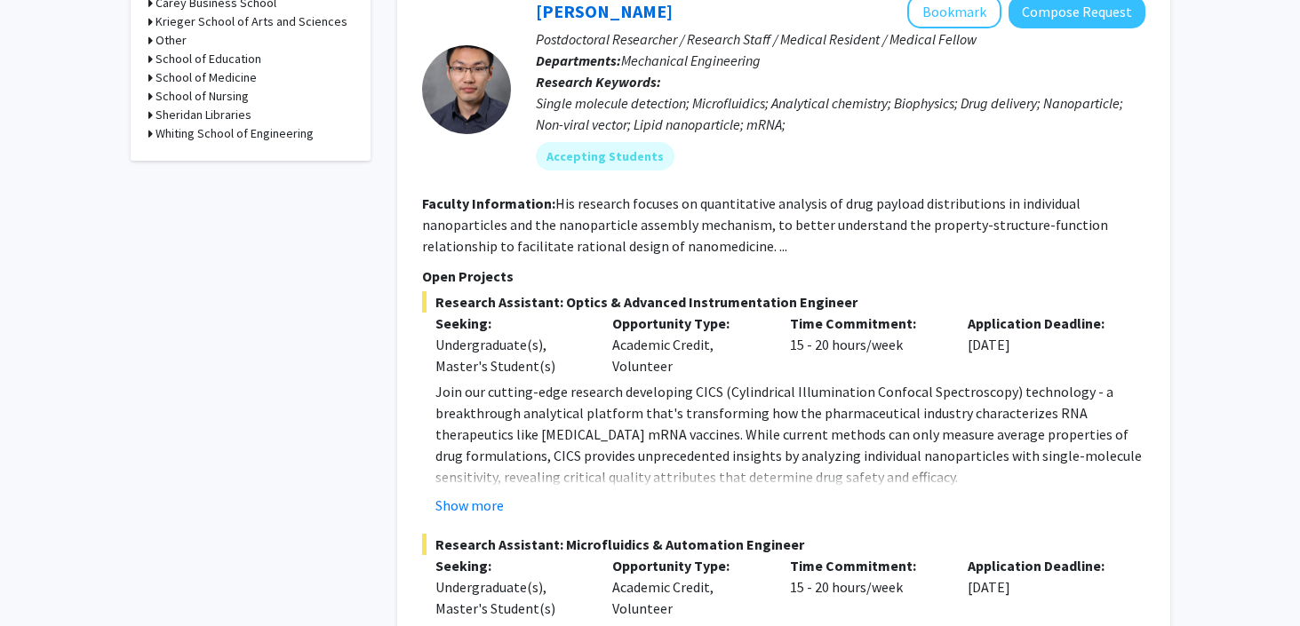
scroll to position [801, 0]
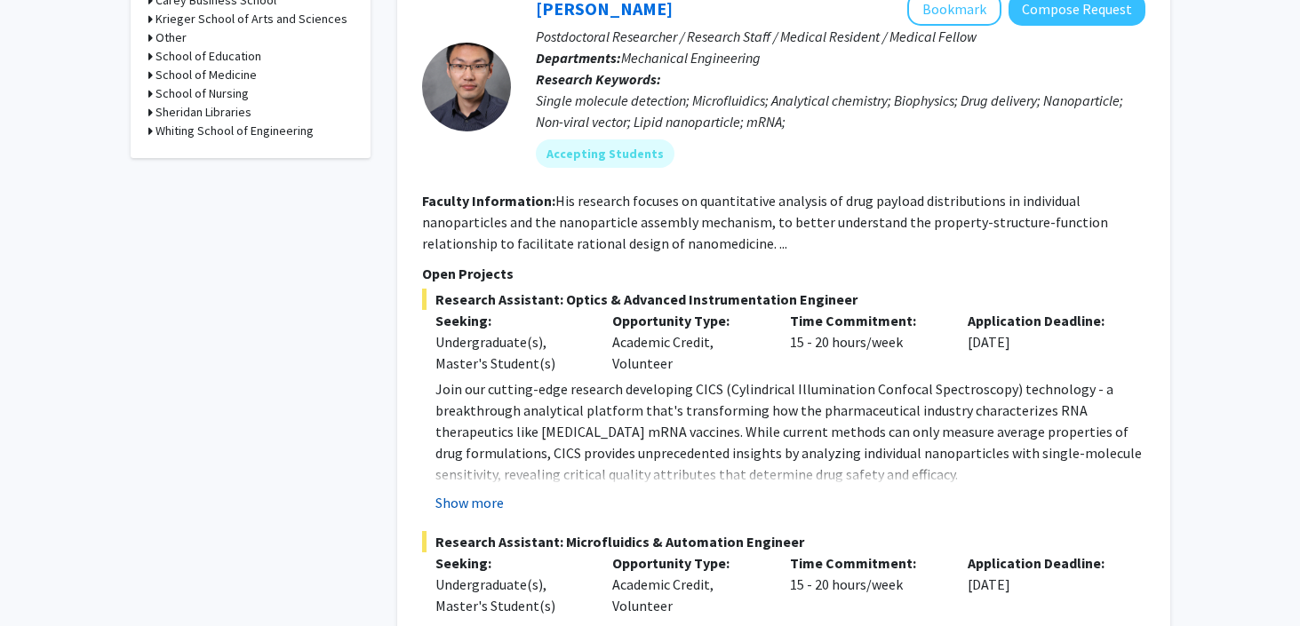
click at [462, 494] on button "Show more" at bounding box center [469, 502] width 68 height 21
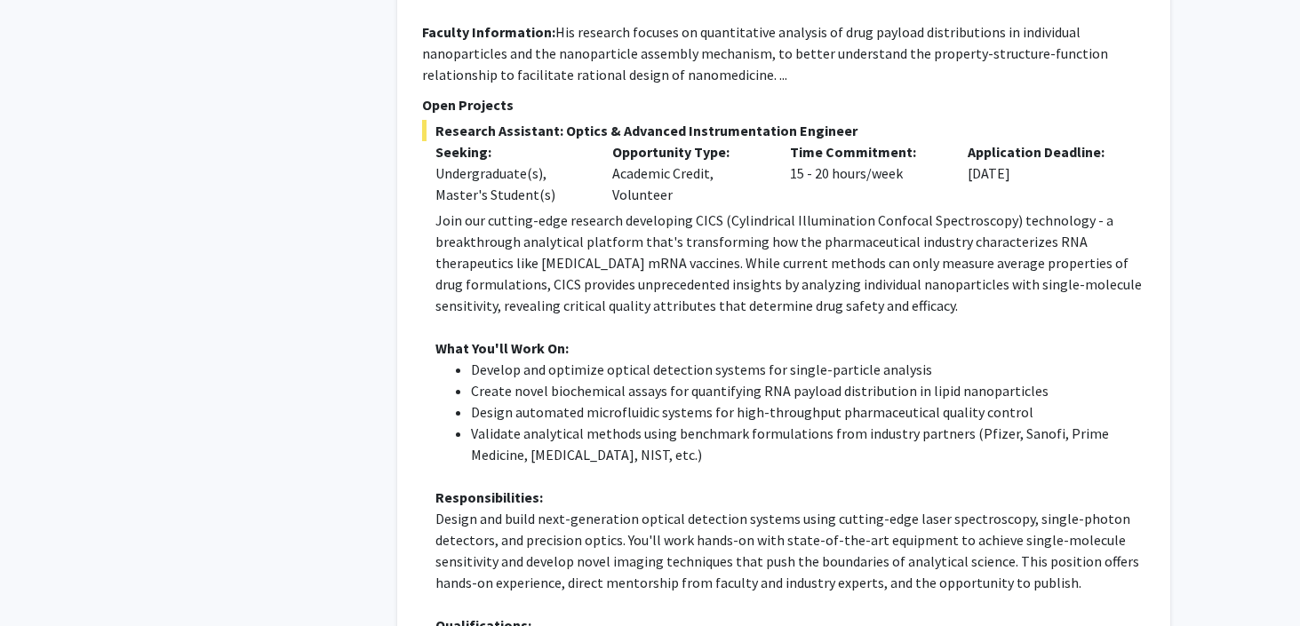
scroll to position [1000, 0]
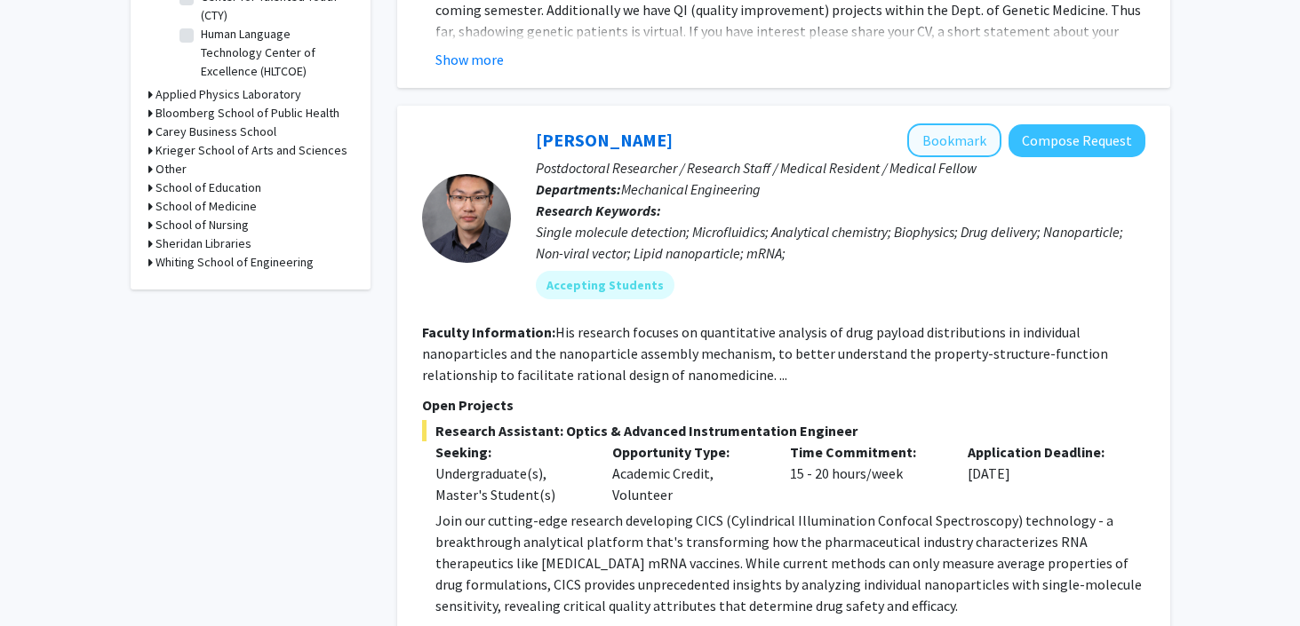
scroll to position [659, 0]
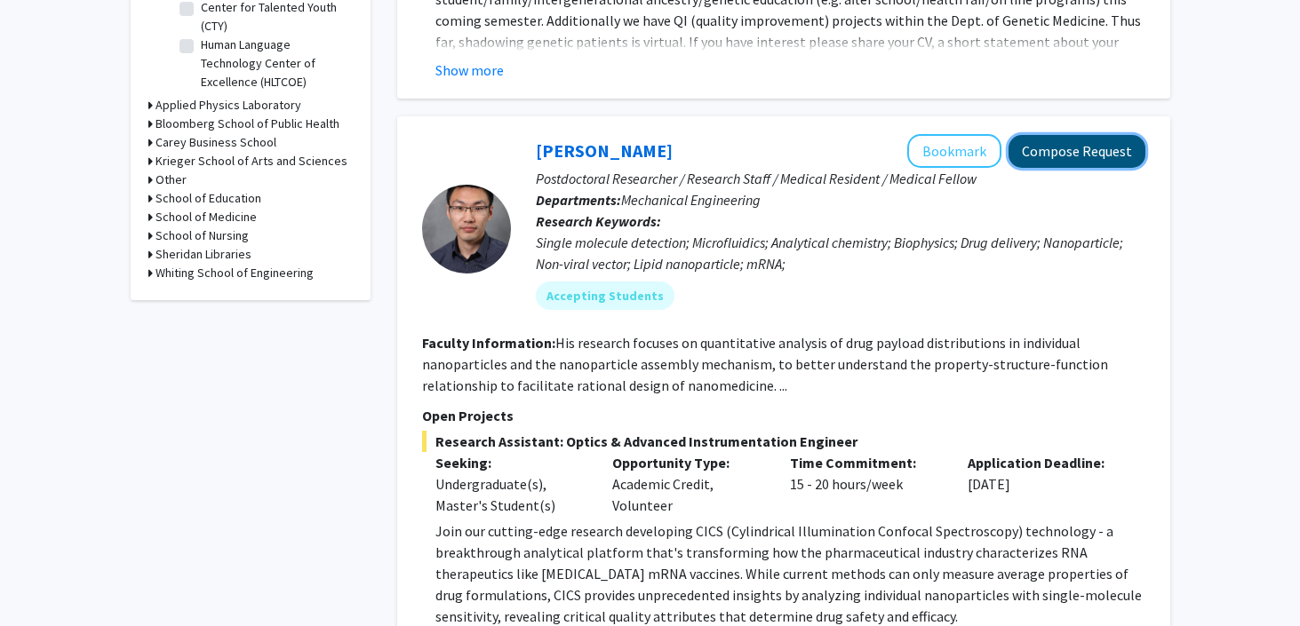
click at [1090, 141] on button "Compose Request" at bounding box center [1076, 151] width 137 height 33
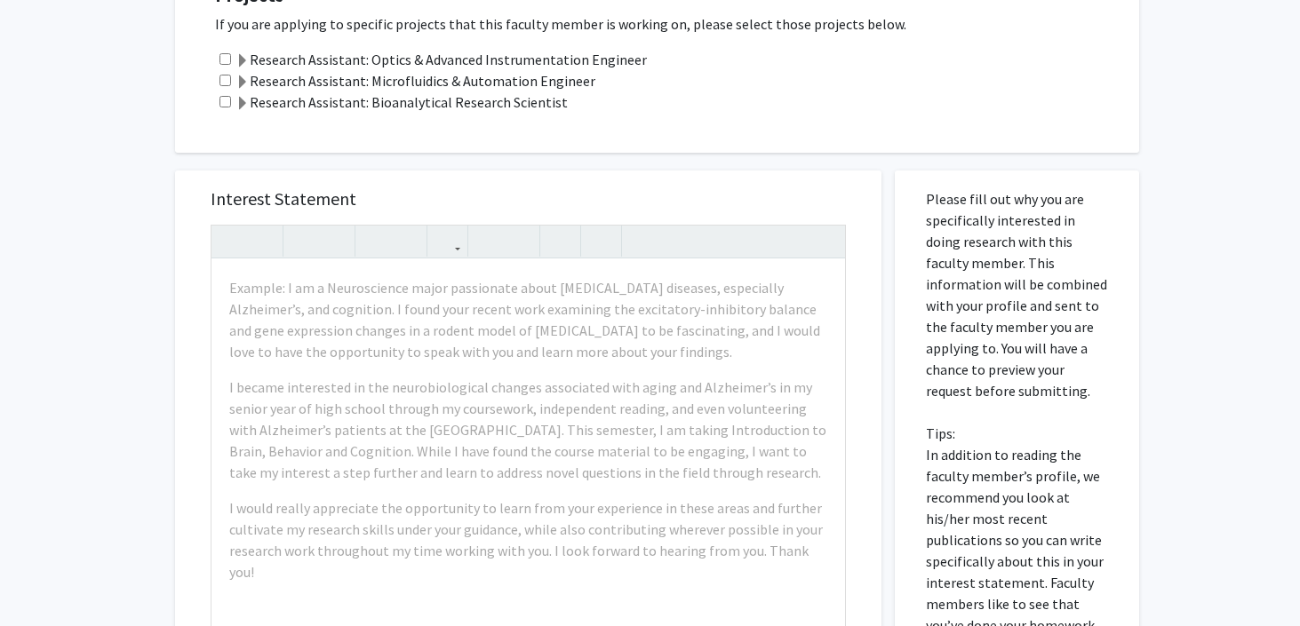
scroll to position [548, 0]
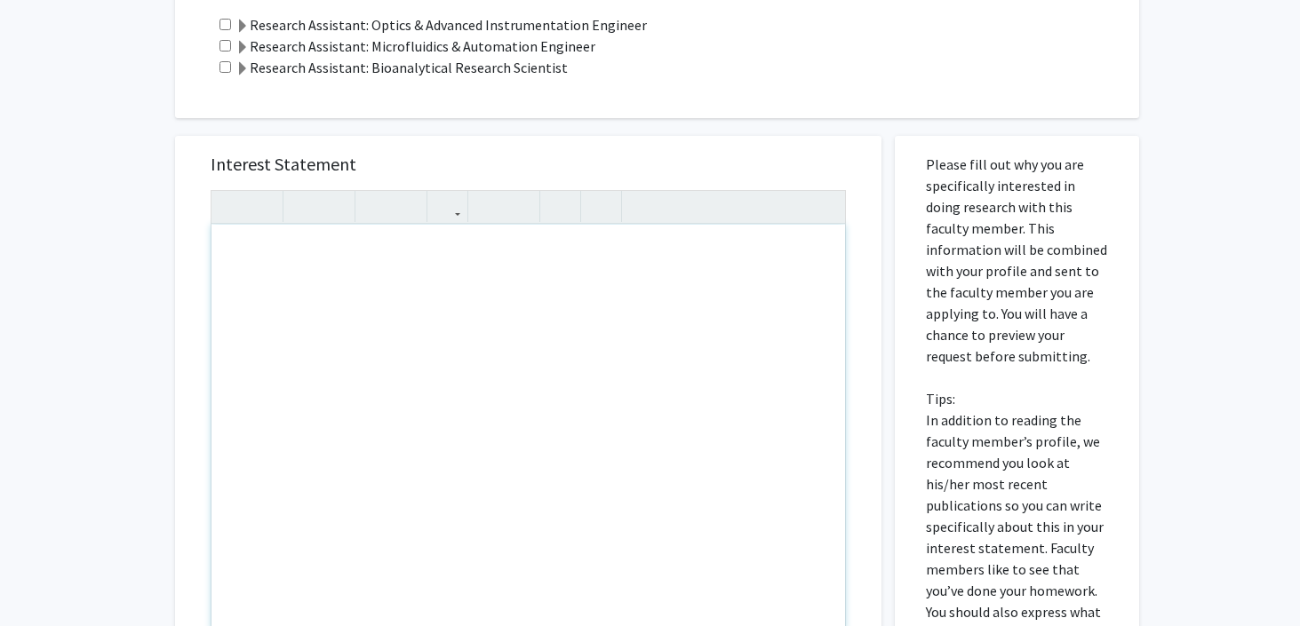
click at [367, 315] on div "Note to users with screen readers: Please press Alt+0 or Option+0 to deactivate…" at bounding box center [528, 428] width 634 height 407
paste div "Note to users with screen readers: Please press Alt+0 or Option+0 to deactivate…"
type textarea "<p>Tara Deemyad&nbsp;</p>"
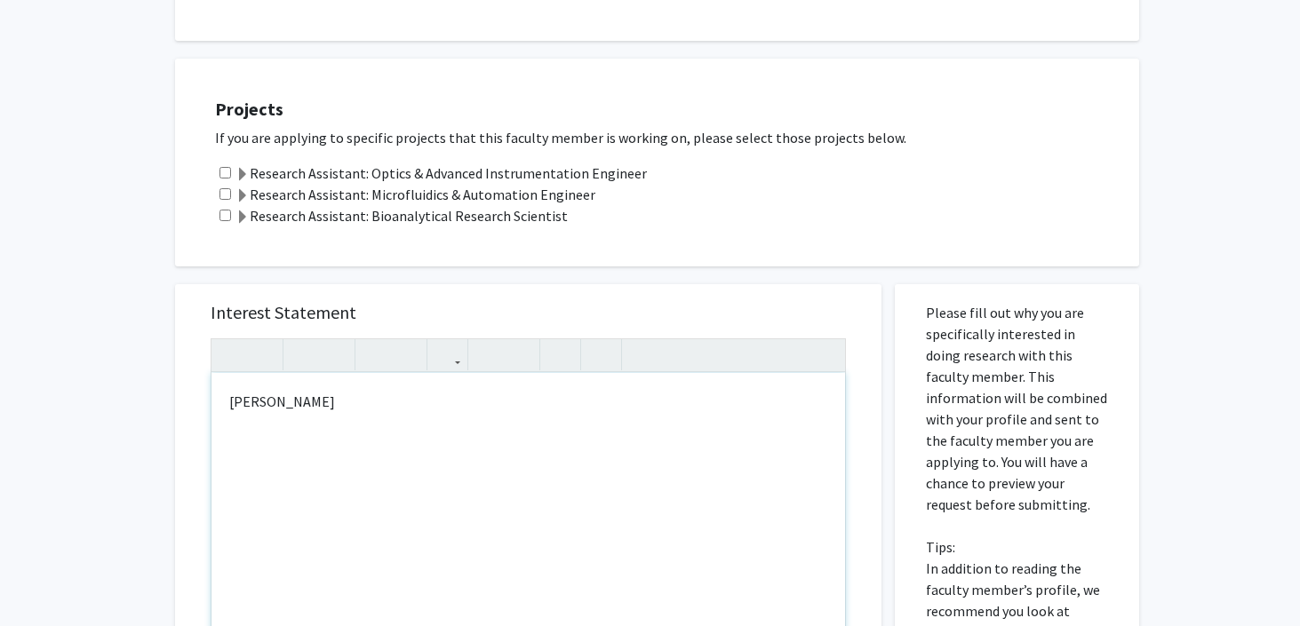
scroll to position [385, 0]
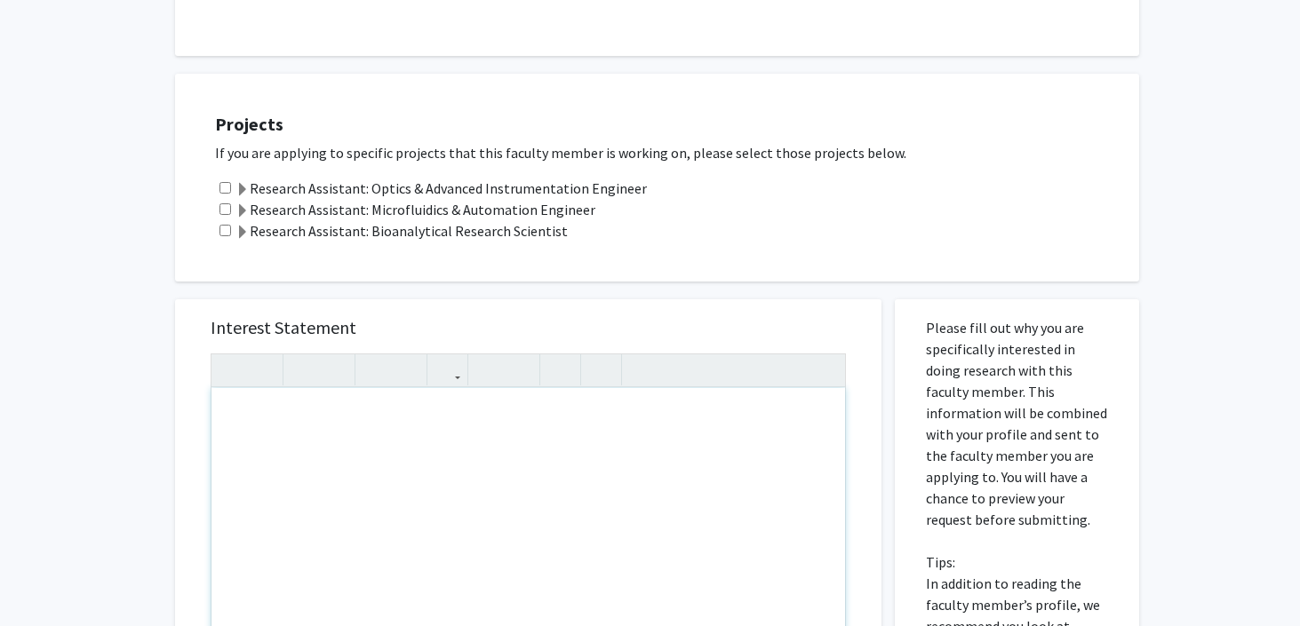
type textarea "<p>Tara Deemyad&nbsp;</p>"
click at [496, 426] on p "[PERSON_NAME]" at bounding box center [528, 416] width 598 height 21
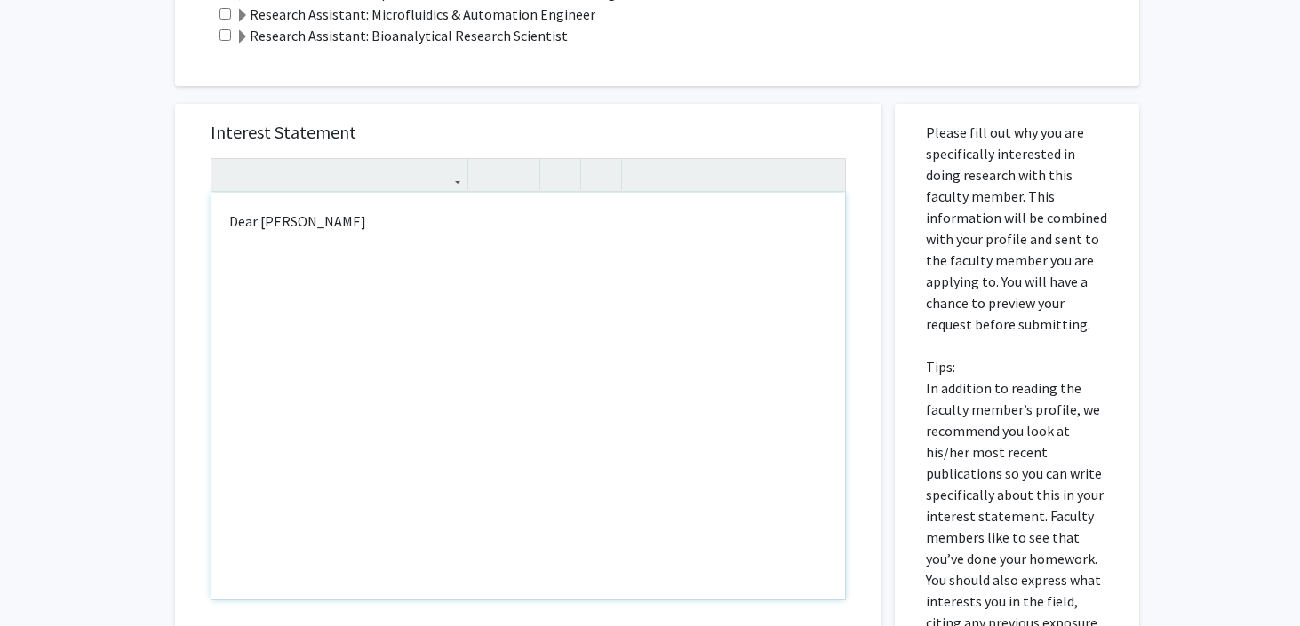
scroll to position [581, 0]
type textarea "<p>Dear Sixuan Li,</p><p>My name is Pukar Lund, and I am very interested in you…"
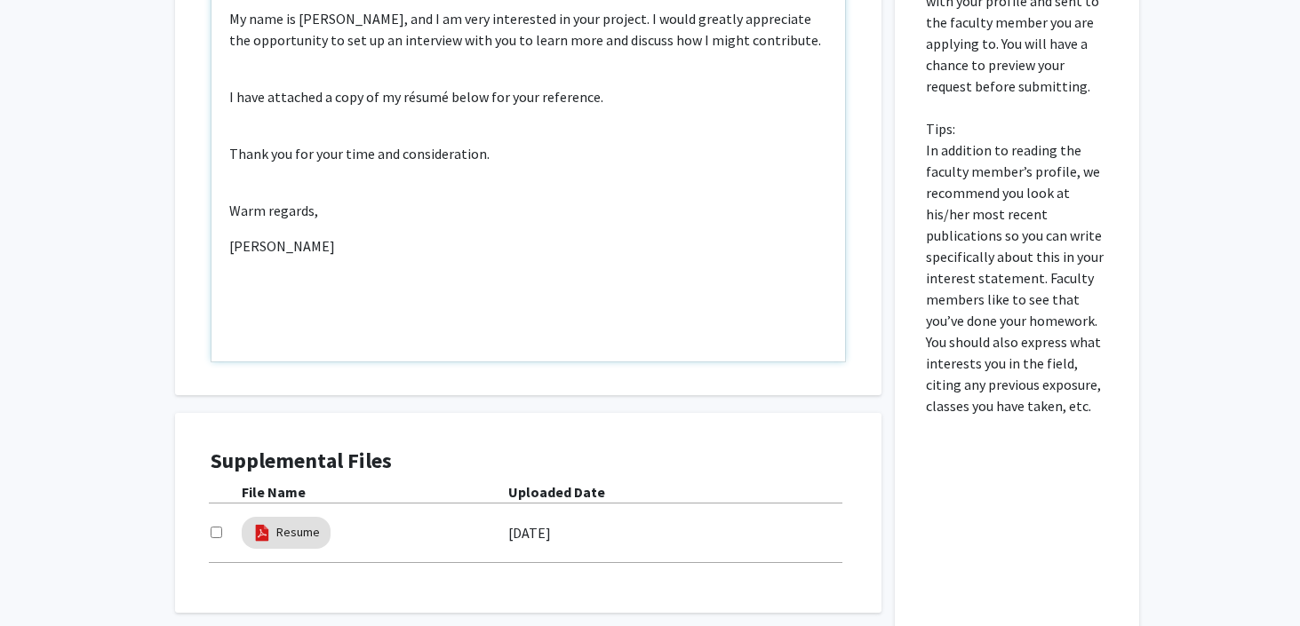
scroll to position [841, 0]
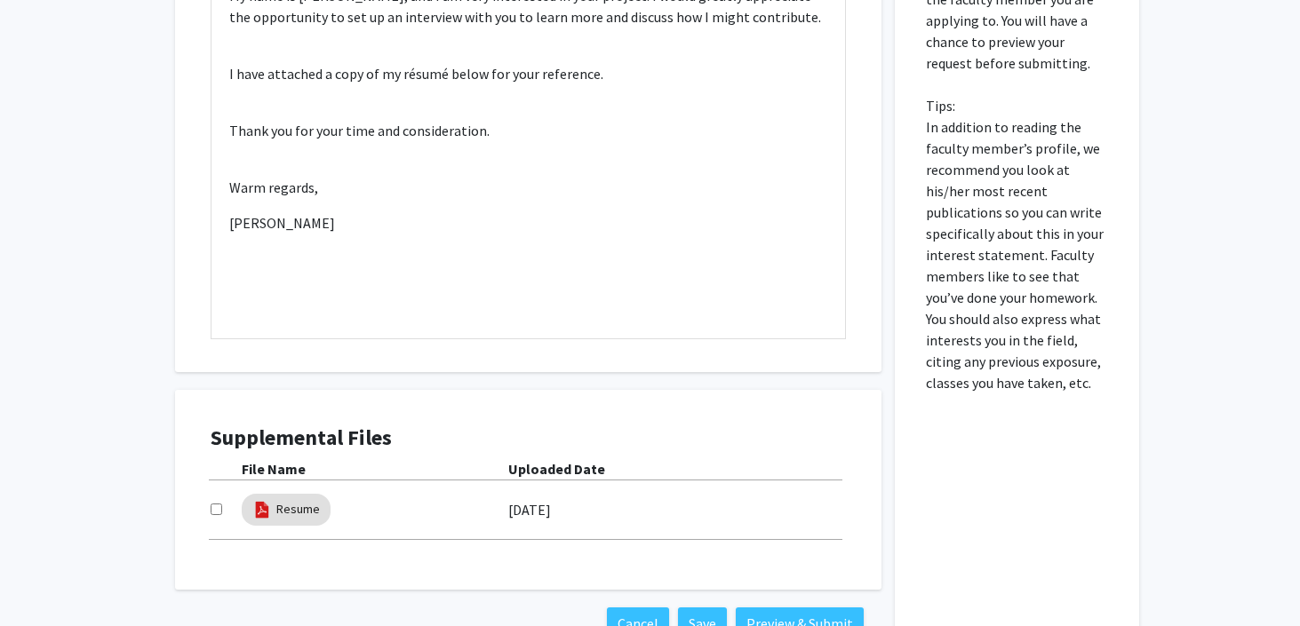
click at [217, 514] on input "checkbox" at bounding box center [217, 510] width 12 height 12
checkbox input "true"
click at [801, 615] on button "Preview & Submit" at bounding box center [800, 624] width 128 height 32
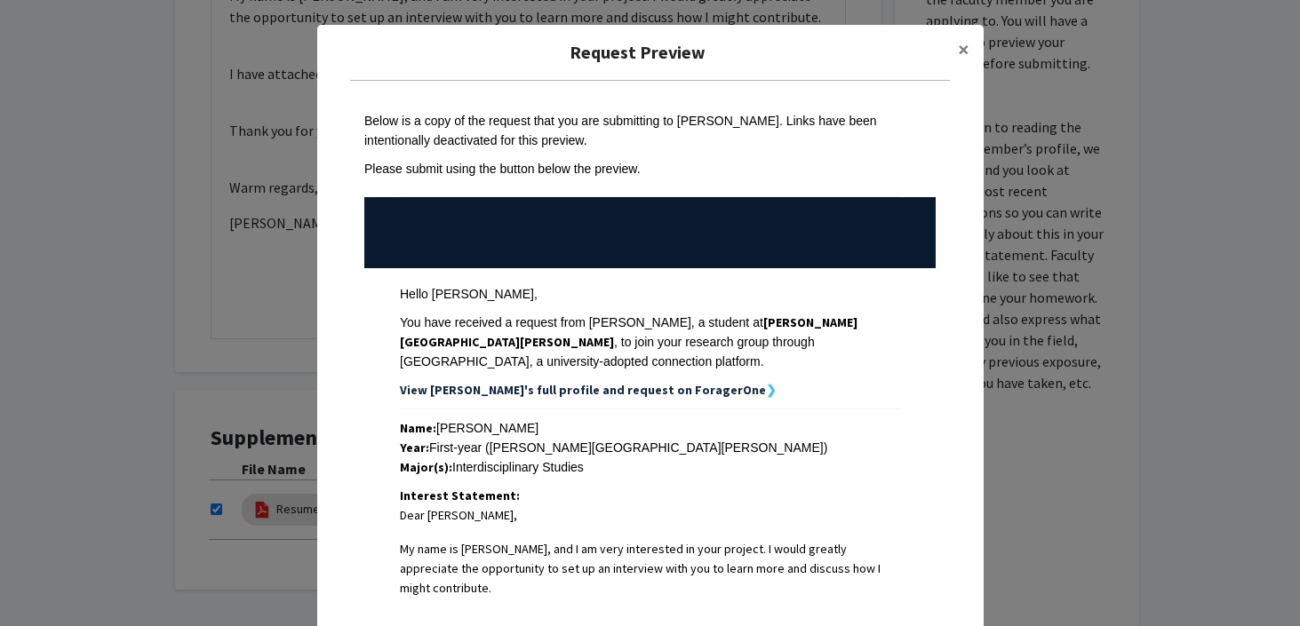
scroll to position [452, 0]
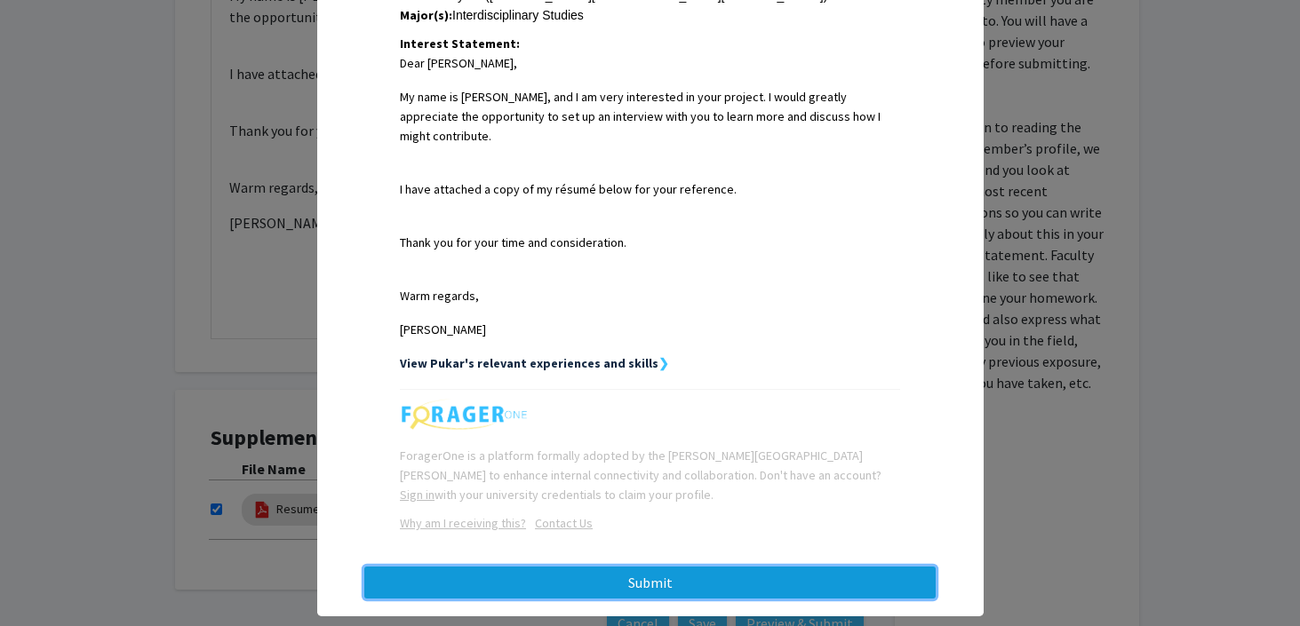
click at [654, 567] on button "Submit" at bounding box center [649, 583] width 571 height 32
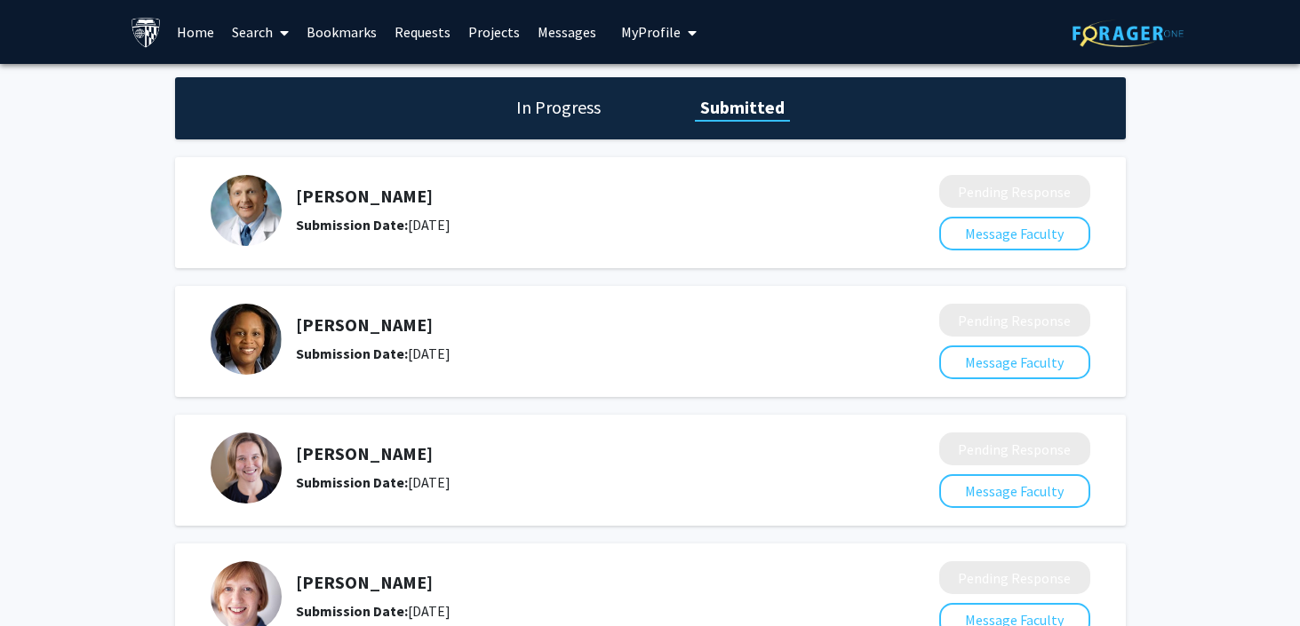
click at [269, 45] on link "Search" at bounding box center [260, 32] width 75 height 62
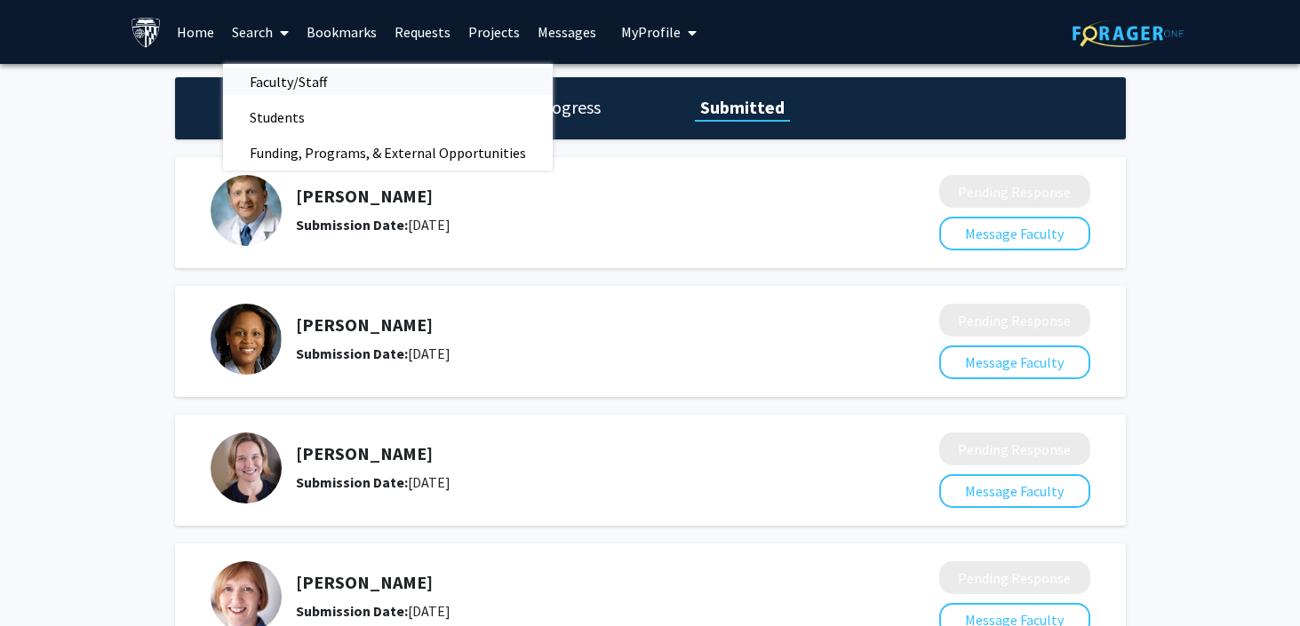
click at [277, 85] on span "Faculty/Staff" at bounding box center [288, 82] width 131 height 36
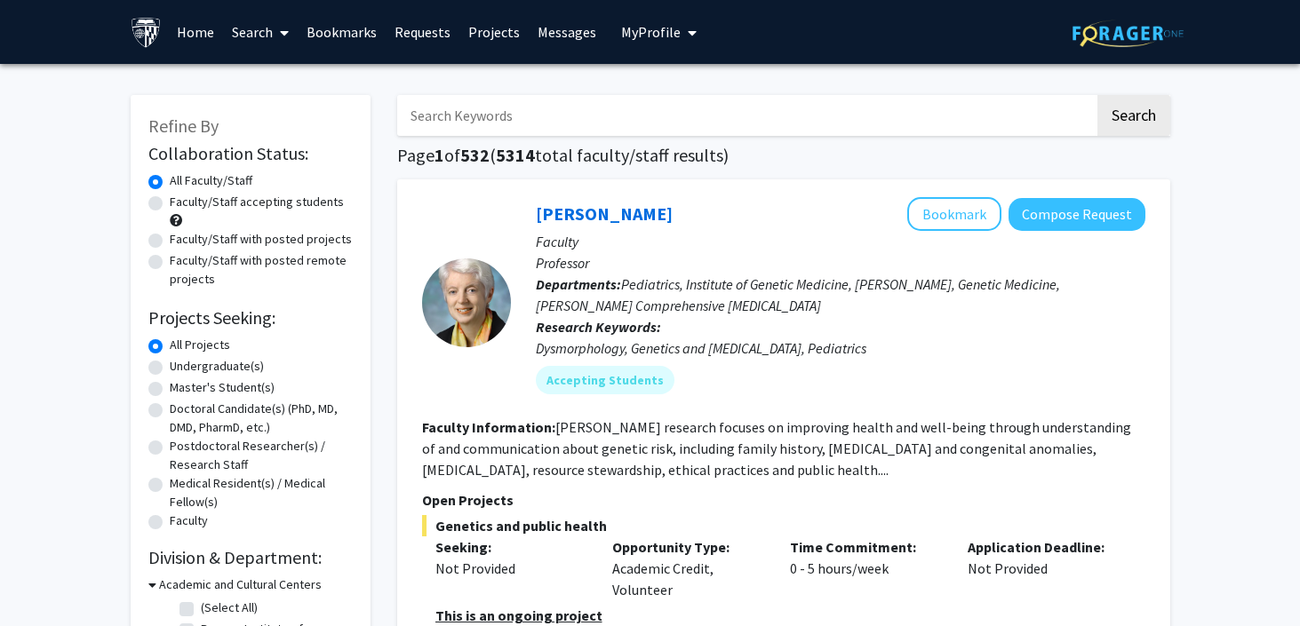
click at [170, 201] on label "Faculty/Staff accepting students" at bounding box center [257, 202] width 174 height 19
click at [170, 201] on input "Faculty/Staff accepting students" at bounding box center [176, 199] width 12 height 12
radio input "true"
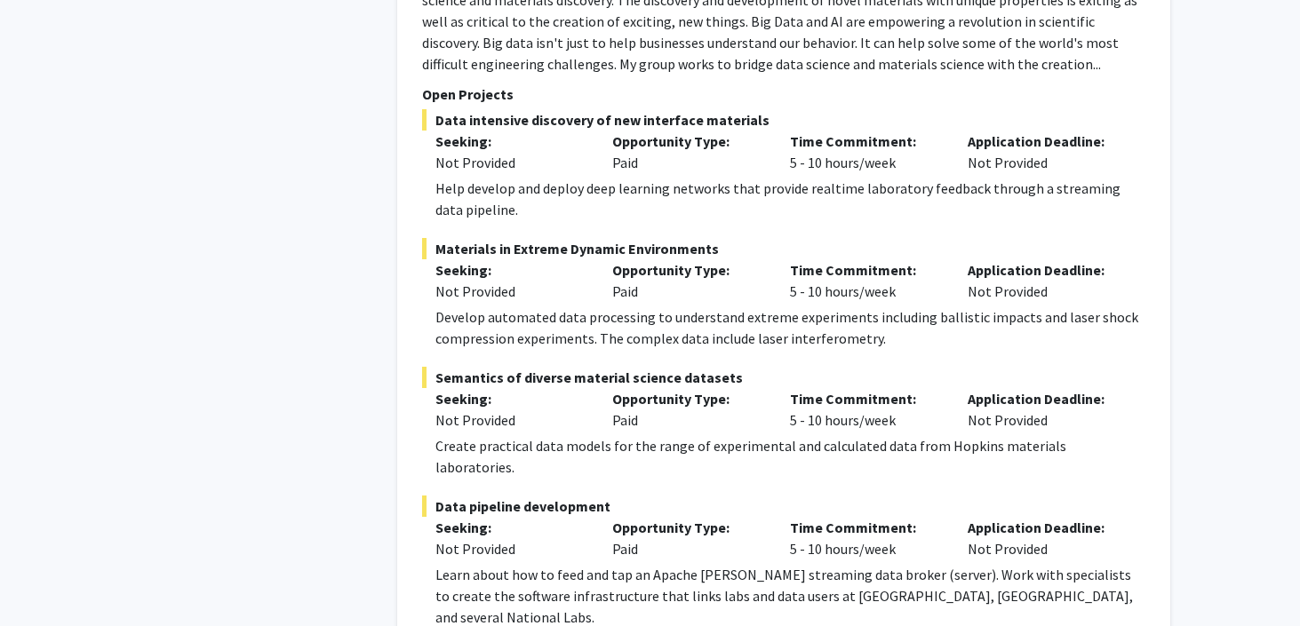
scroll to position [8597, 0]
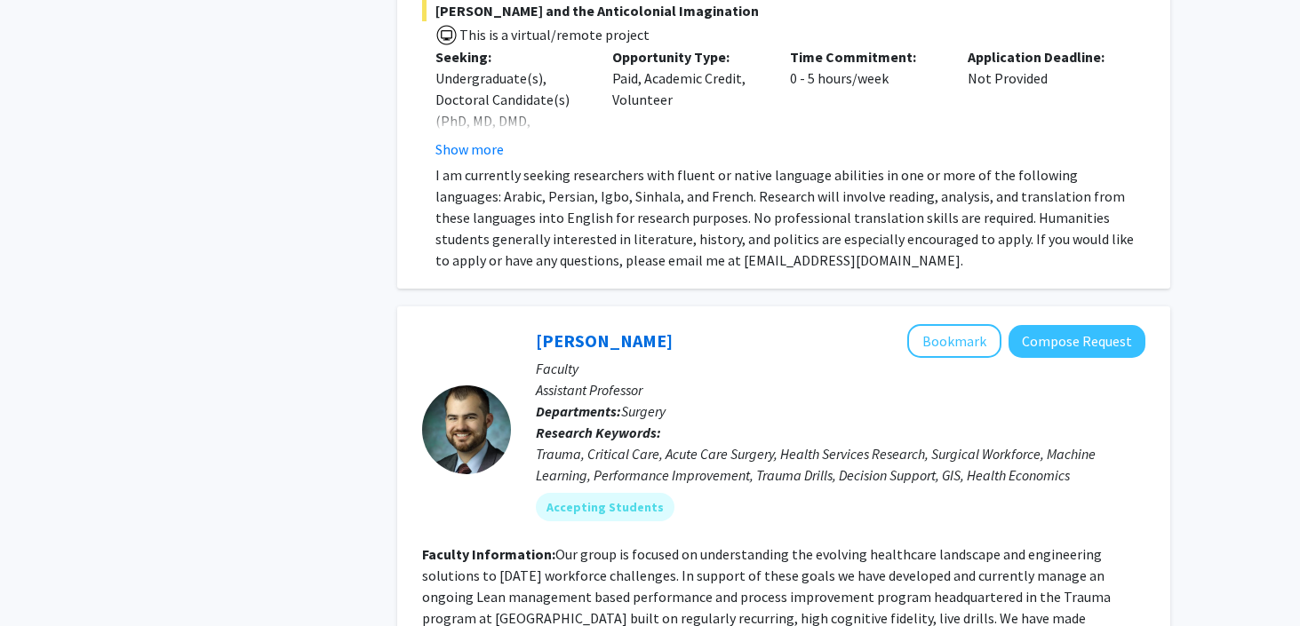
scroll to position [6573, 0]
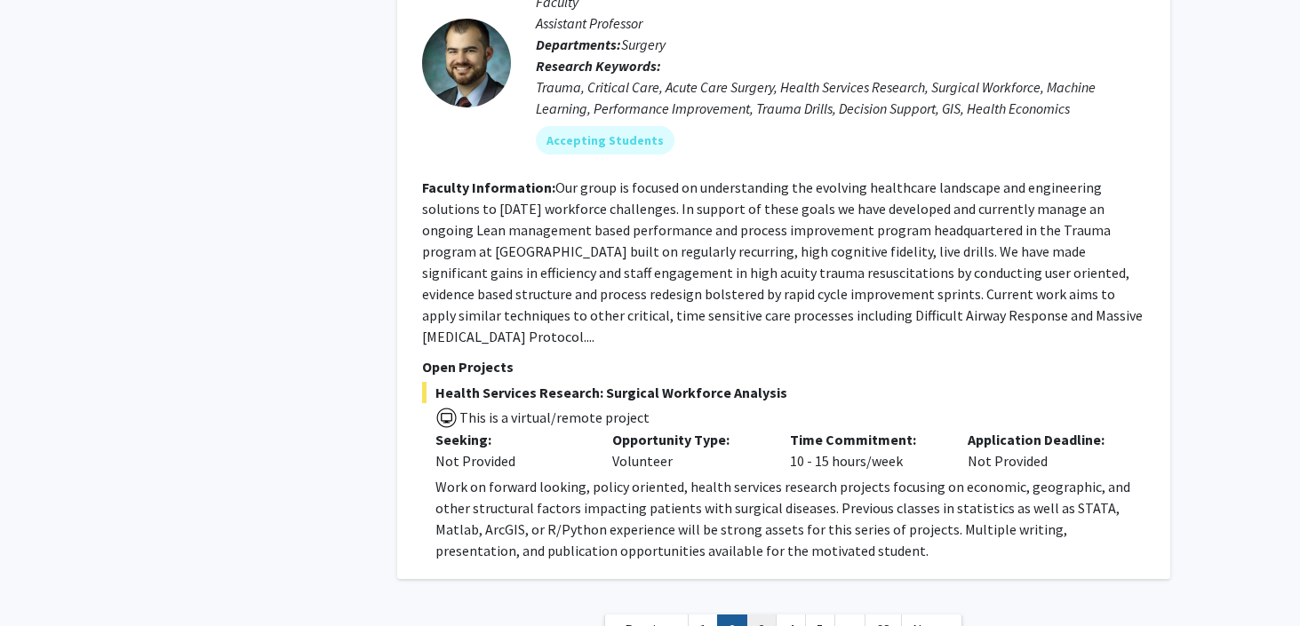
click at [761, 615] on link "3" at bounding box center [761, 630] width 30 height 31
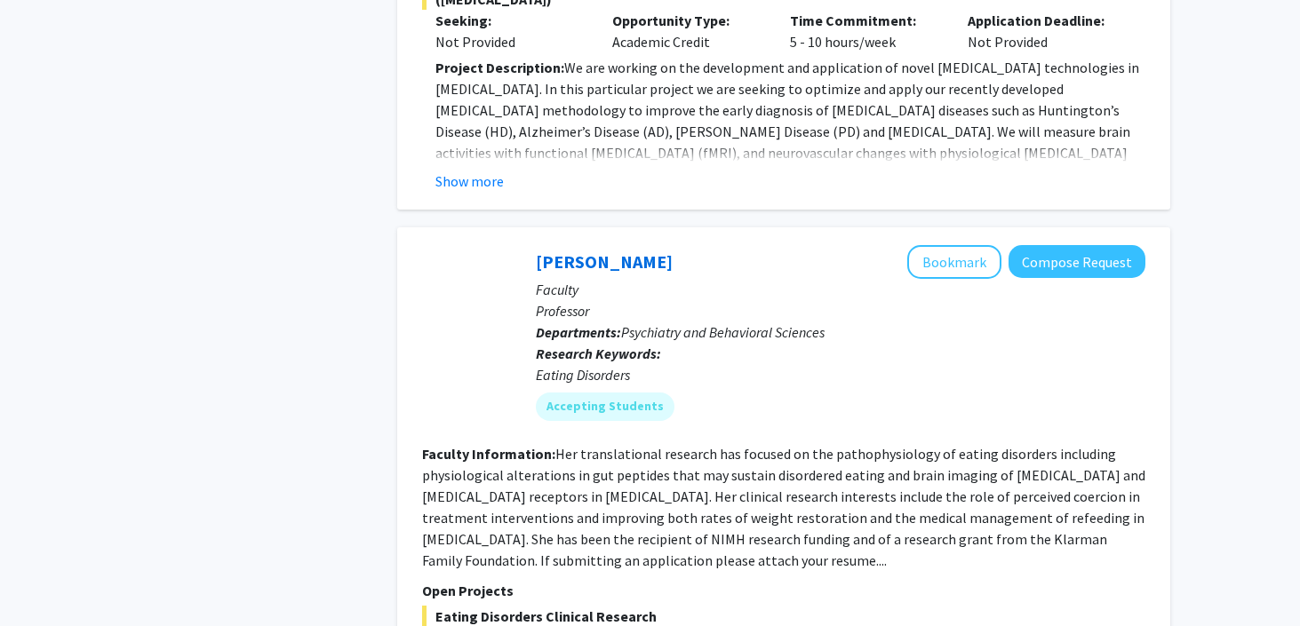
scroll to position [6367, 0]
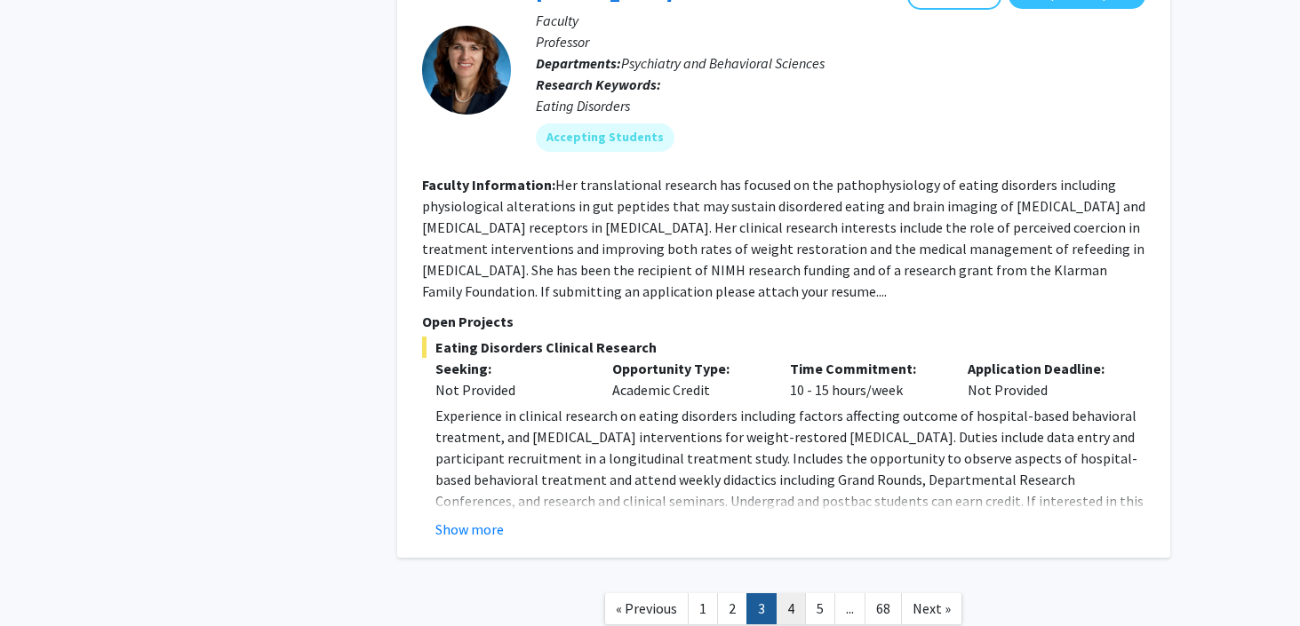
click at [799, 594] on link "4" at bounding box center [791, 609] width 30 height 31
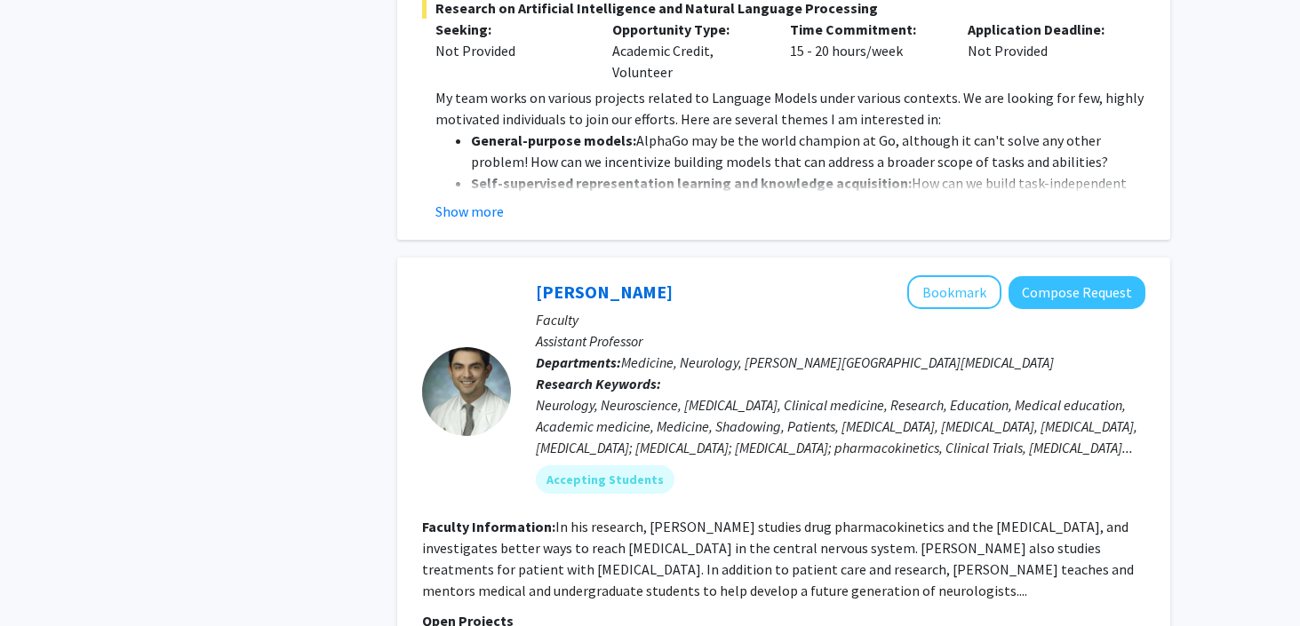
scroll to position [6525, 0]
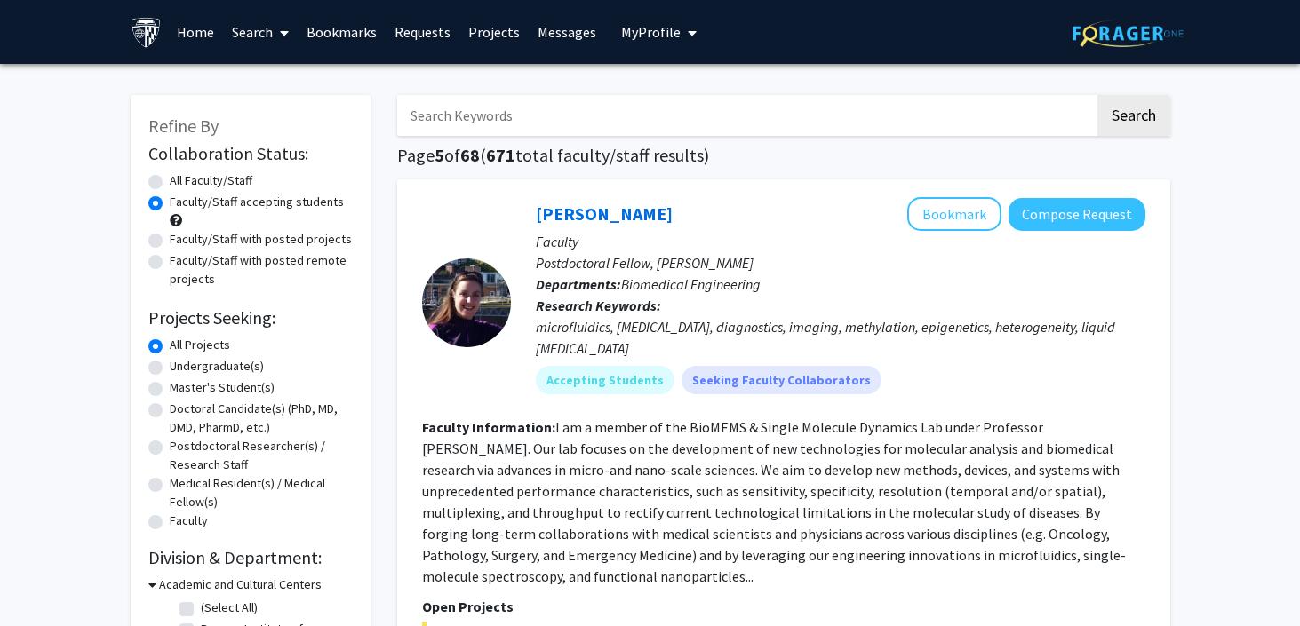
click at [663, 117] on input "Search Keywords" at bounding box center [745, 115] width 697 height 41
type input "pharmacology"
click at [1097, 95] on button "Search" at bounding box center [1133, 115] width 73 height 41
radio input "true"
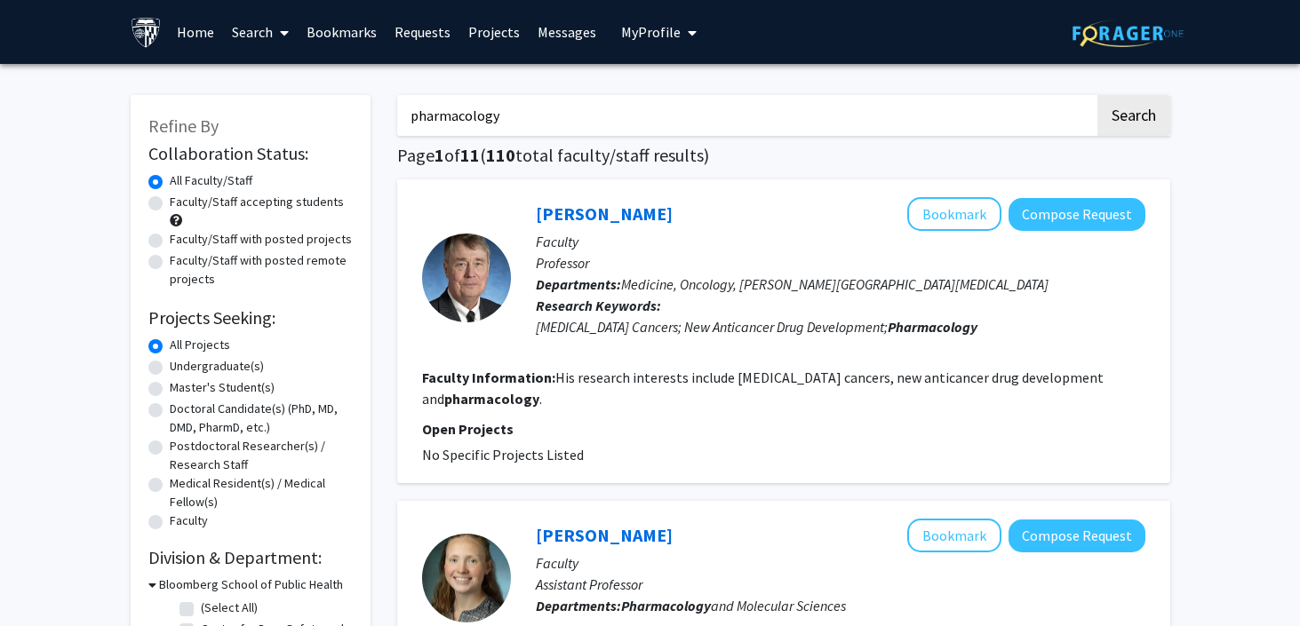
click at [170, 210] on label "Faculty/Staff accepting students" at bounding box center [257, 202] width 174 height 19
click at [170, 204] on input "Faculty/Staff accepting students" at bounding box center [176, 199] width 12 height 12
radio input "true"
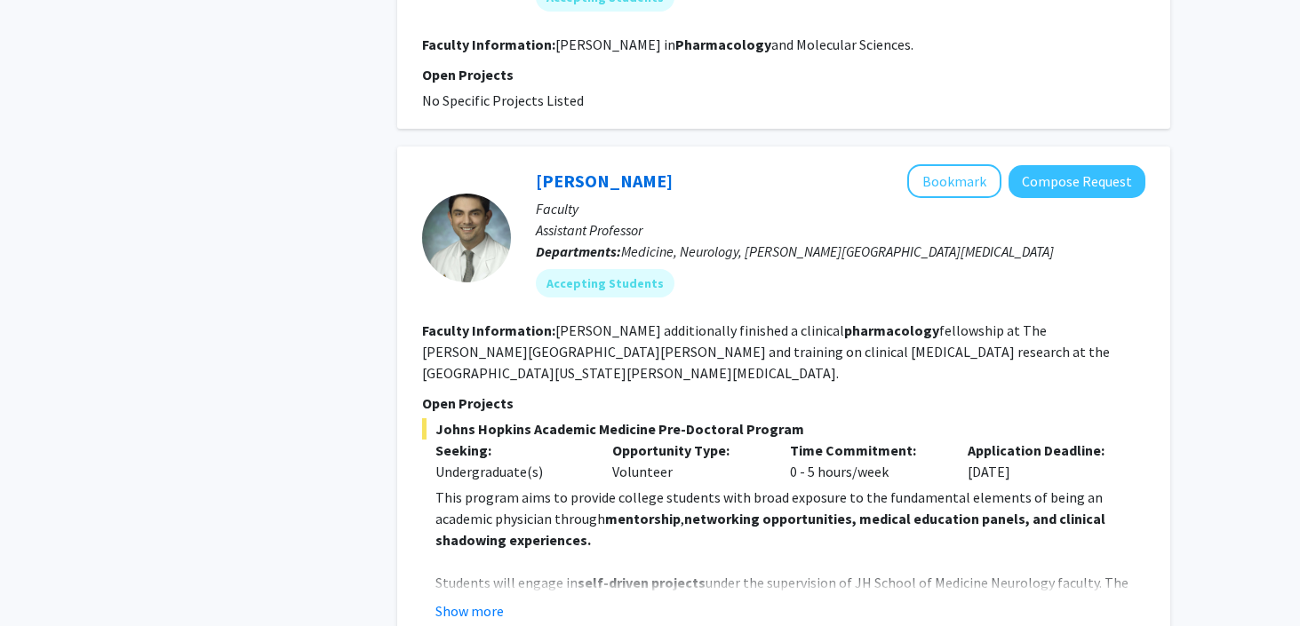
scroll to position [2018, 0]
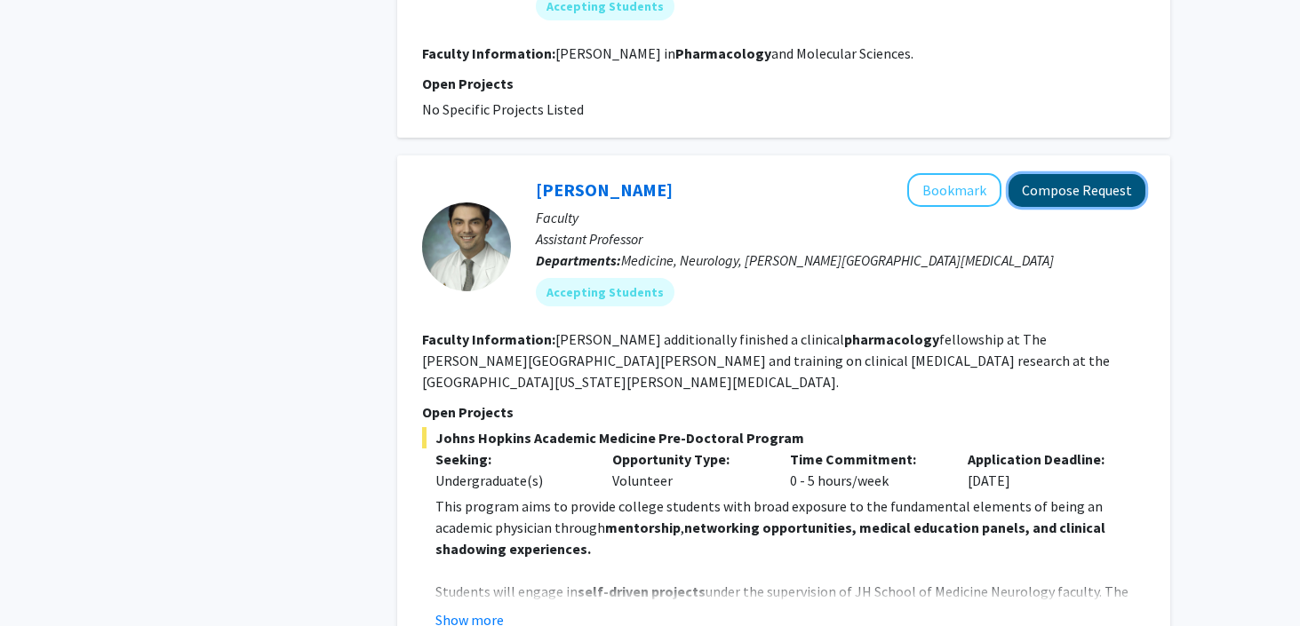
click at [1061, 178] on button "Compose Request" at bounding box center [1076, 190] width 137 height 33
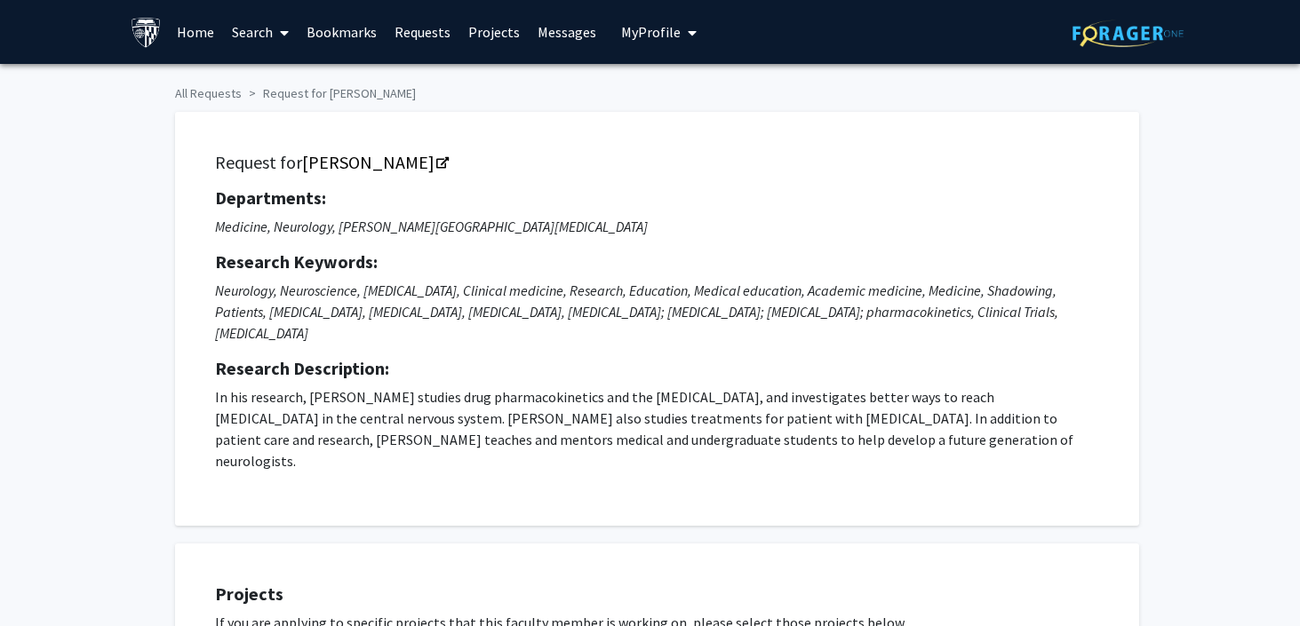
click at [255, 40] on link "Search" at bounding box center [260, 32] width 75 height 62
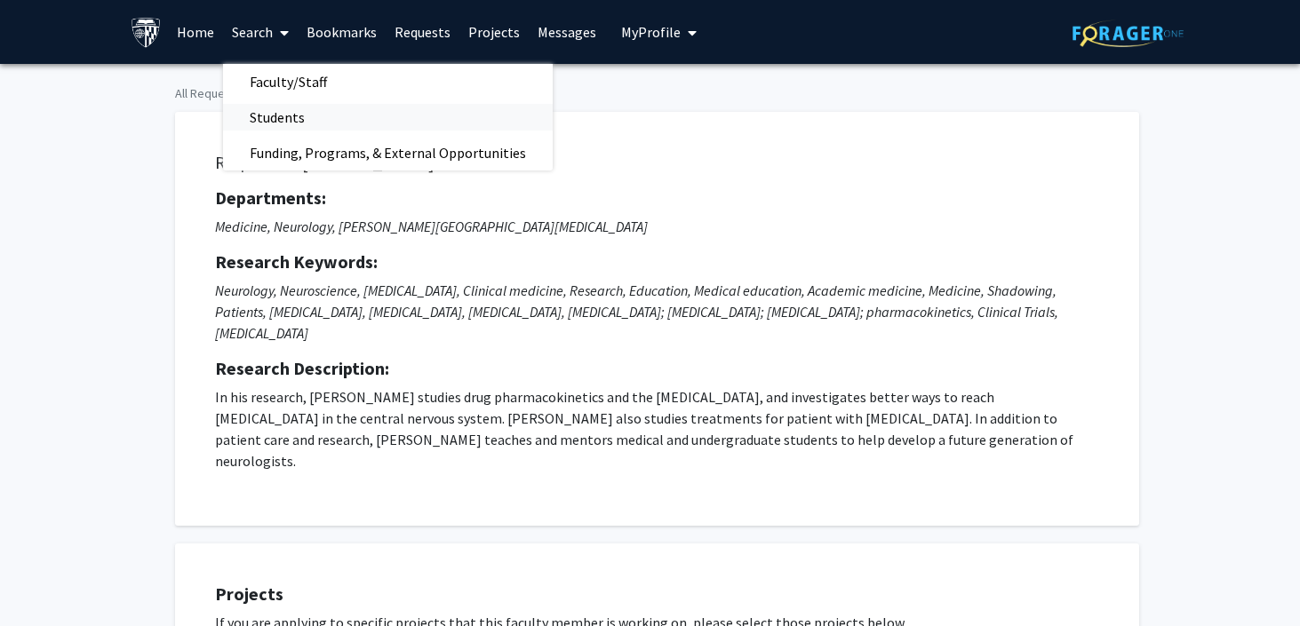
click at [303, 104] on span "Students" at bounding box center [277, 118] width 108 height 36
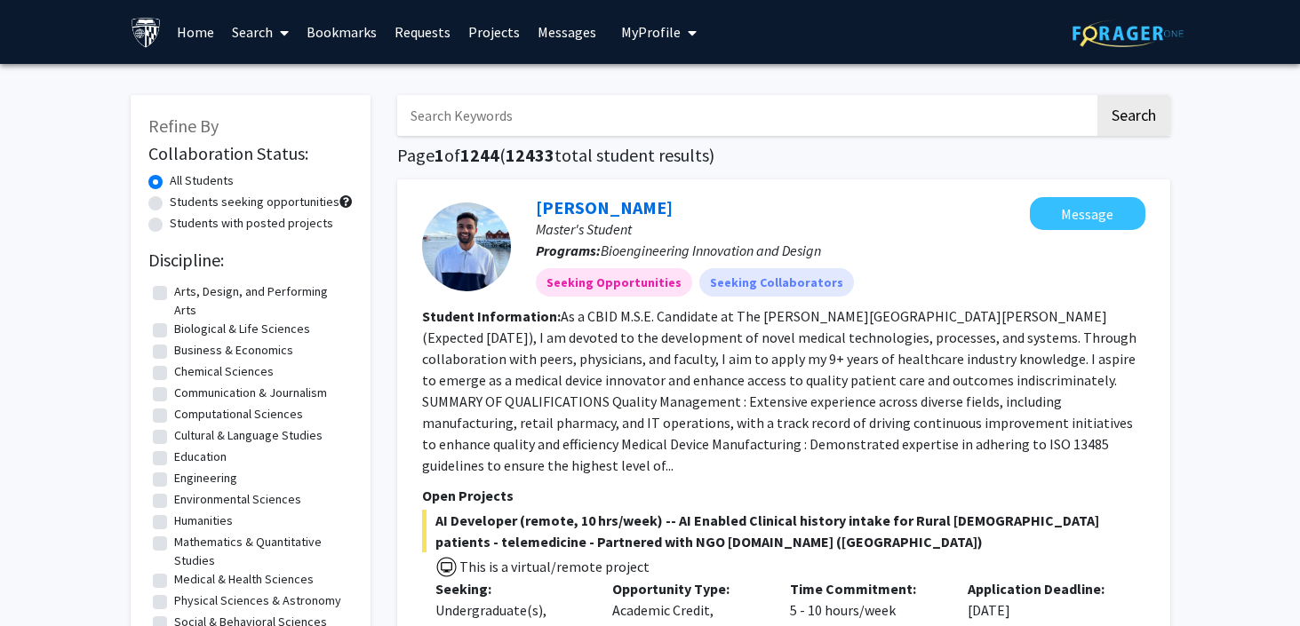
click at [267, 30] on link "Search" at bounding box center [260, 32] width 75 height 62
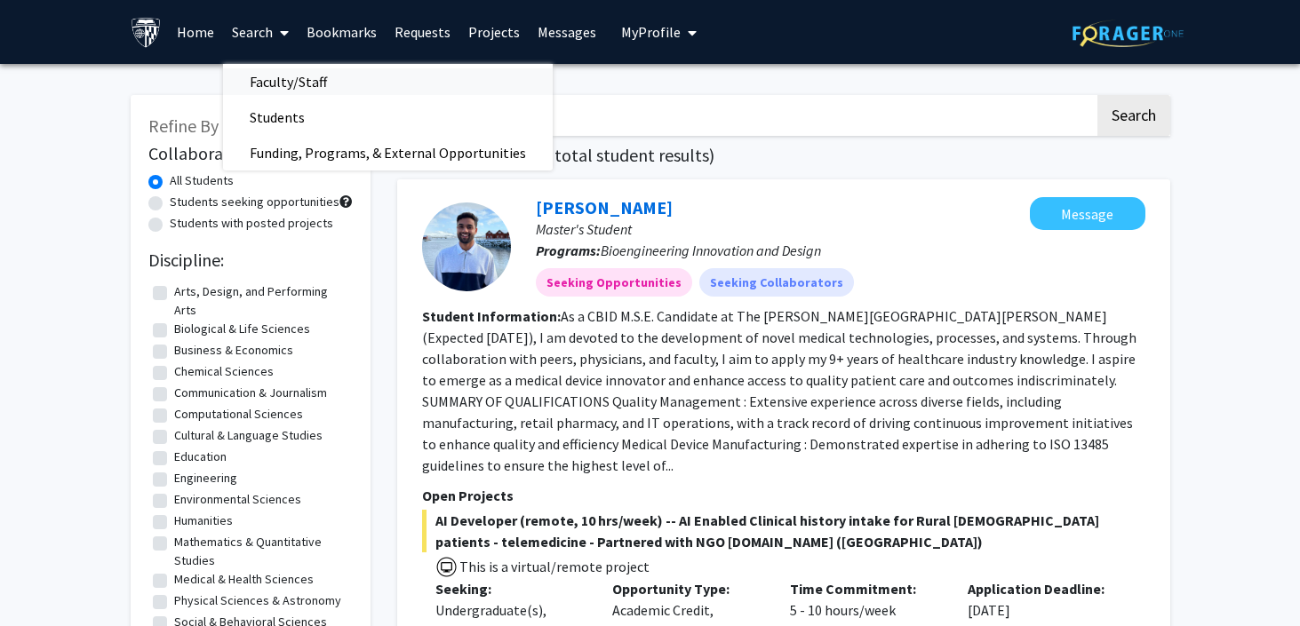
click at [309, 71] on span "Faculty/Staff" at bounding box center [288, 82] width 131 height 36
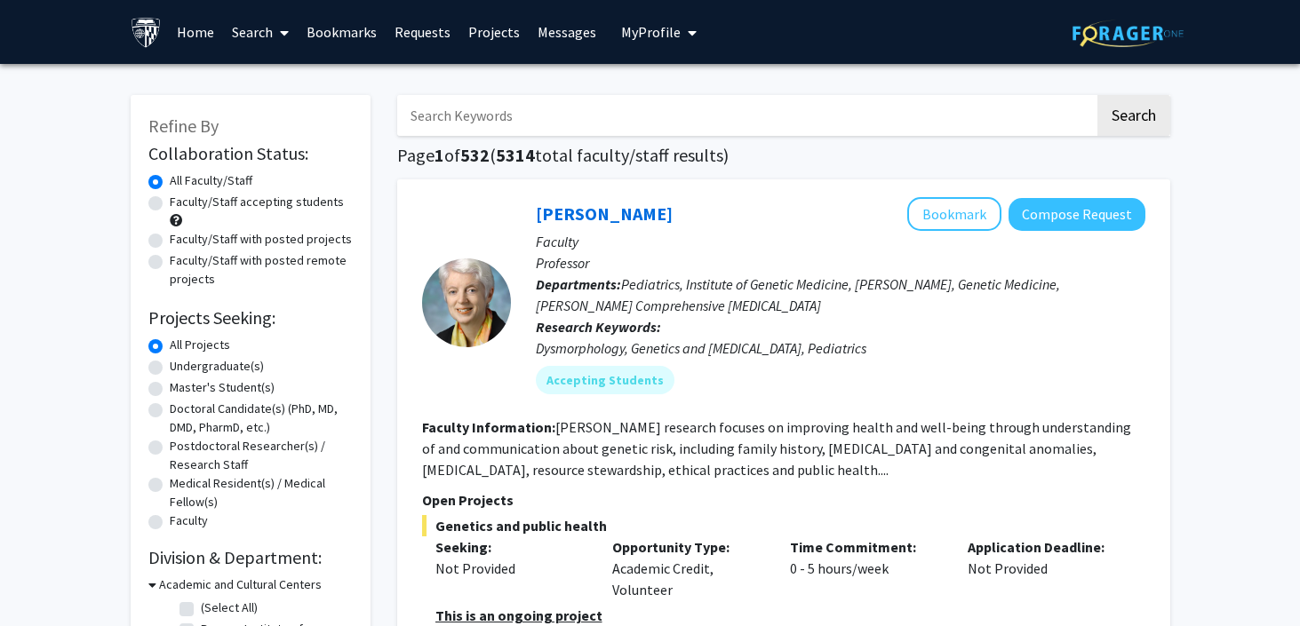
click at [170, 203] on label "Faculty/Staff accepting students" at bounding box center [257, 202] width 174 height 19
click at [170, 203] on input "Faculty/Staff accepting students" at bounding box center [176, 199] width 12 height 12
radio input "true"
click at [586, 204] on link "[PERSON_NAME]" at bounding box center [604, 214] width 137 height 22
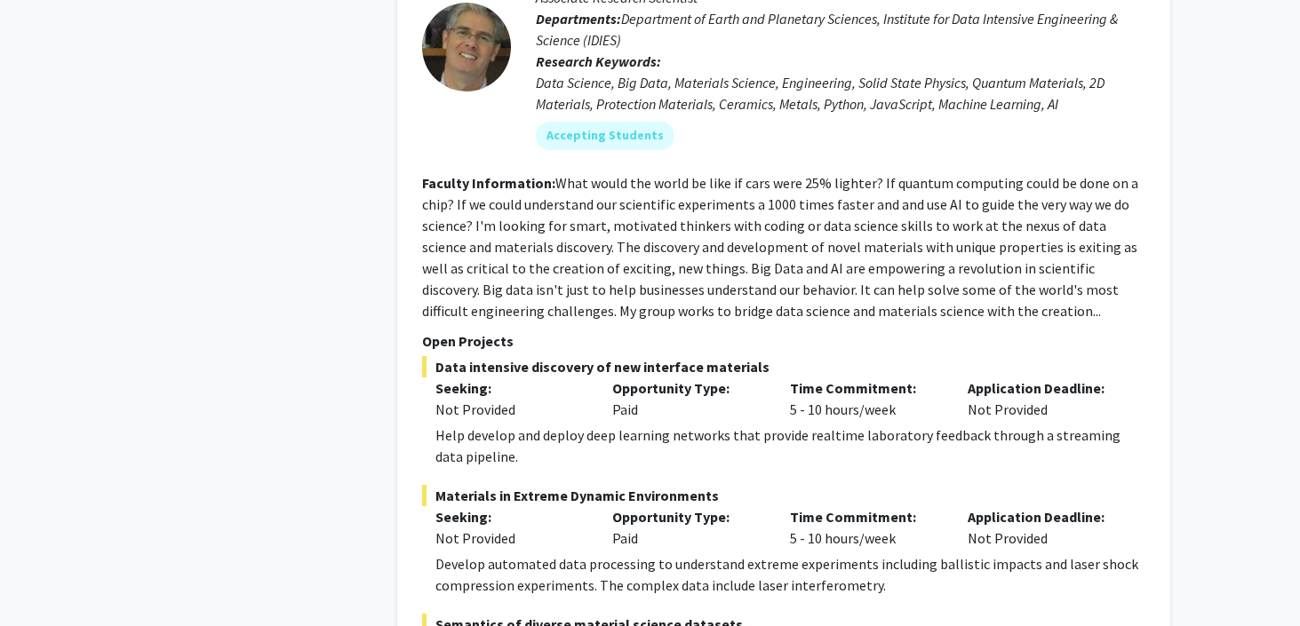
scroll to position [8597, 0]
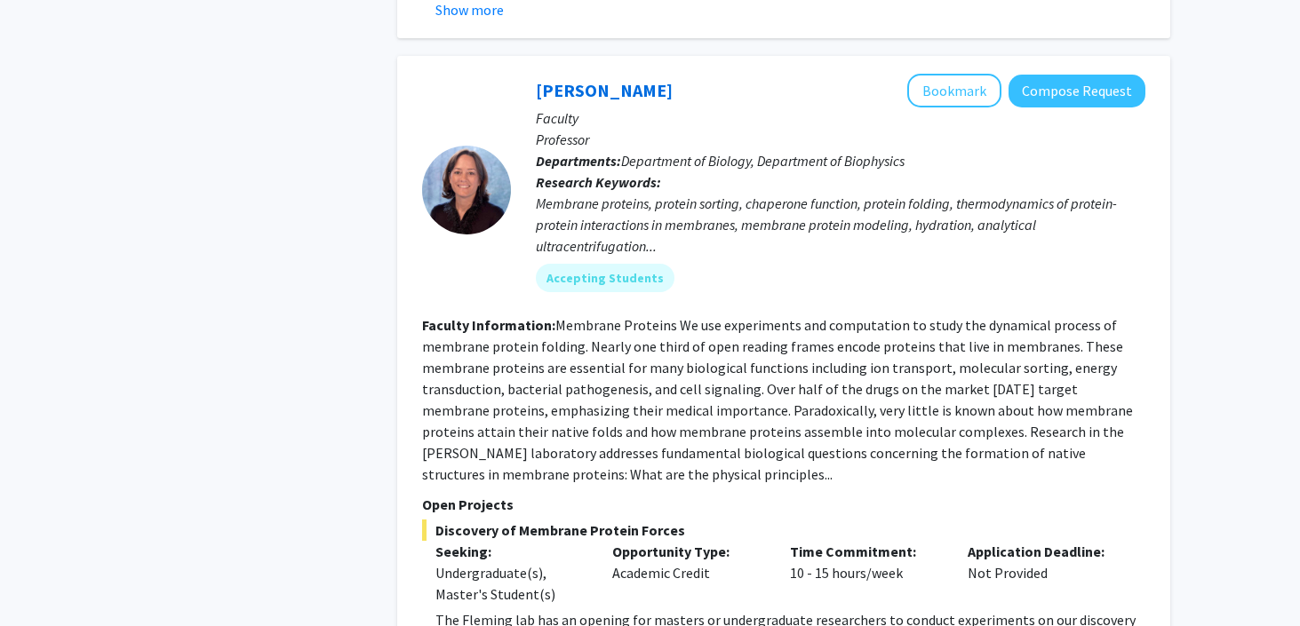
scroll to position [1658, 0]
click at [570, 78] on link "[PERSON_NAME]" at bounding box center [604, 89] width 137 height 22
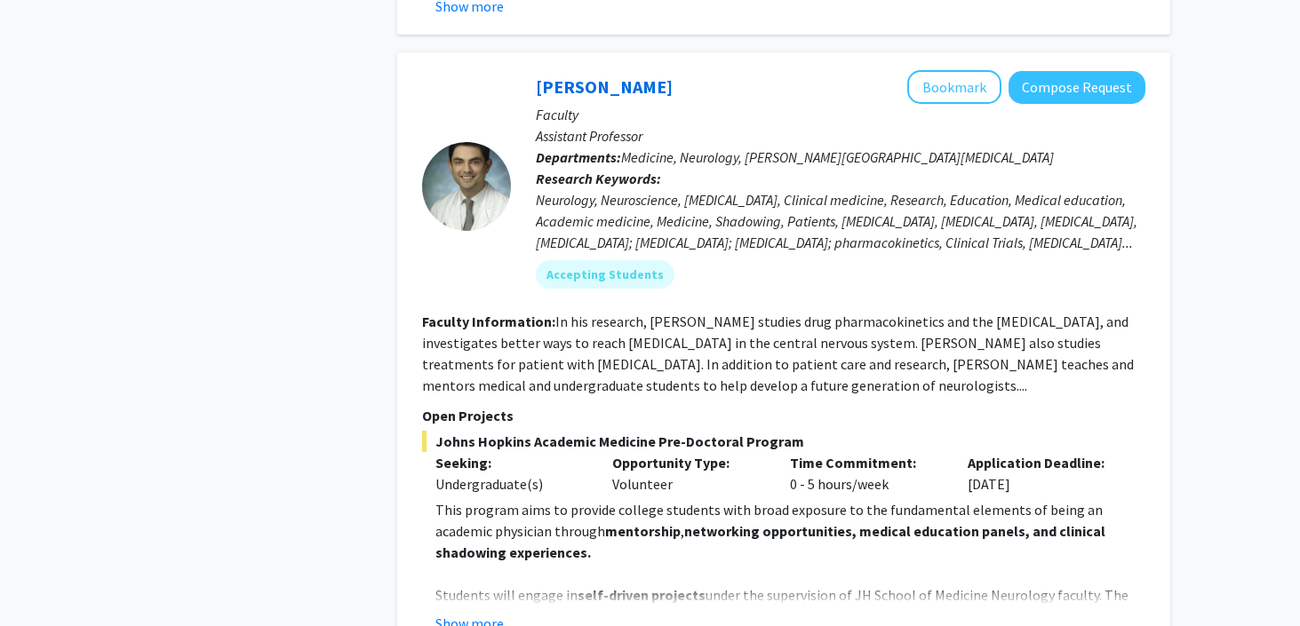
scroll to position [6525, 0]
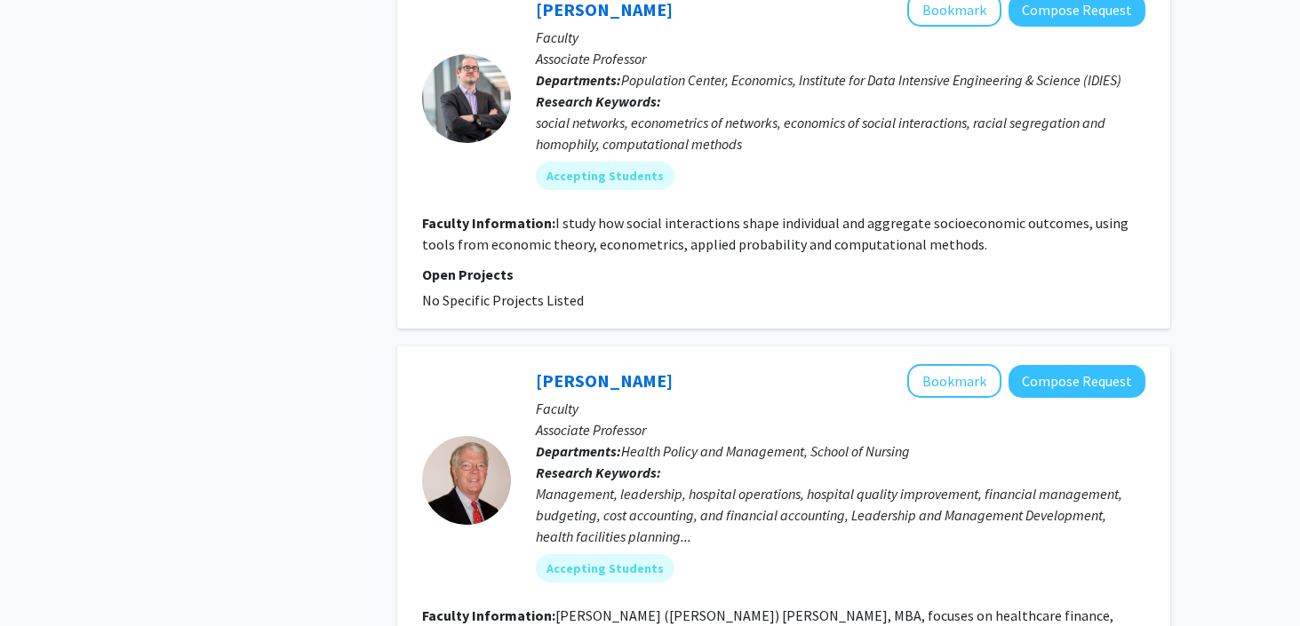
scroll to position [5179, 0]
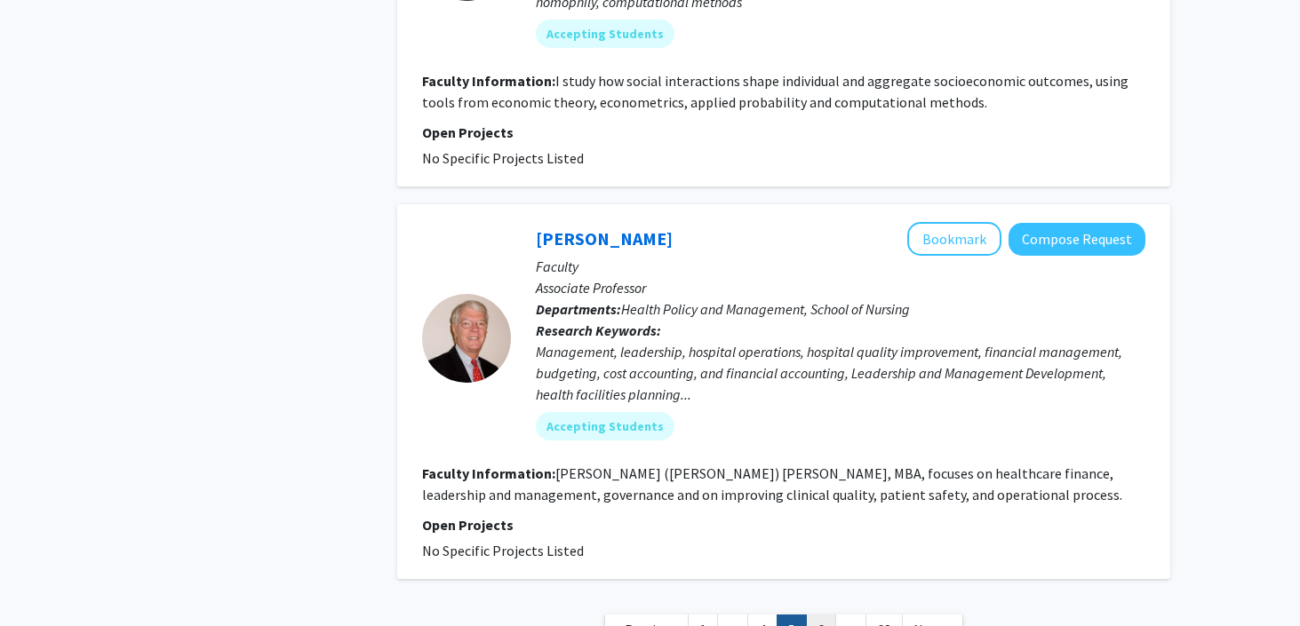
click at [823, 615] on link "6" at bounding box center [821, 630] width 30 height 31
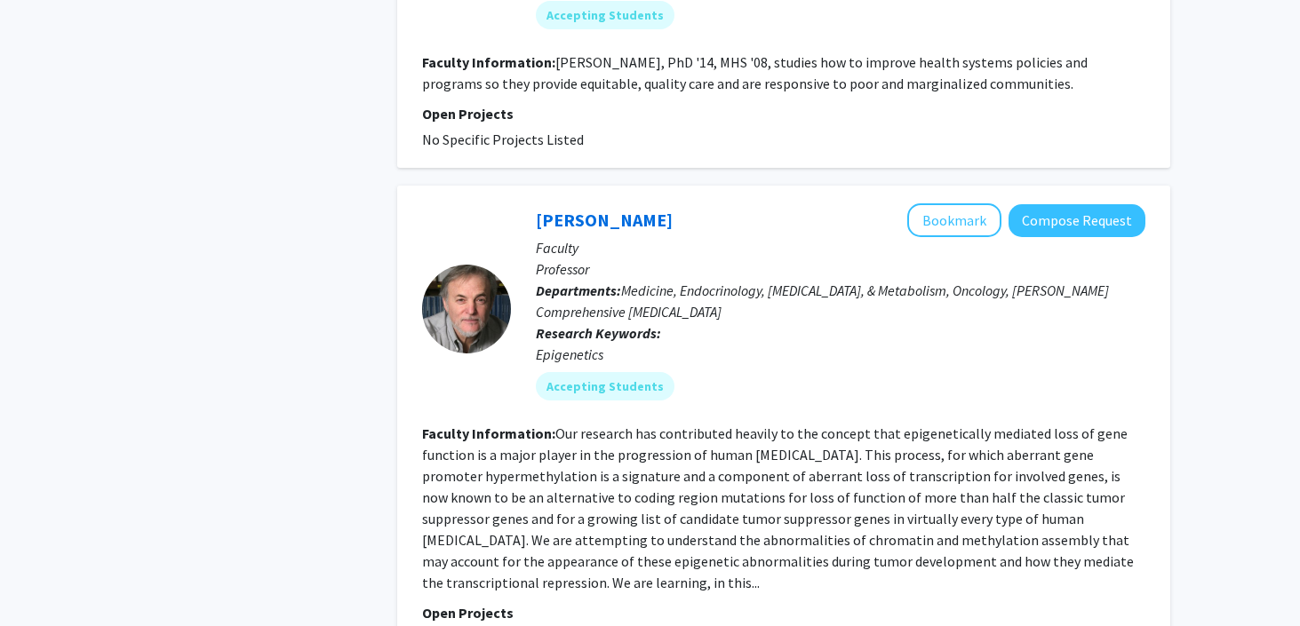
scroll to position [3893, 0]
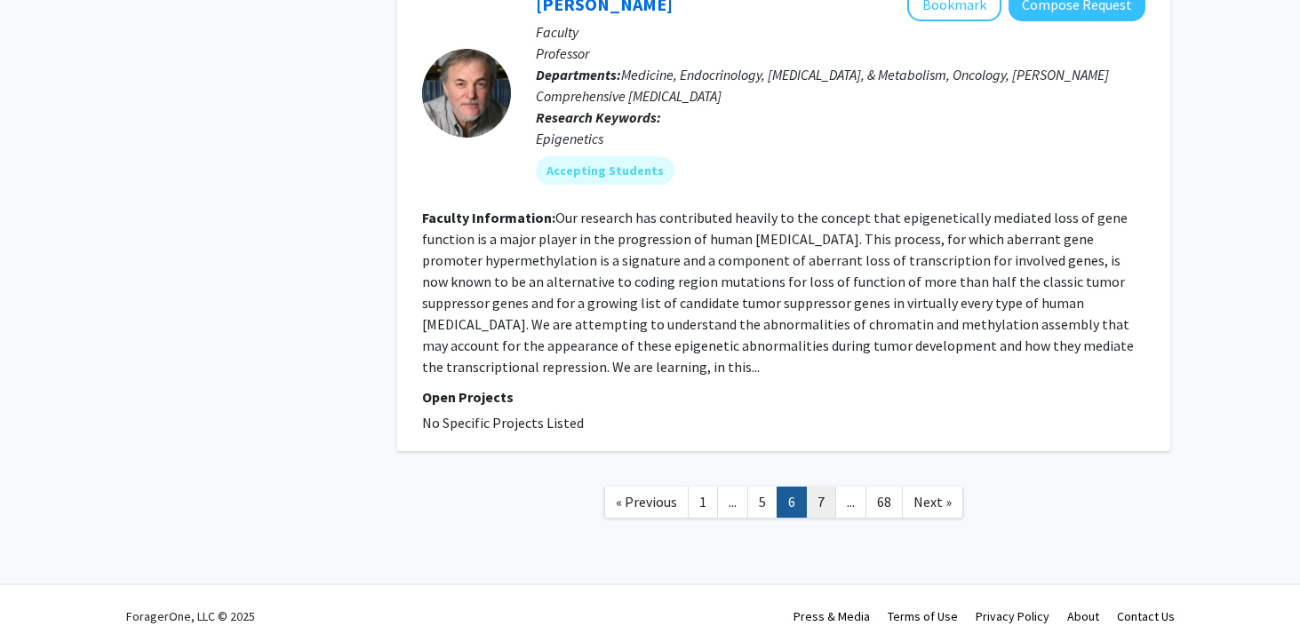
click at [819, 487] on link "7" at bounding box center [821, 502] width 30 height 31
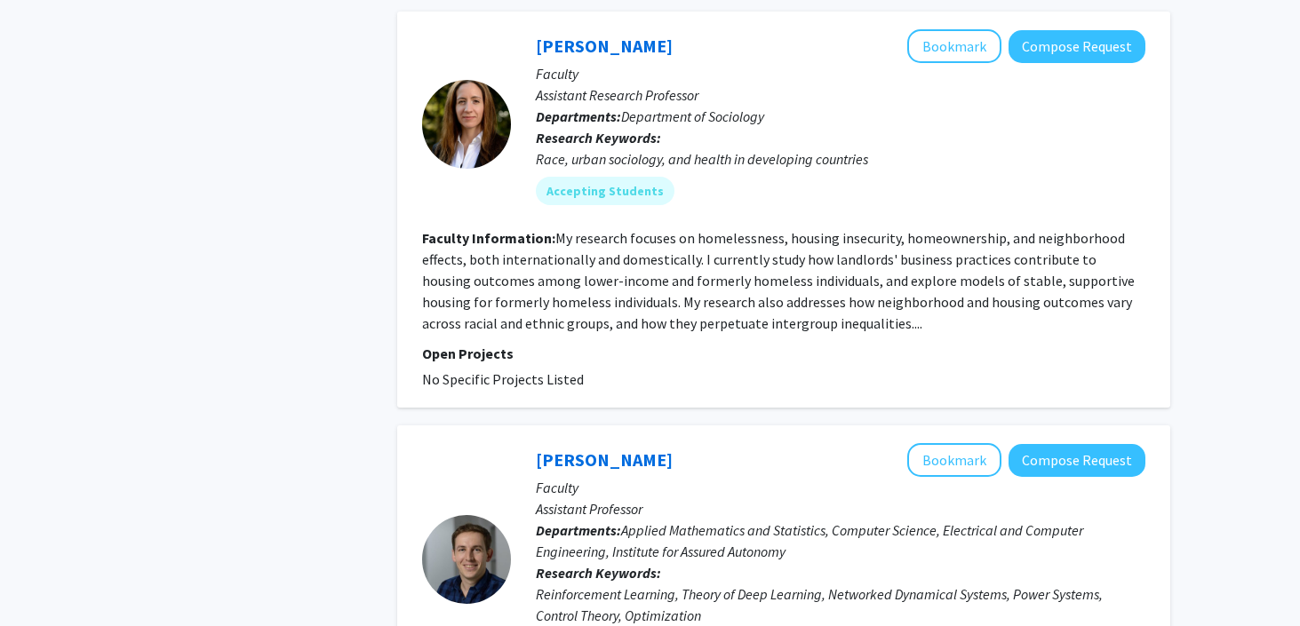
scroll to position [1752, 0]
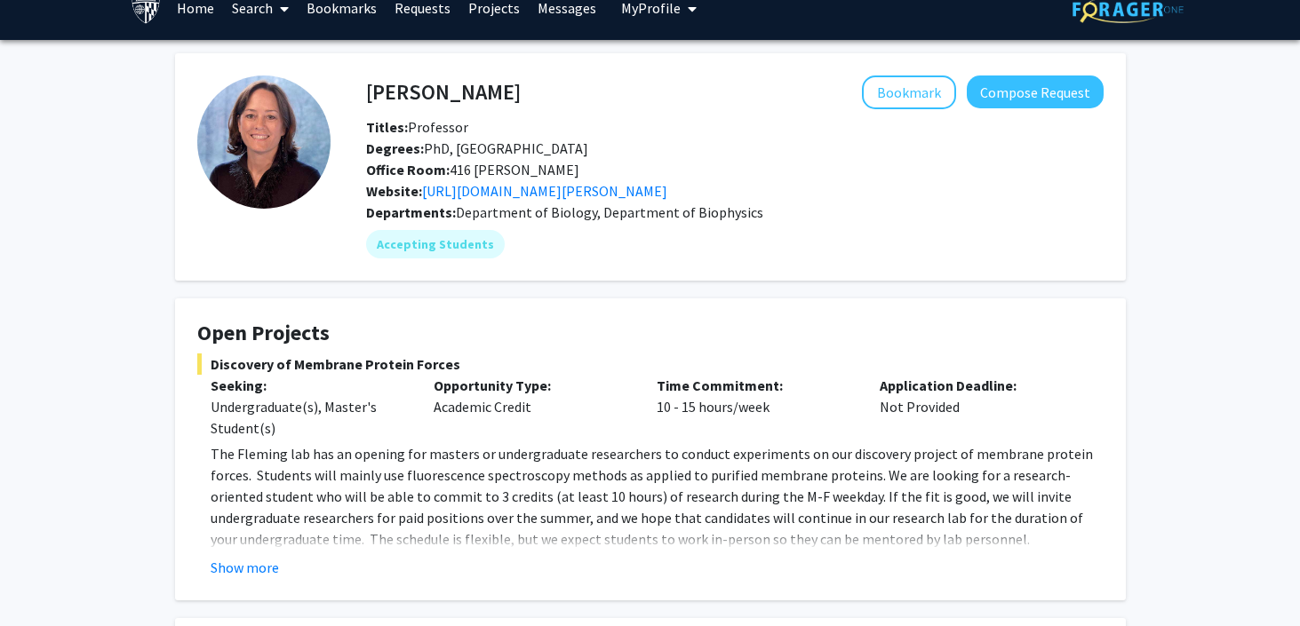
scroll to position [28, 0]
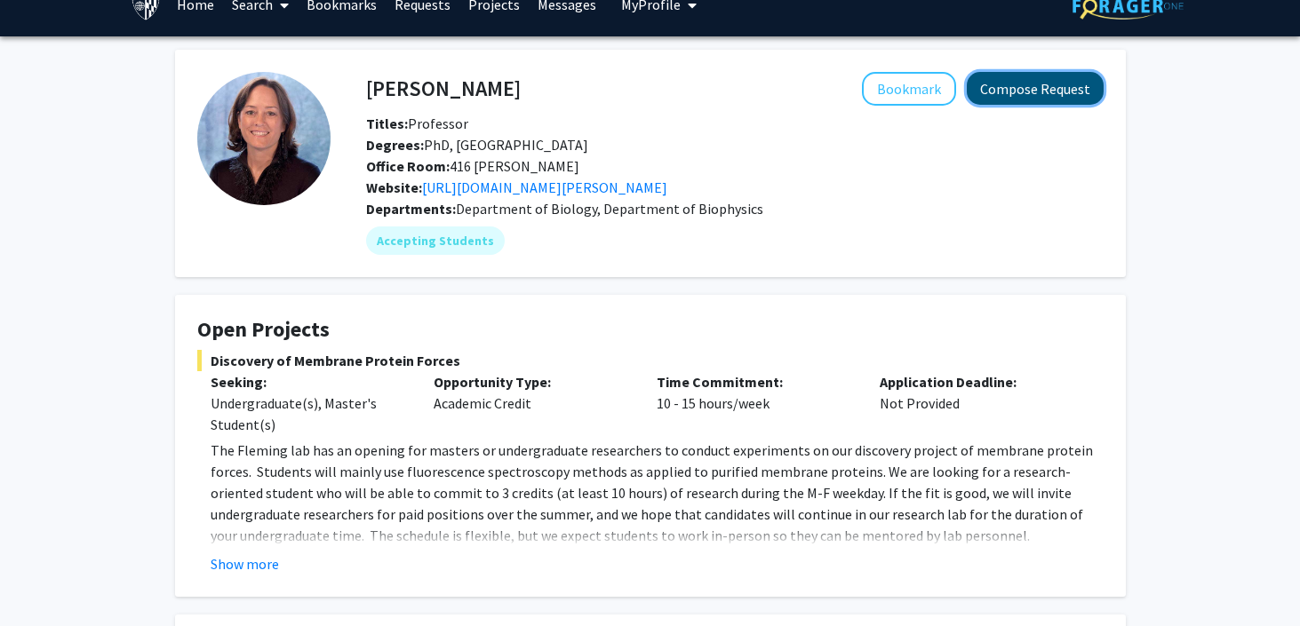
click at [1016, 78] on button "Compose Request" at bounding box center [1035, 88] width 137 height 33
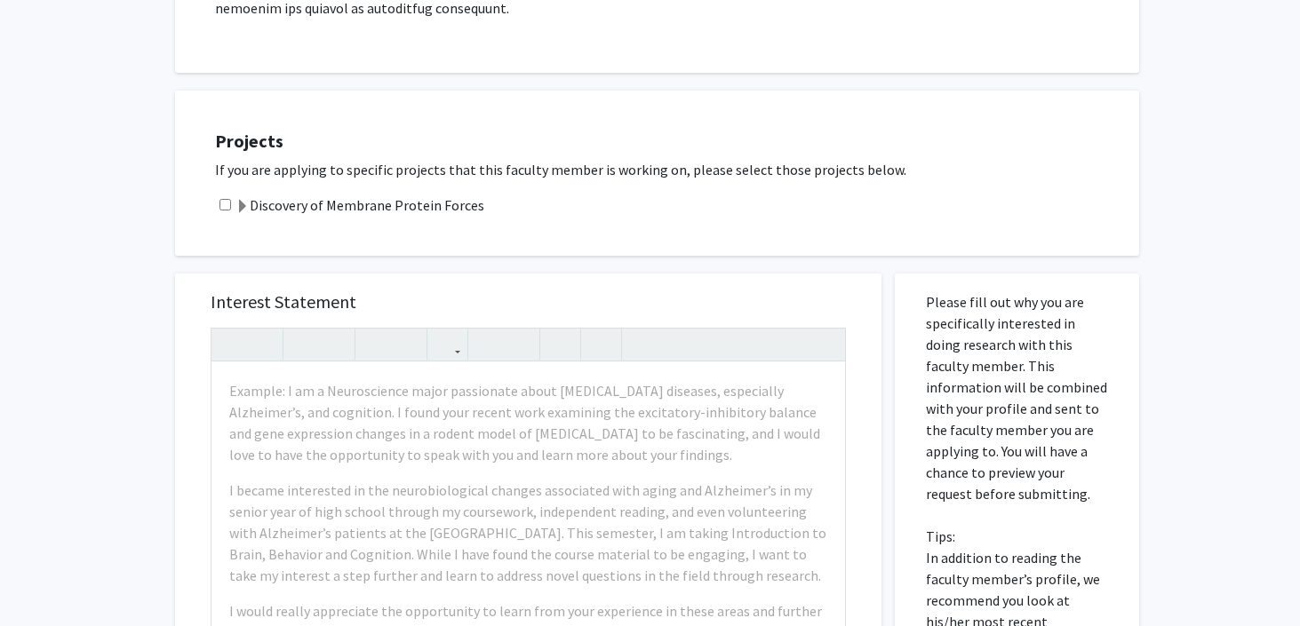
scroll to position [746, 0]
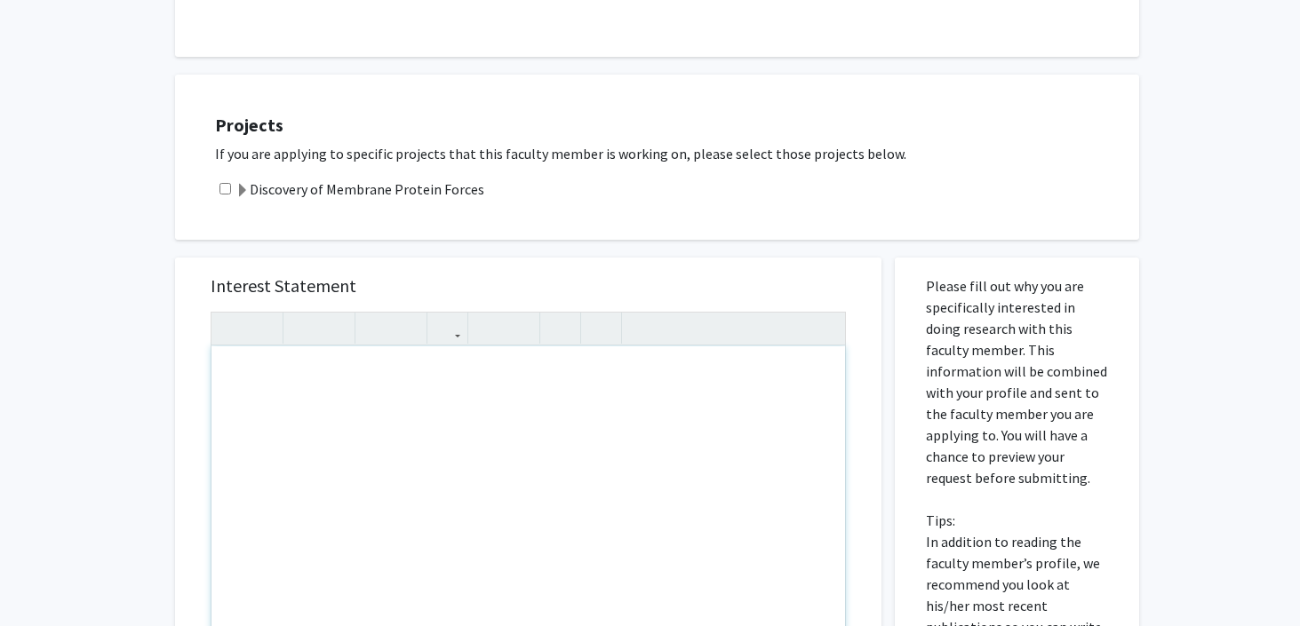
click at [476, 389] on div "Note to users with screen readers: Please press Alt+0 or Option+0 to deactivate…" at bounding box center [528, 550] width 634 height 407
click at [386, 381] on div "Note to users with screen readers: Please press Alt+0 or Option+0 to deactivate…" at bounding box center [528, 550] width 634 height 407
paste div "Note to users with screen readers: Please press Alt+0 or Option+0 to deactivate…"
type textarea "<p>Dear [PERSON_NAME],</p><br><p>My name is [PERSON_NAME], and I am very intere…"
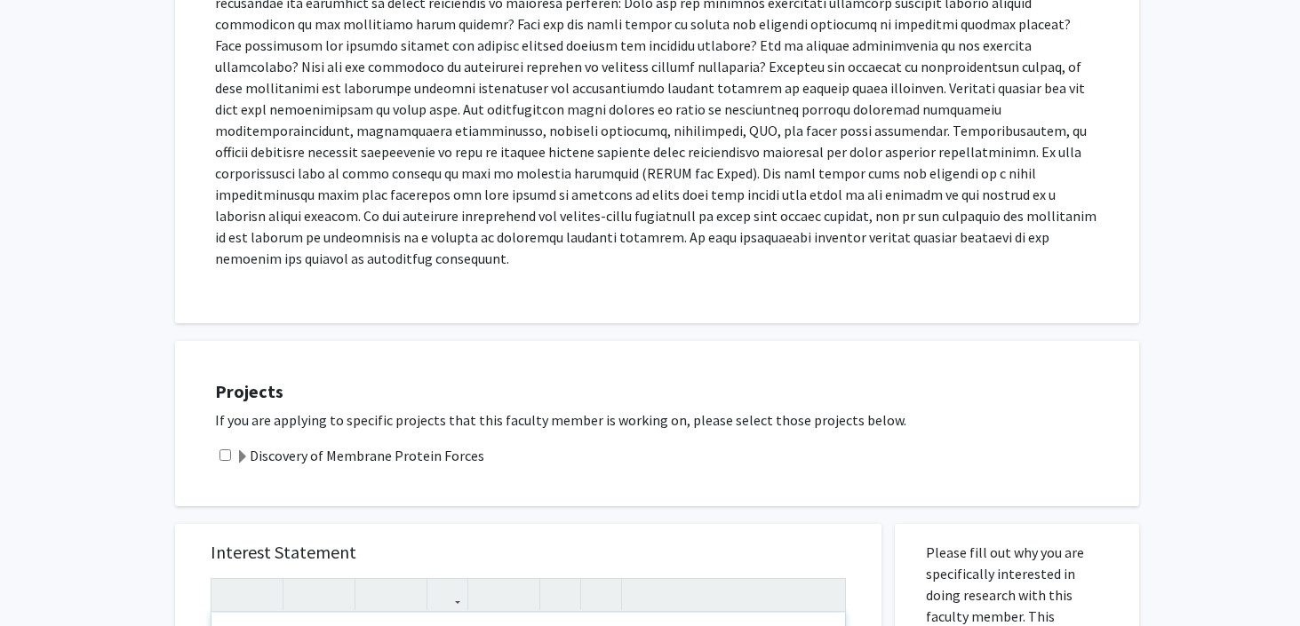
scroll to position [497, 0]
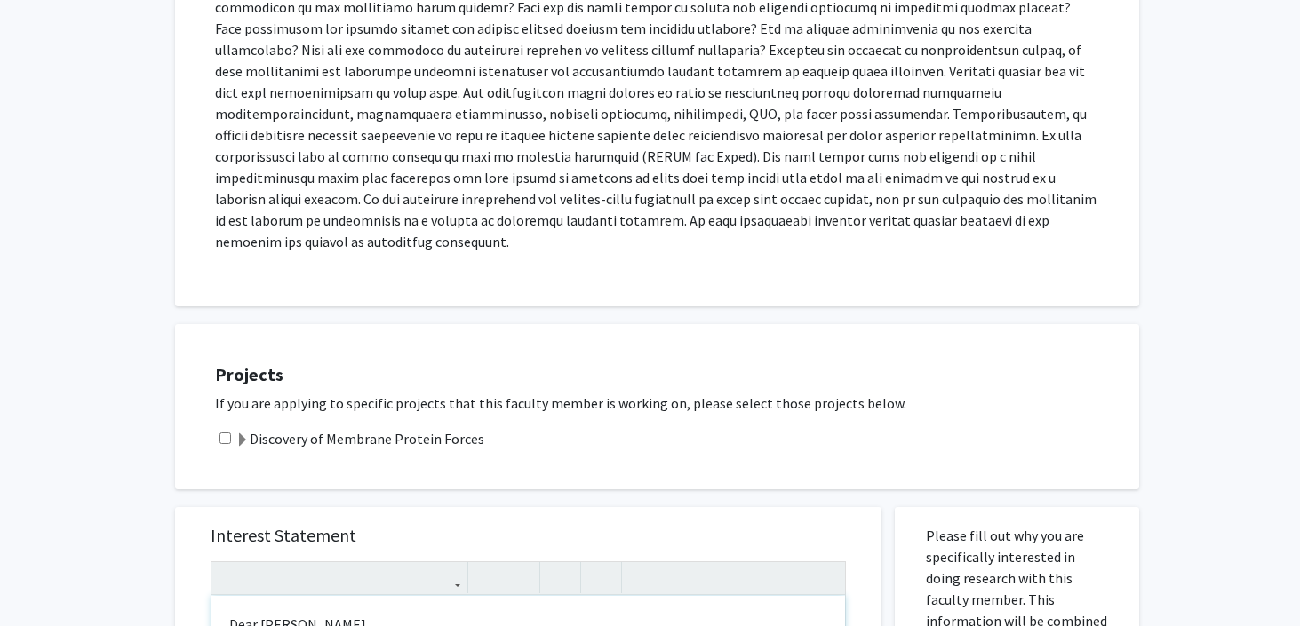
click at [301, 614] on p "Dear [PERSON_NAME]," at bounding box center [528, 624] width 598 height 21
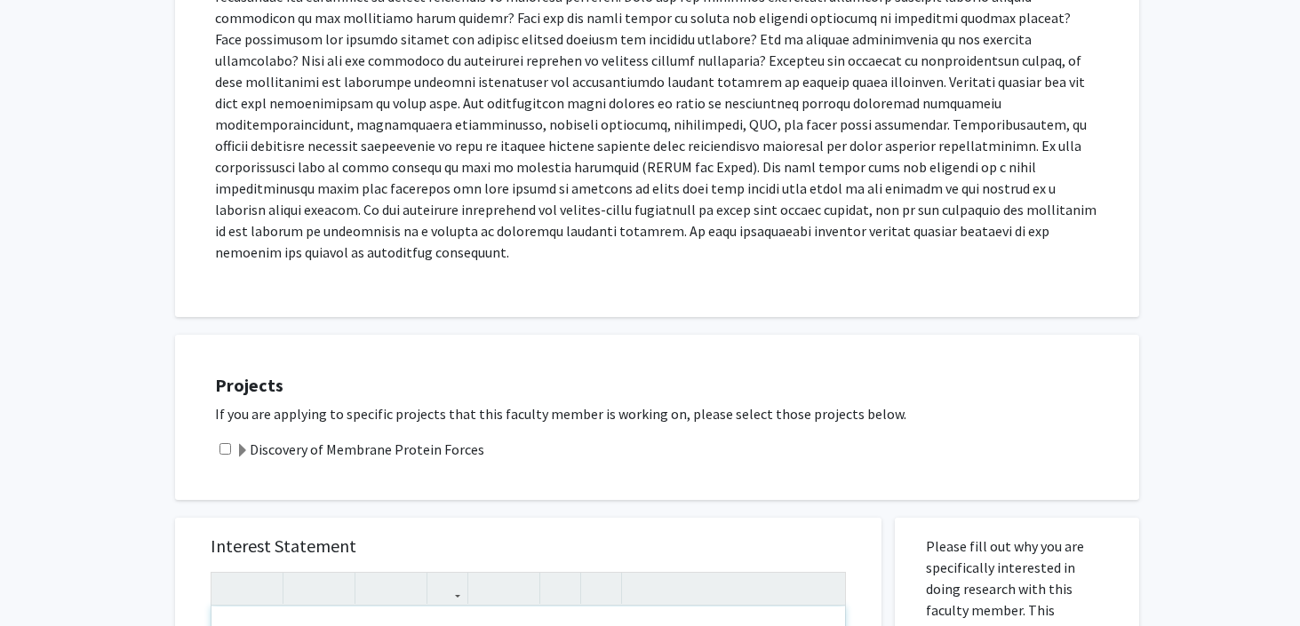
scroll to position [492, 0]
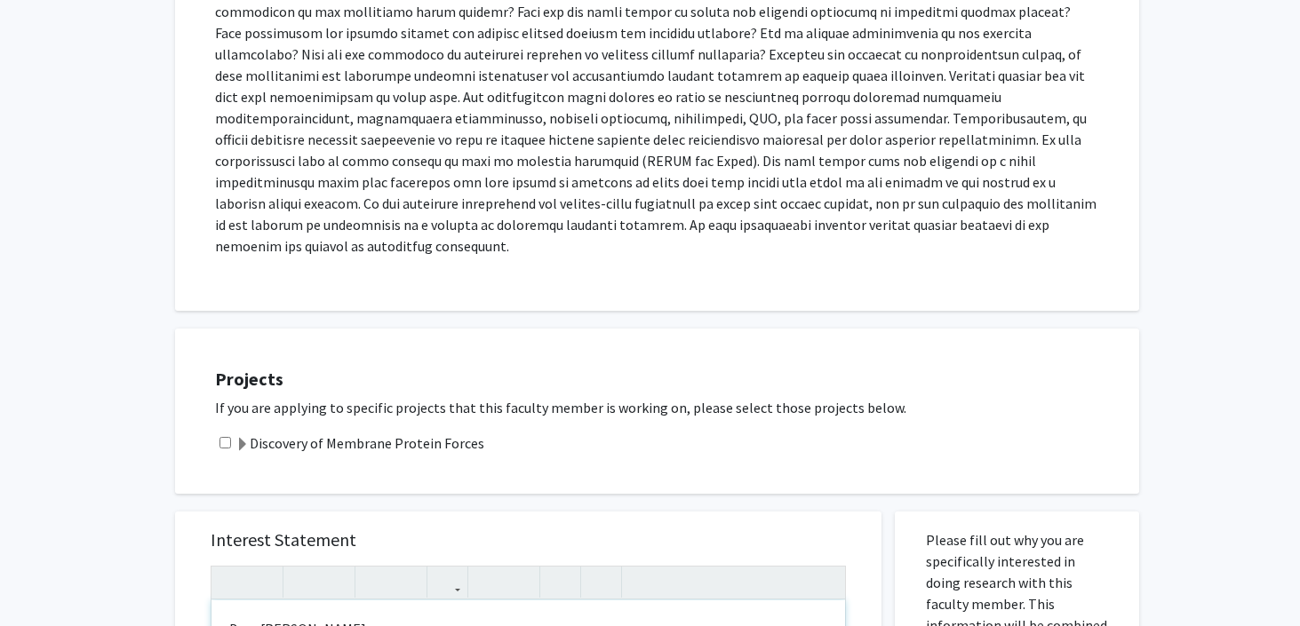
click at [332, 618] on p "Dear [PERSON_NAME]," at bounding box center [528, 628] width 598 height 21
type textarea "<p>Dear [PERSON_NAME],</p><br><p>My name is [PERSON_NAME], and I am very intere…"
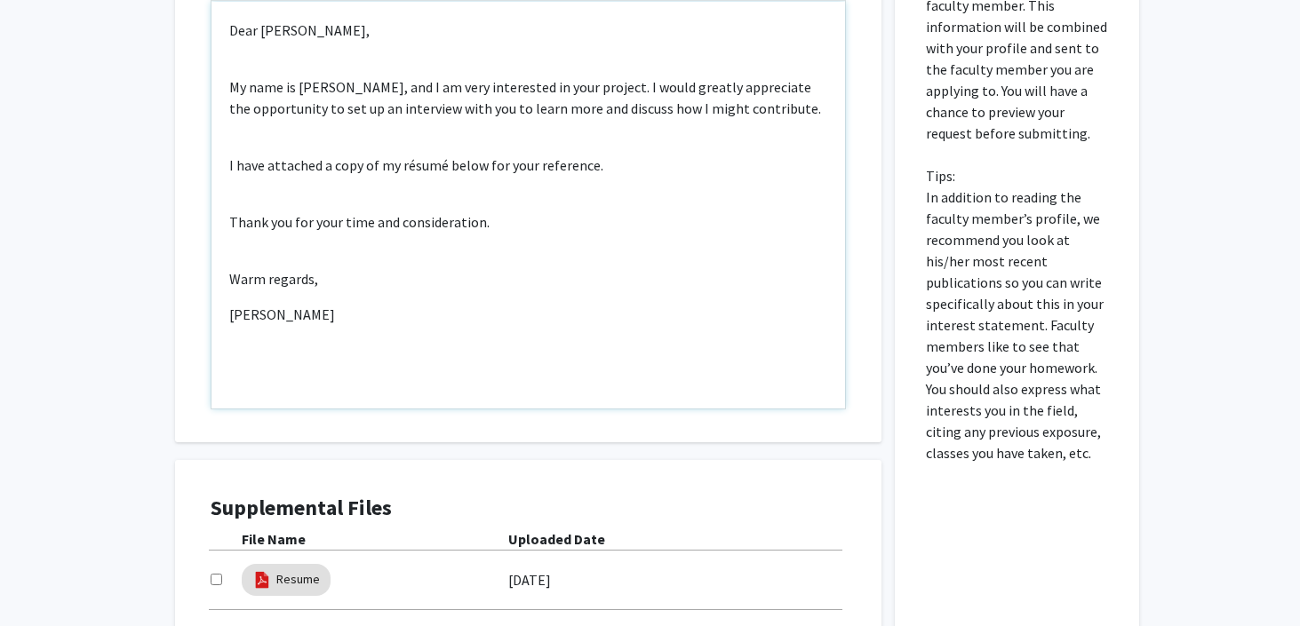
scroll to position [1264, 0]
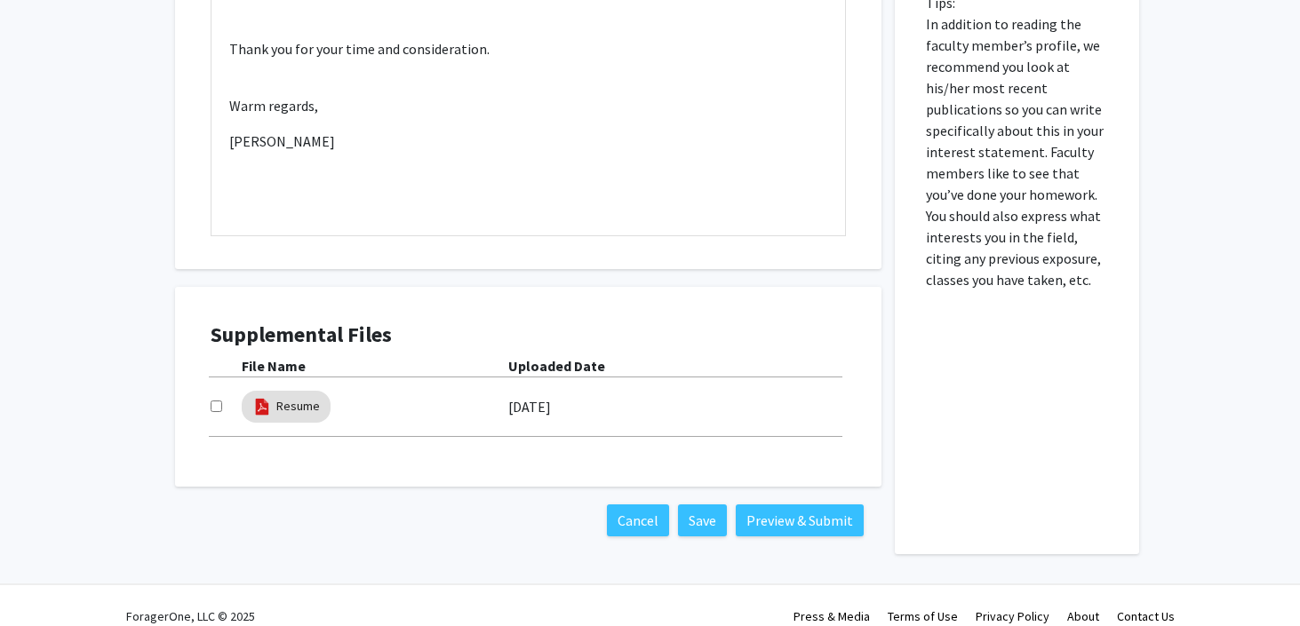
click at [220, 401] on input "checkbox" at bounding box center [217, 407] width 12 height 12
checkbox input "true"
click at [806, 505] on button "Preview & Submit" at bounding box center [800, 521] width 128 height 32
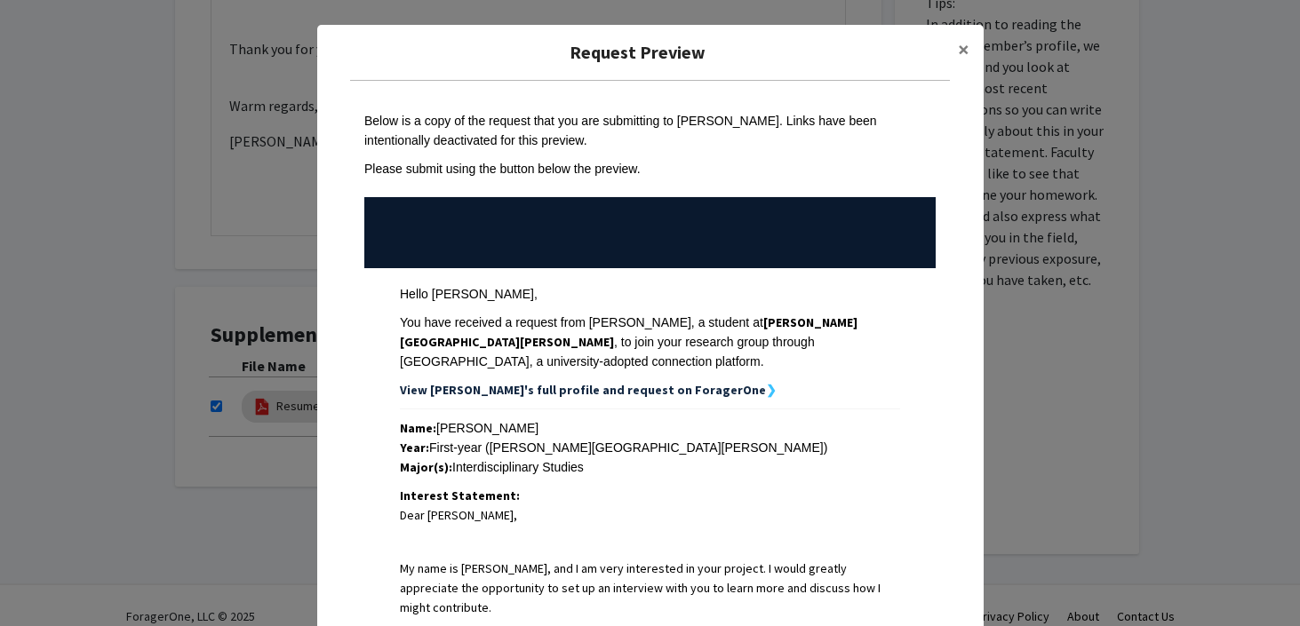
scroll to position [472, 0]
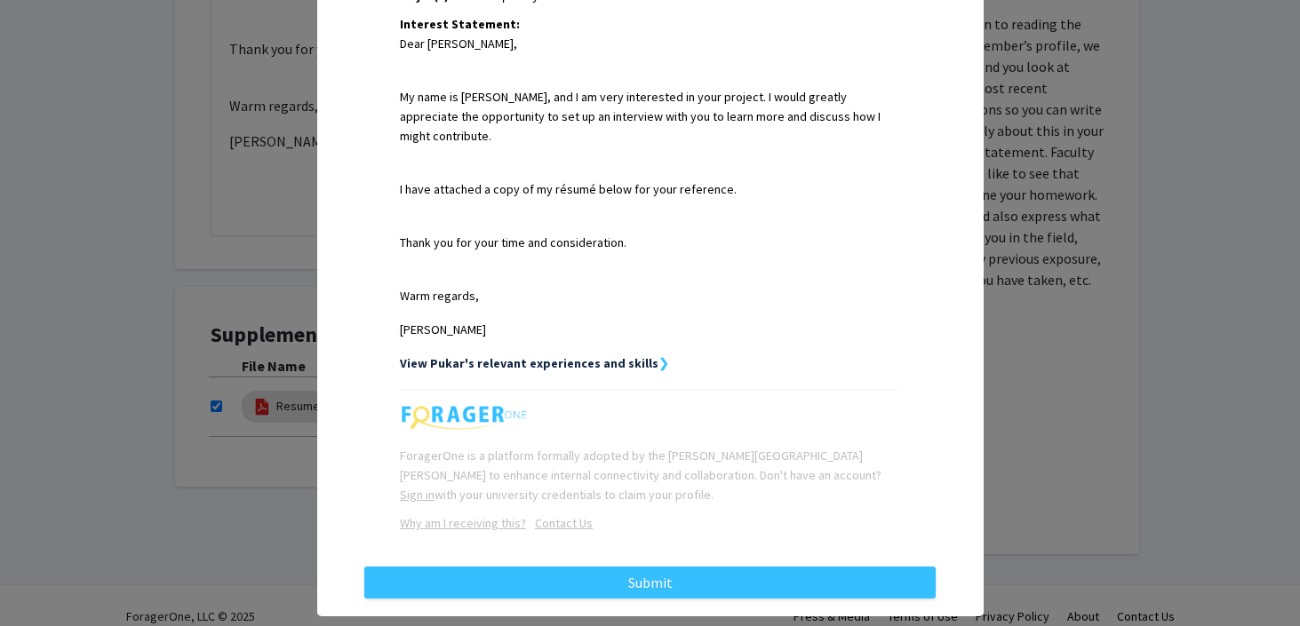
click at [648, 582] on div "Request Preview × Below is a copy of the request that you are submitting to Kar…" at bounding box center [650, 85] width 666 height 1064
click at [648, 532] on div "Below is a copy of the request that you are submitting to Karen Fleming. Links …" at bounding box center [650, 97] width 600 height 976
click at [647, 573] on div "Request Preview × Below is a copy of the request that you are submitting to Kar…" at bounding box center [650, 85] width 666 height 1064
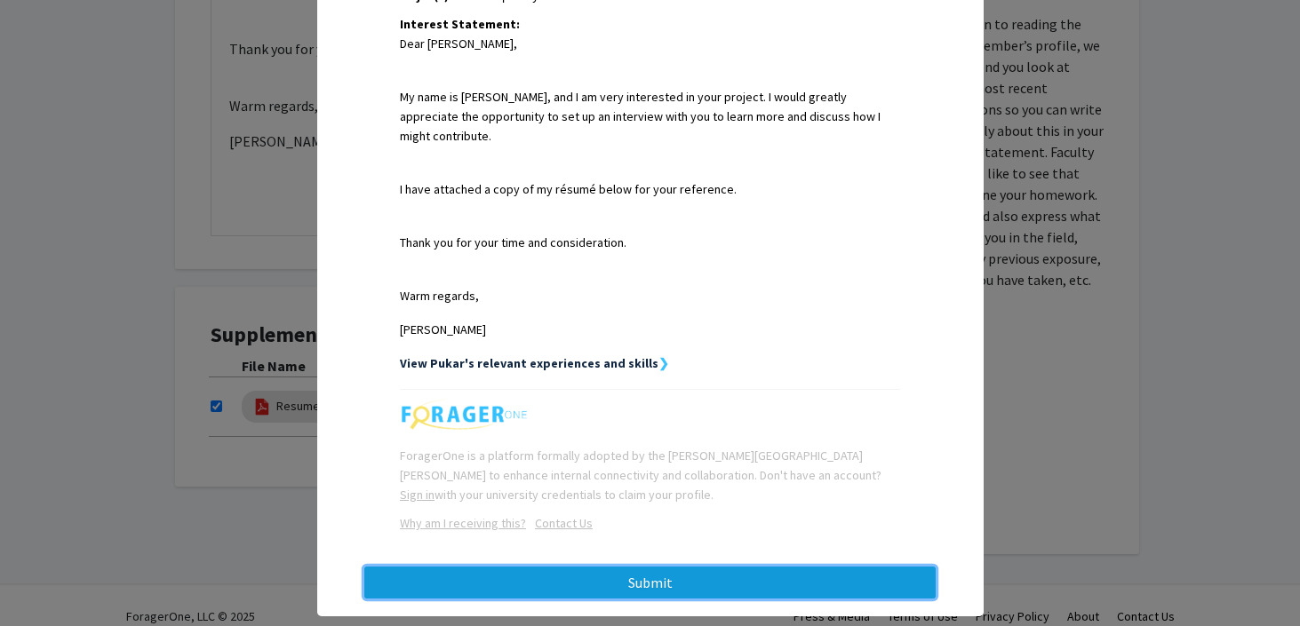
click at [647, 567] on button "Submit" at bounding box center [649, 583] width 571 height 32
